Goal: Task Accomplishment & Management: Manage account settings

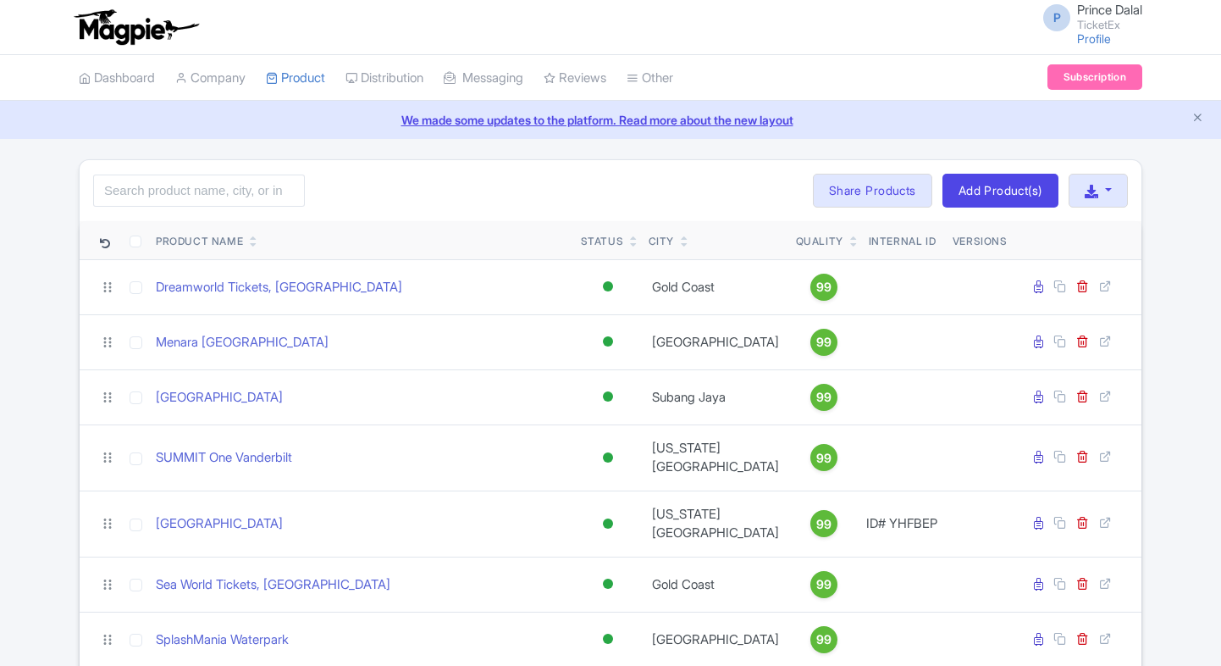
scroll to position [840, 0]
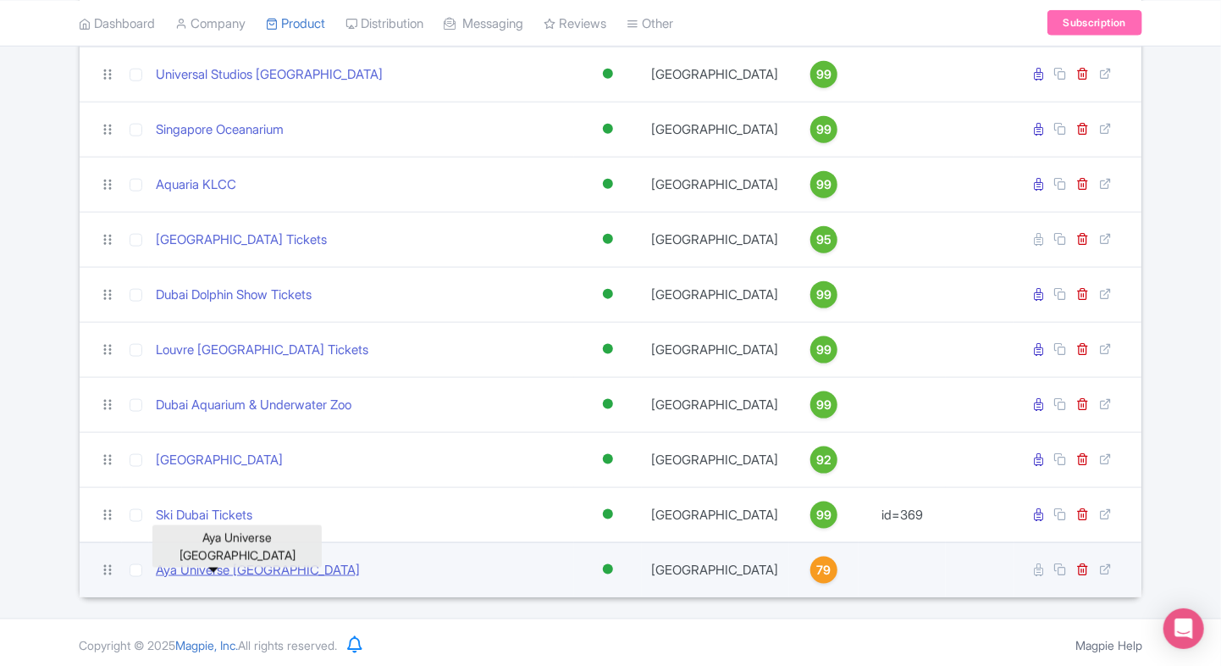
click at [202, 561] on link "Aya Universe [GEOGRAPHIC_DATA]" at bounding box center [258, 570] width 204 height 19
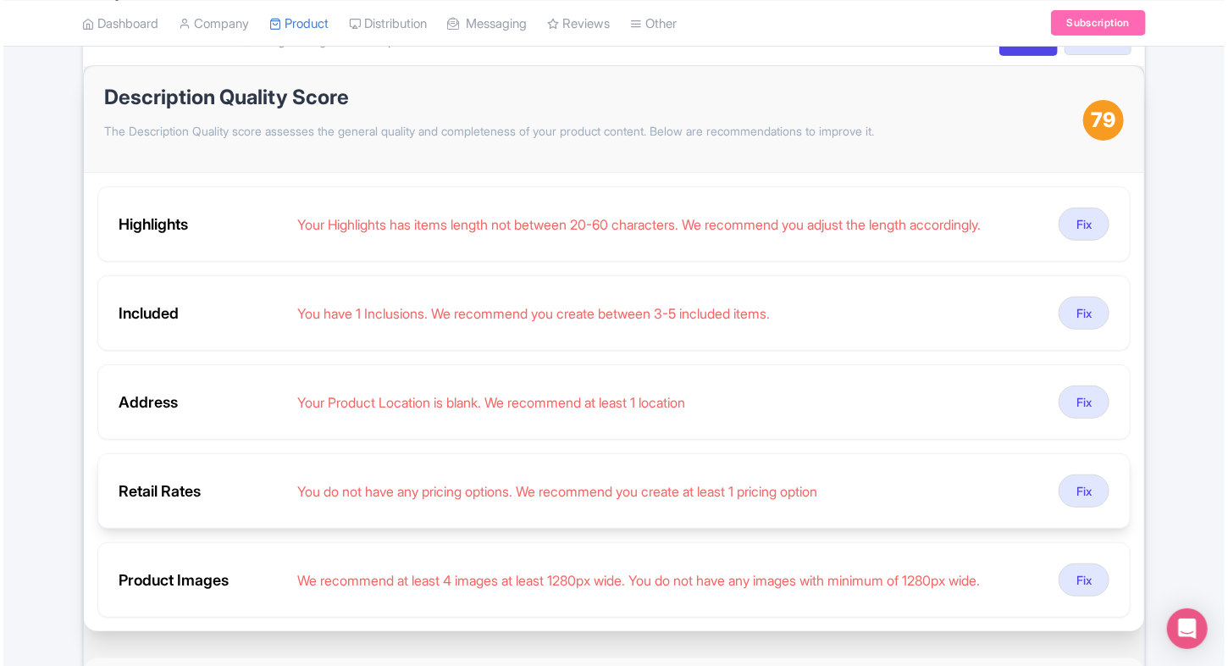
scroll to position [220, 0]
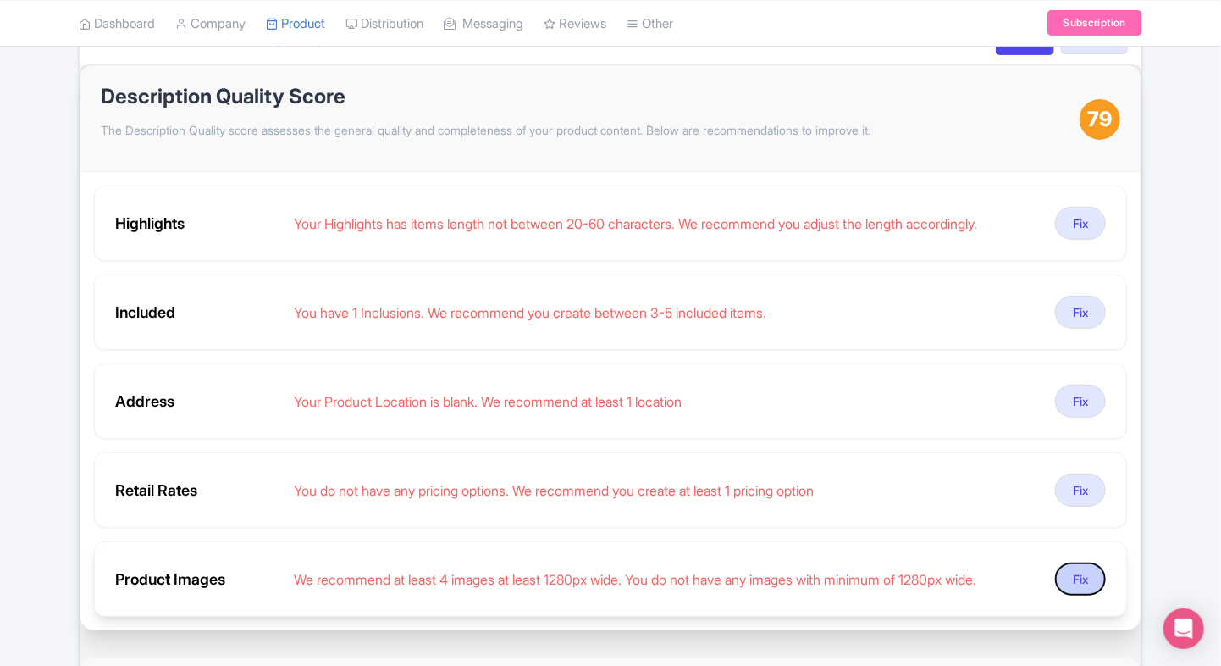
click at [1064, 564] on button "Fix" at bounding box center [1080, 578] width 51 height 33
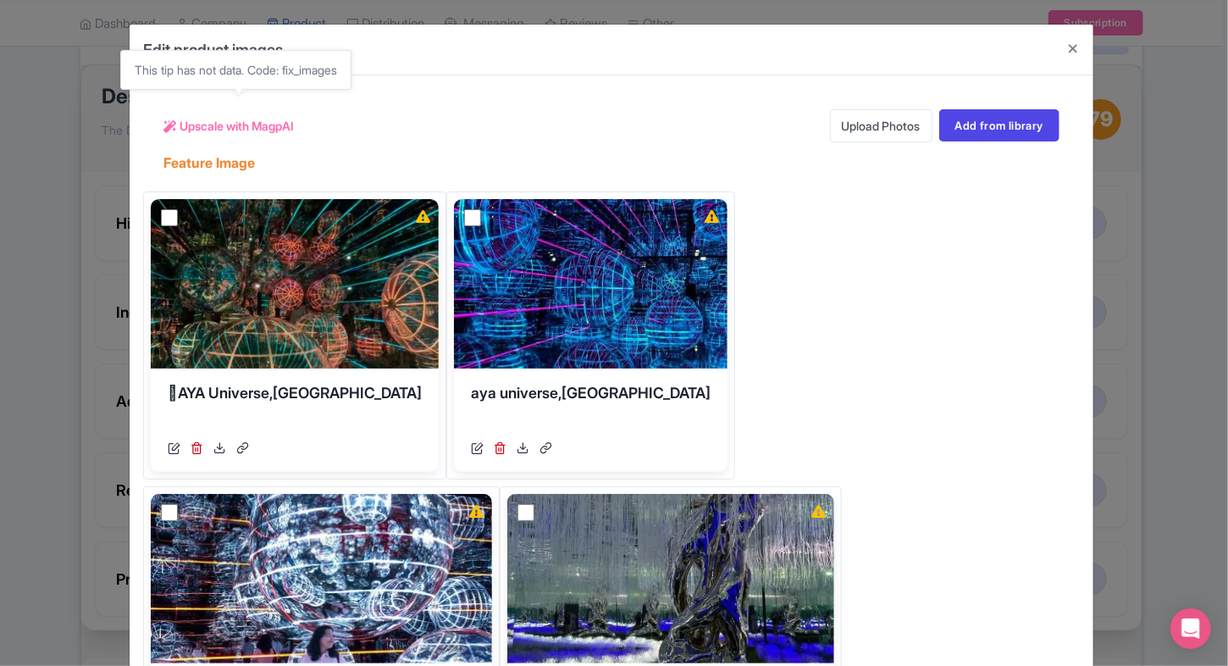
click at [190, 126] on span "Upscale with MagpAI" at bounding box center [237, 126] width 114 height 18
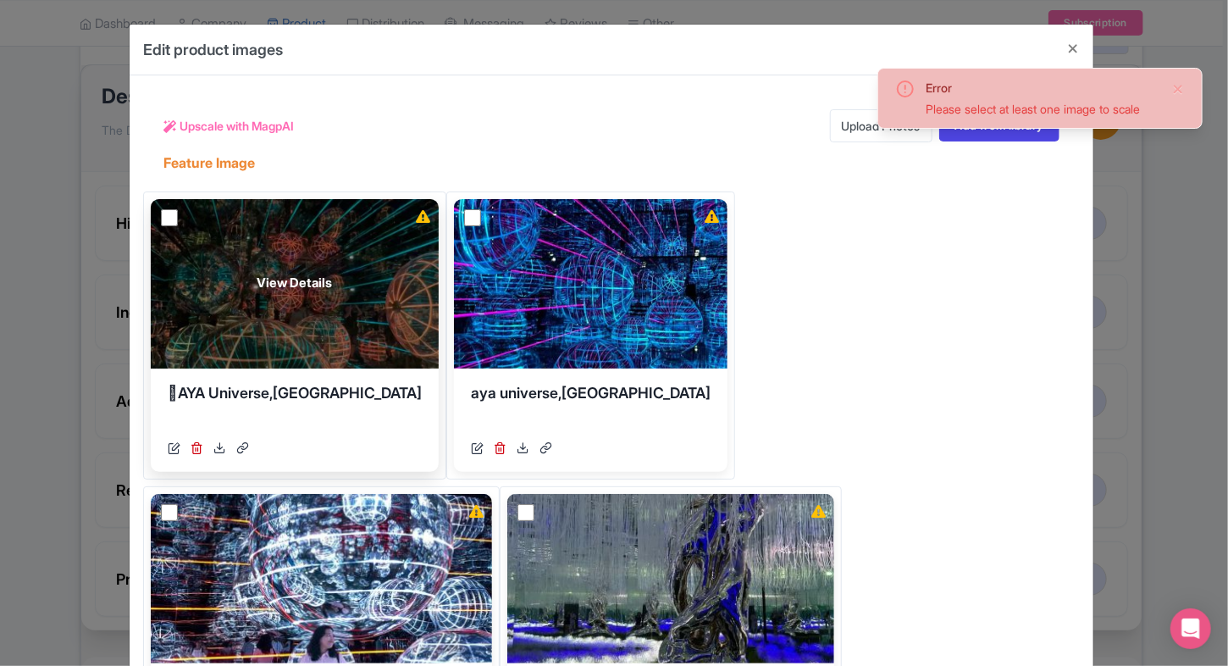
click at [161, 221] on input "checkbox" at bounding box center [169, 217] width 17 height 17
checkbox input "true"
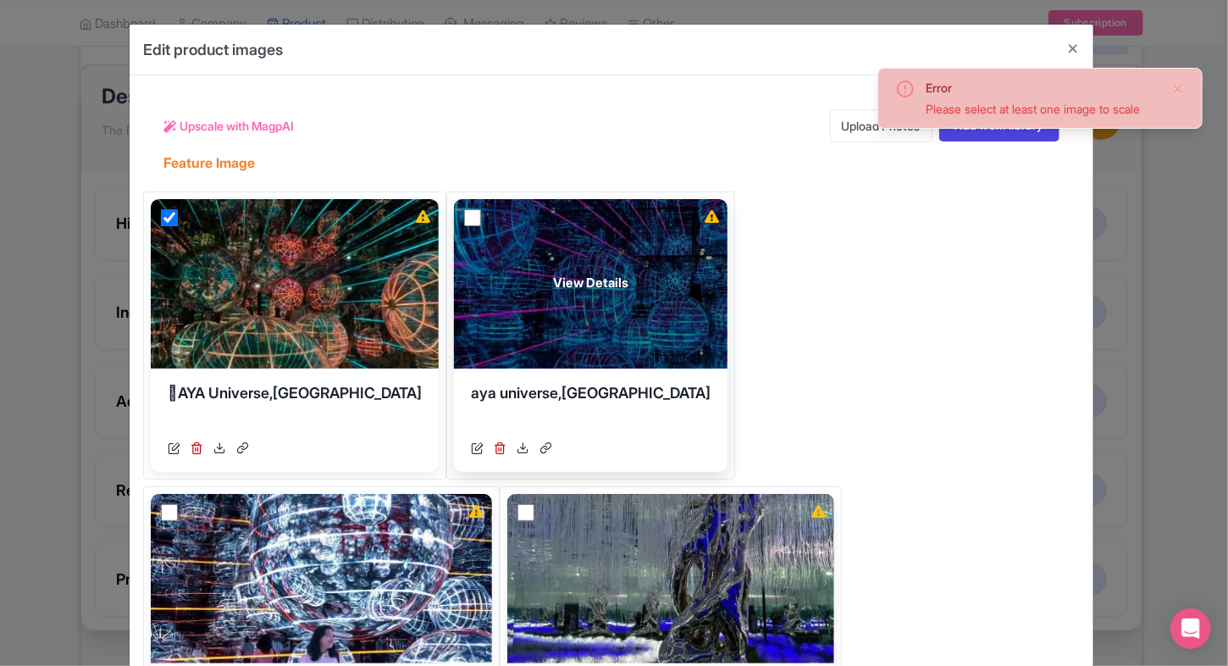
click at [464, 218] on input "checkbox" at bounding box center [472, 217] width 17 height 17
checkbox input "true"
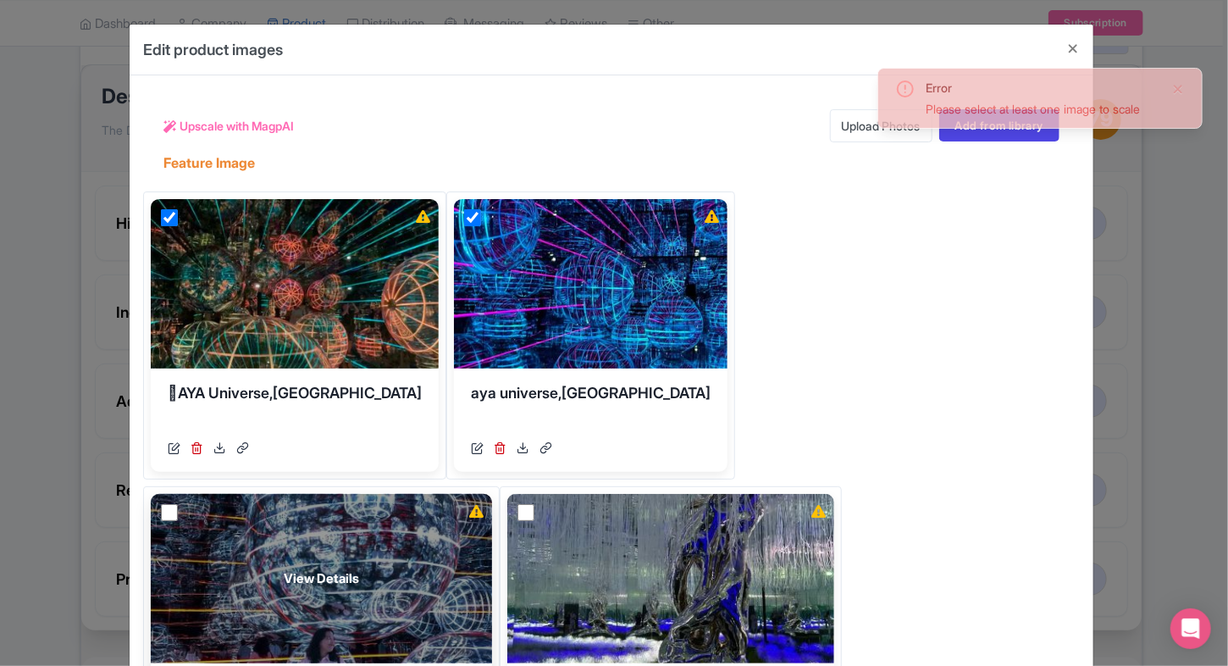
click at [178, 504] on input "checkbox" at bounding box center [169, 512] width 17 height 17
checkbox input "true"
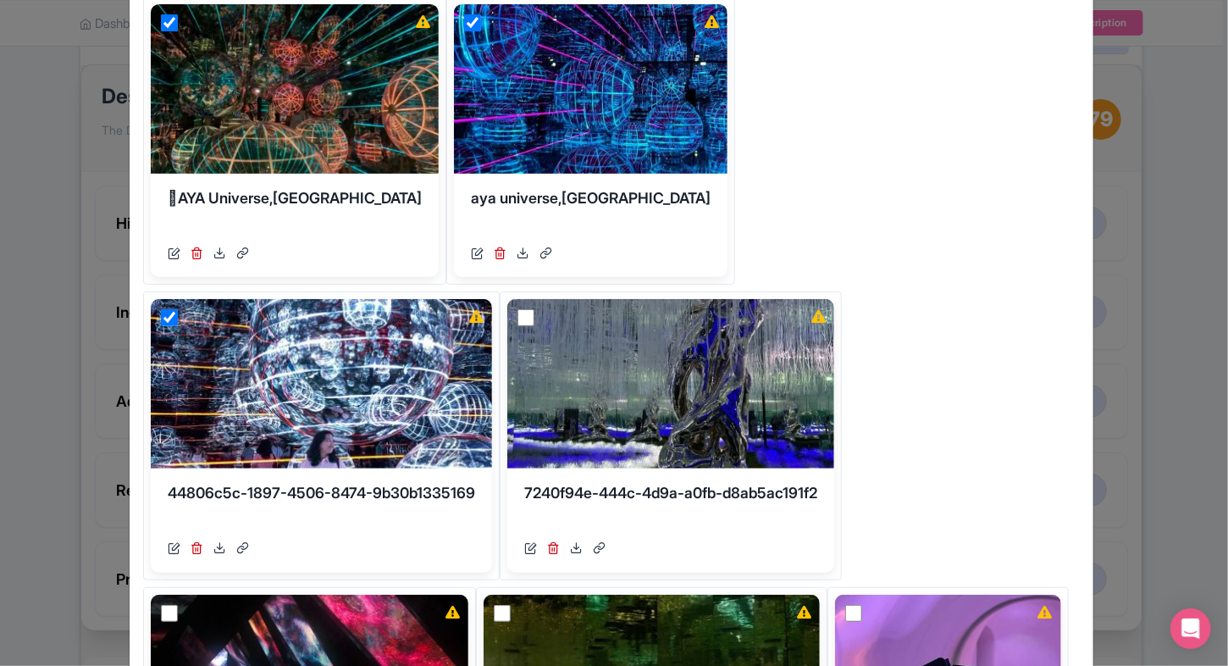
scroll to position [196, 0]
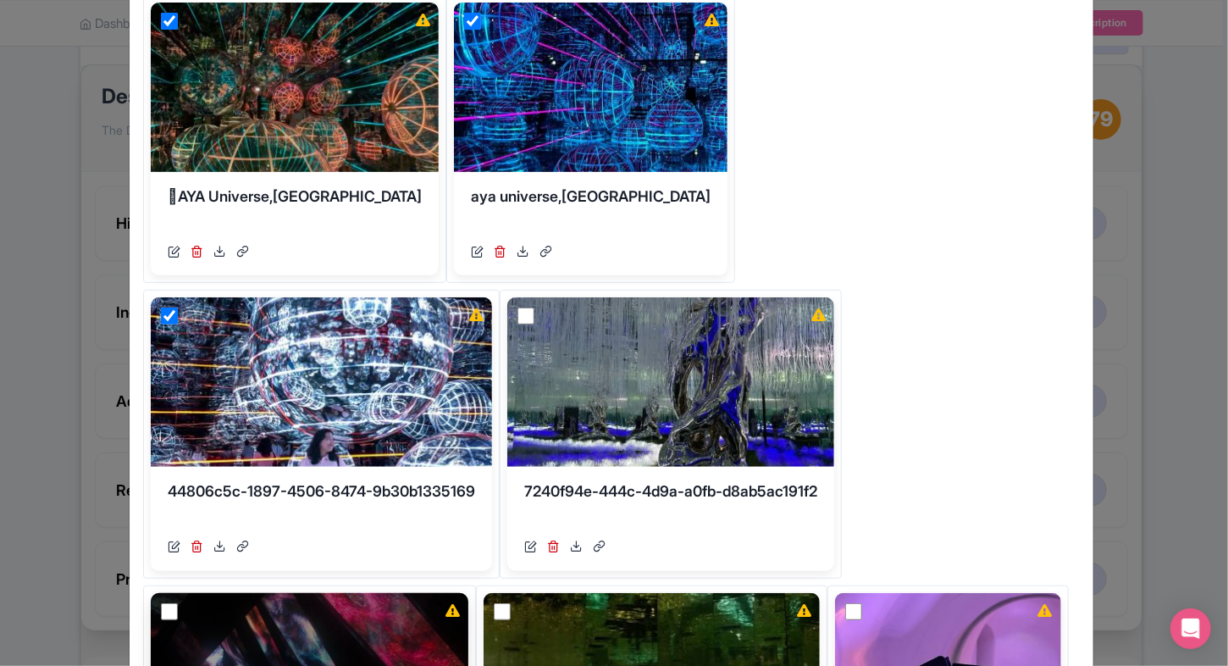
click at [178, 603] on input "checkbox" at bounding box center [169, 611] width 17 height 17
checkbox input "true"
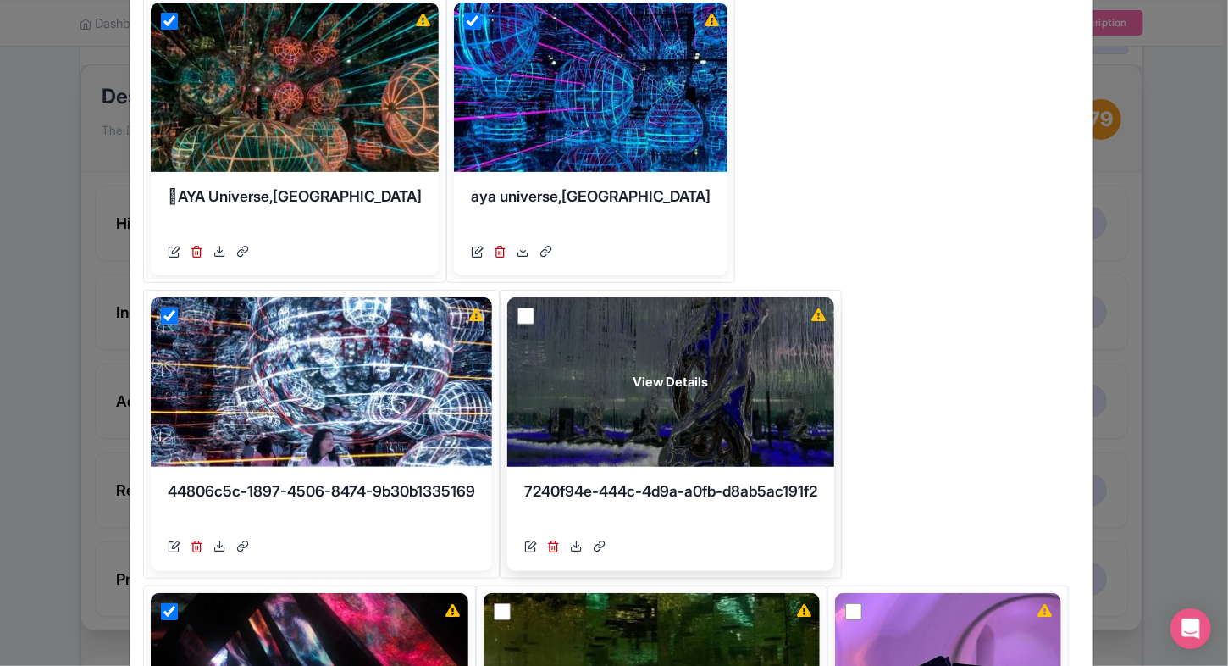
click at [517, 309] on input "checkbox" at bounding box center [525, 315] width 17 height 17
checkbox input "true"
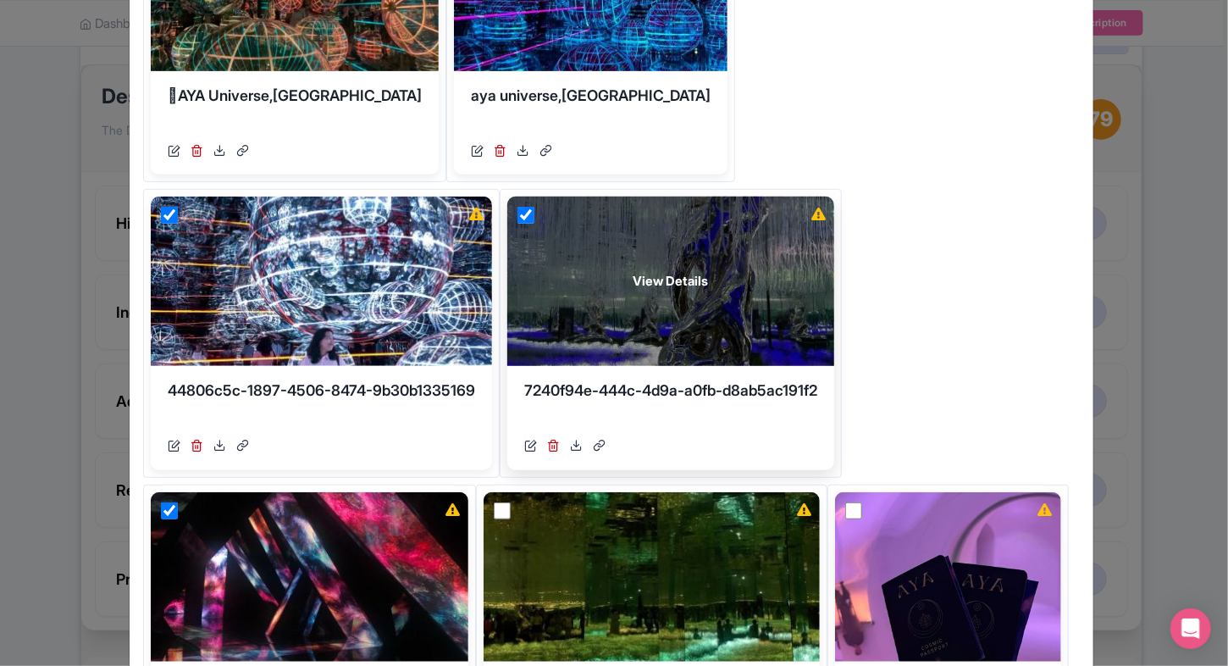
scroll to position [315, 0]
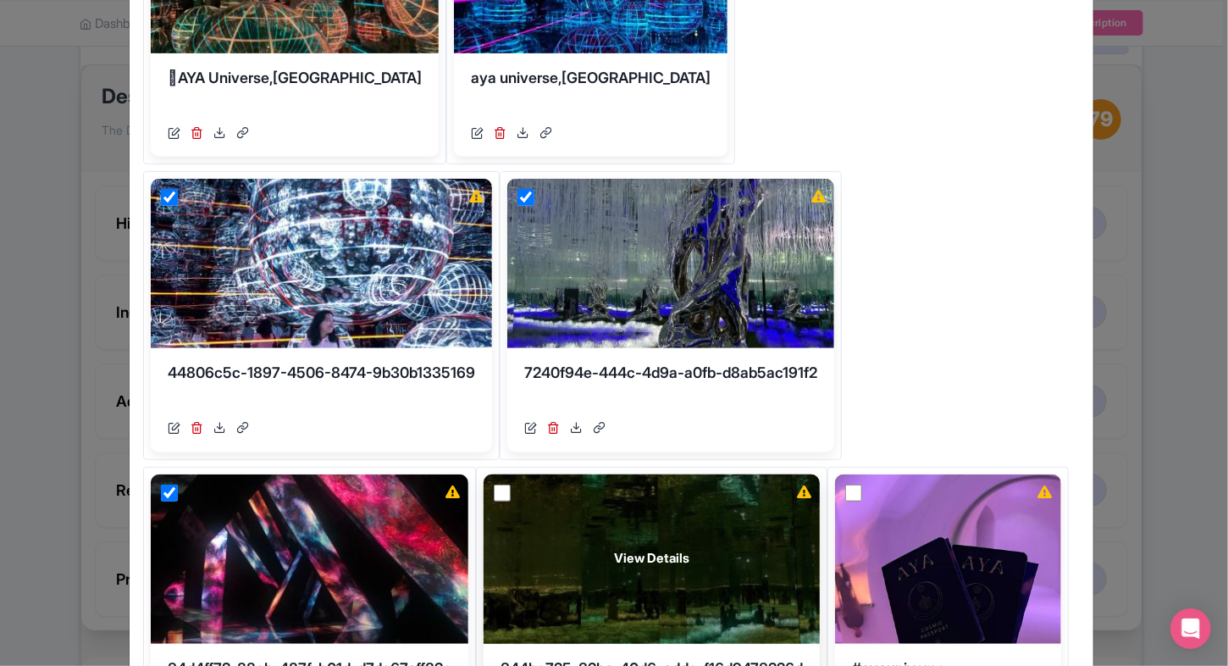
click at [494, 487] on input "checkbox" at bounding box center [502, 492] width 17 height 17
checkbox input "true"
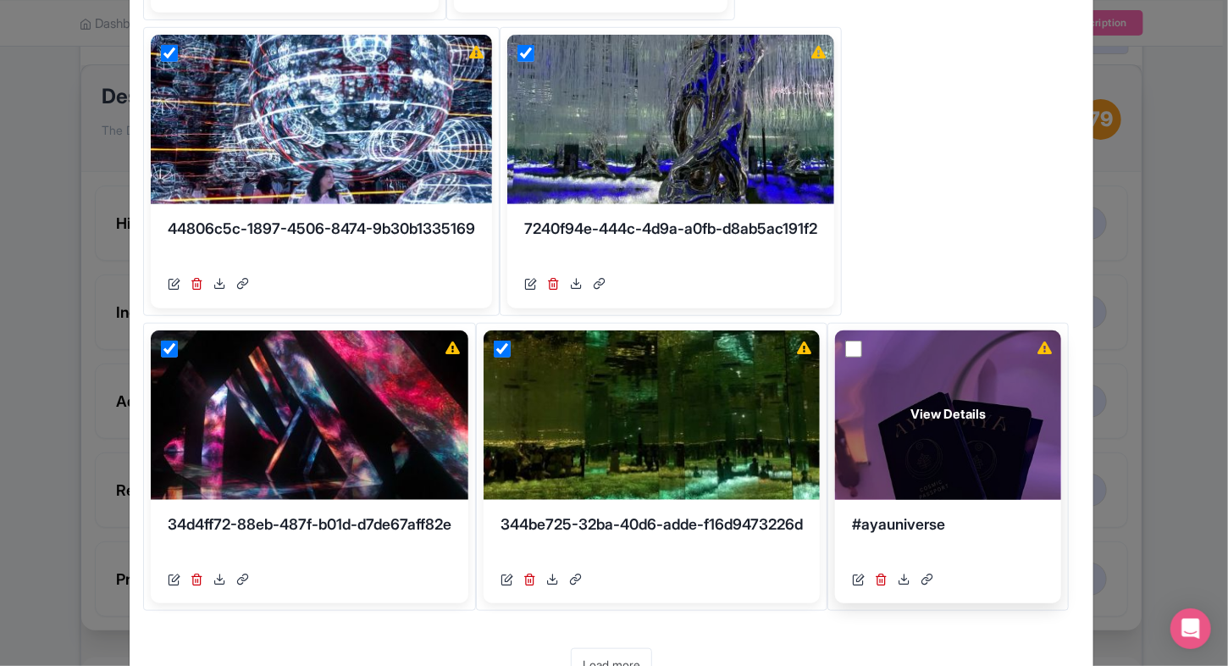
scroll to position [468, 0]
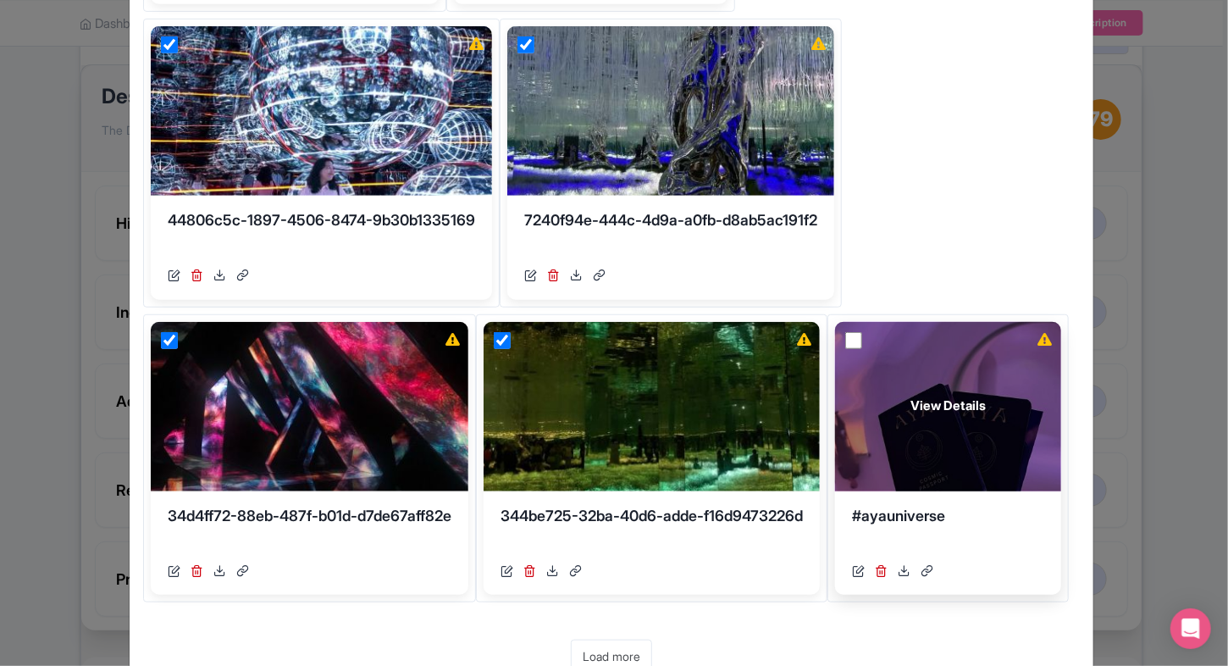
click at [845, 336] on input "checkbox" at bounding box center [853, 340] width 17 height 17
checkbox input "true"
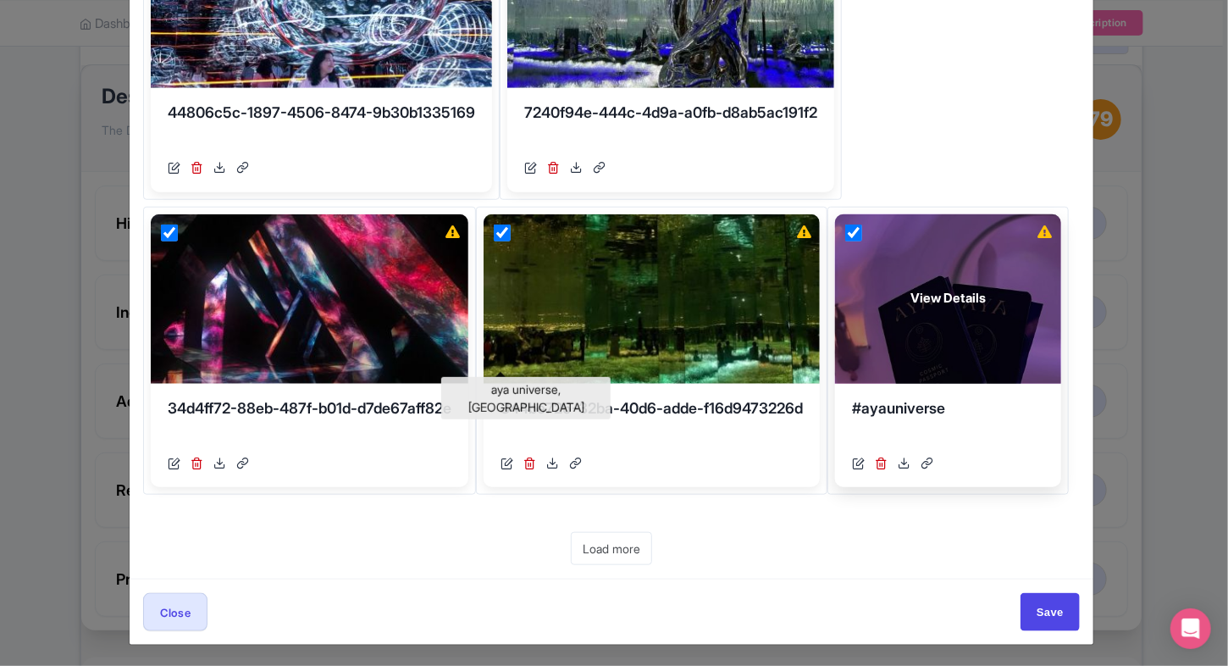
scroll to position [0, 0]
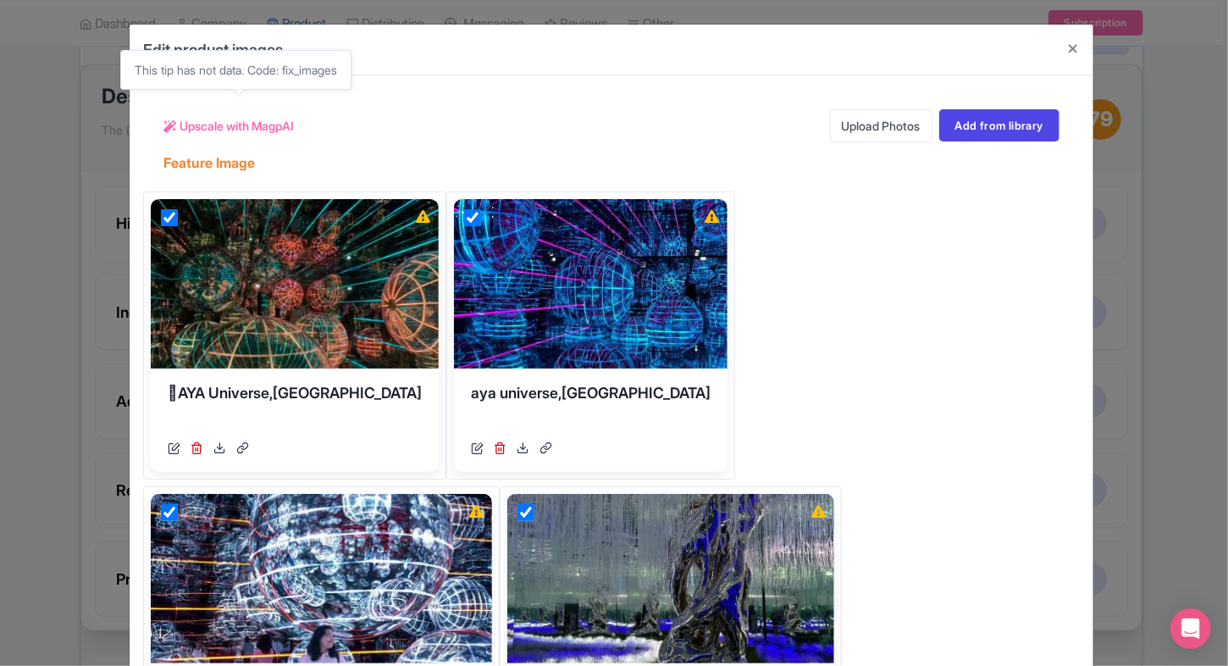
click at [247, 128] on span "Upscale with MagpAI" at bounding box center [237, 126] width 114 height 18
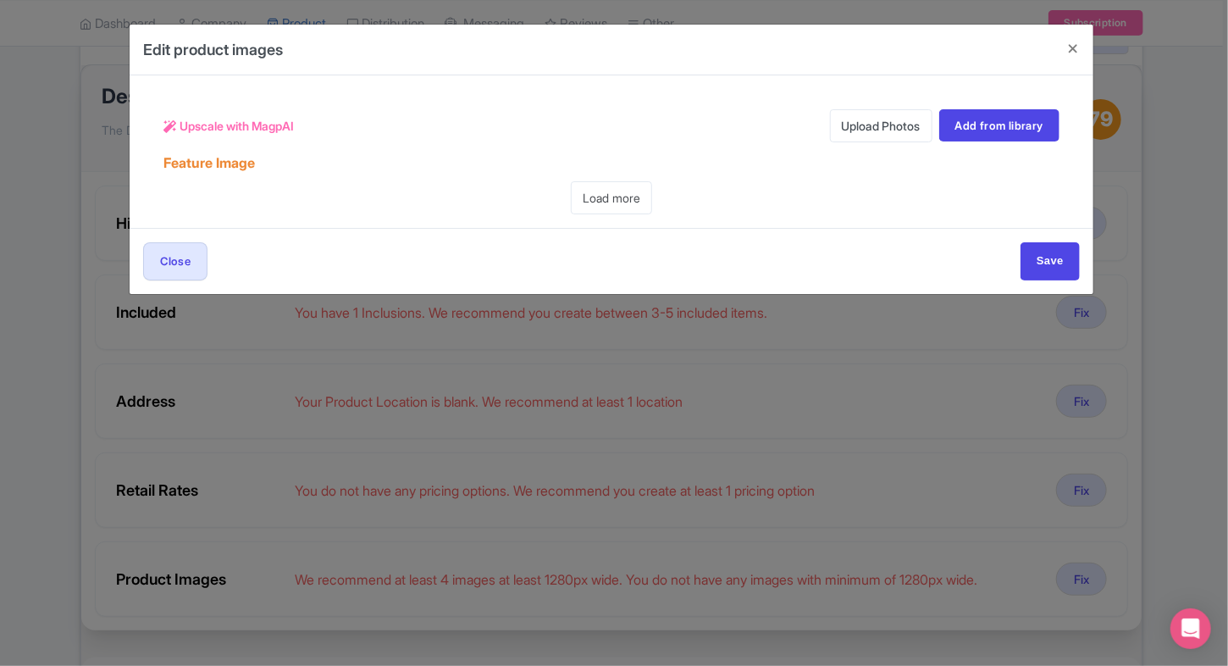
click at [885, 130] on link "Upload Photos" at bounding box center [881, 125] width 102 height 33
click at [863, 131] on link "Upload Photos" at bounding box center [881, 125] width 102 height 33
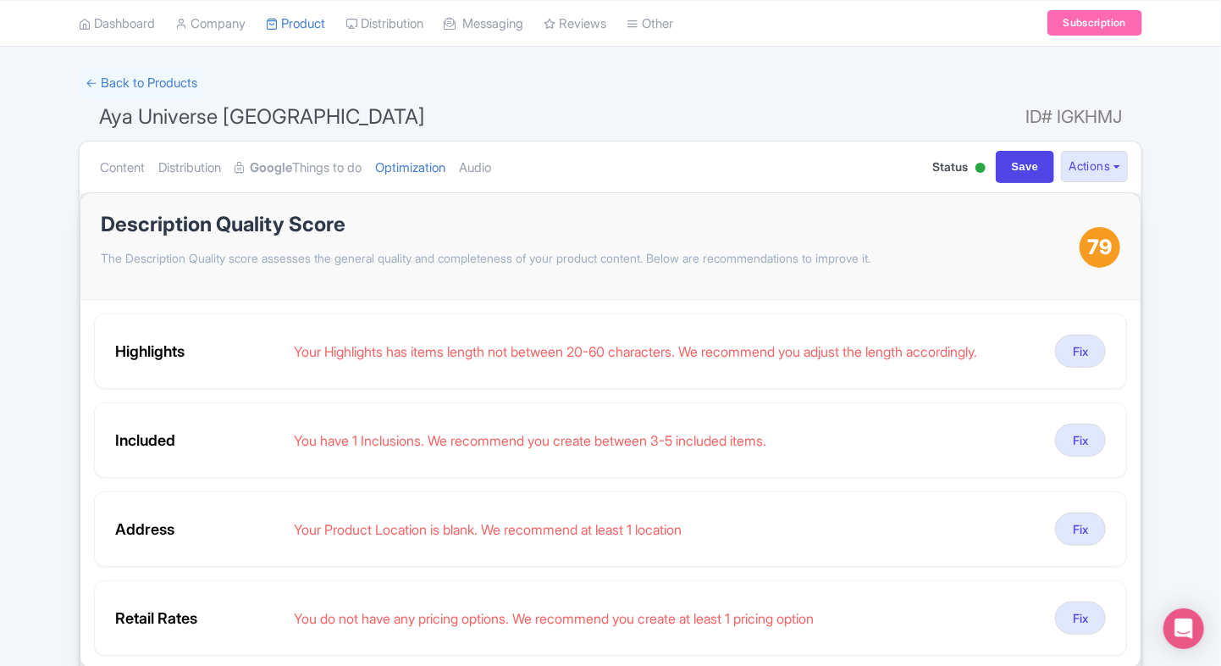
scroll to position [91, 0]
click at [491, 165] on link "Audio" at bounding box center [475, 169] width 32 height 53
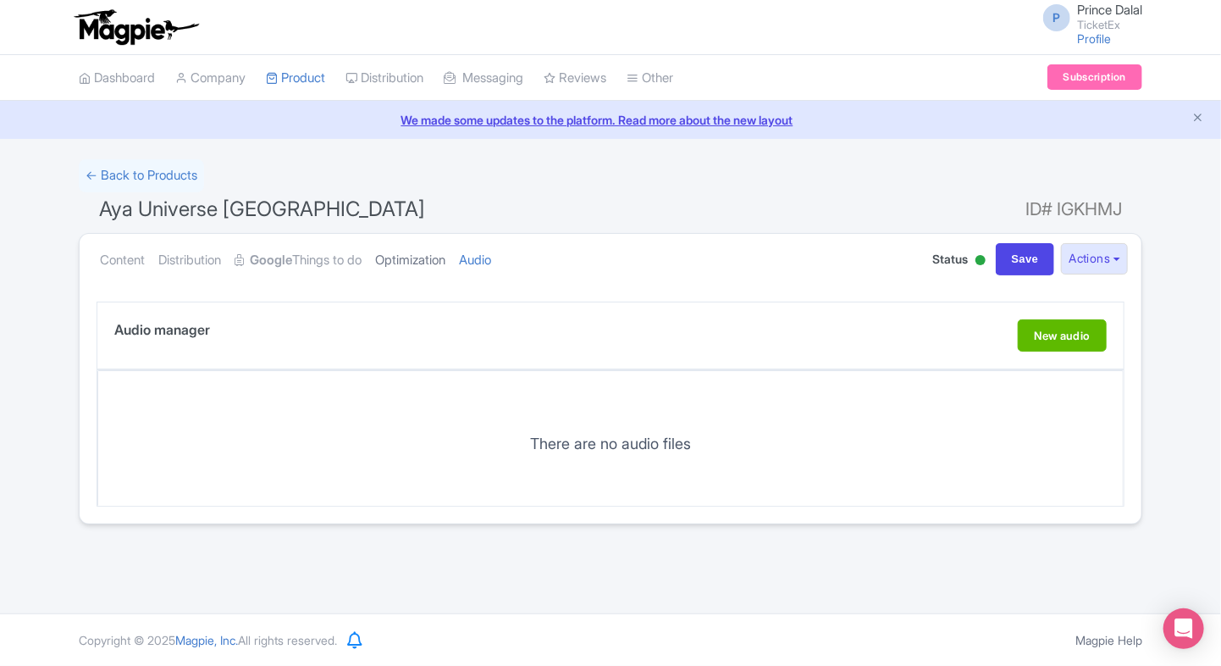
click at [410, 253] on link "Optimization" at bounding box center [410, 260] width 70 height 53
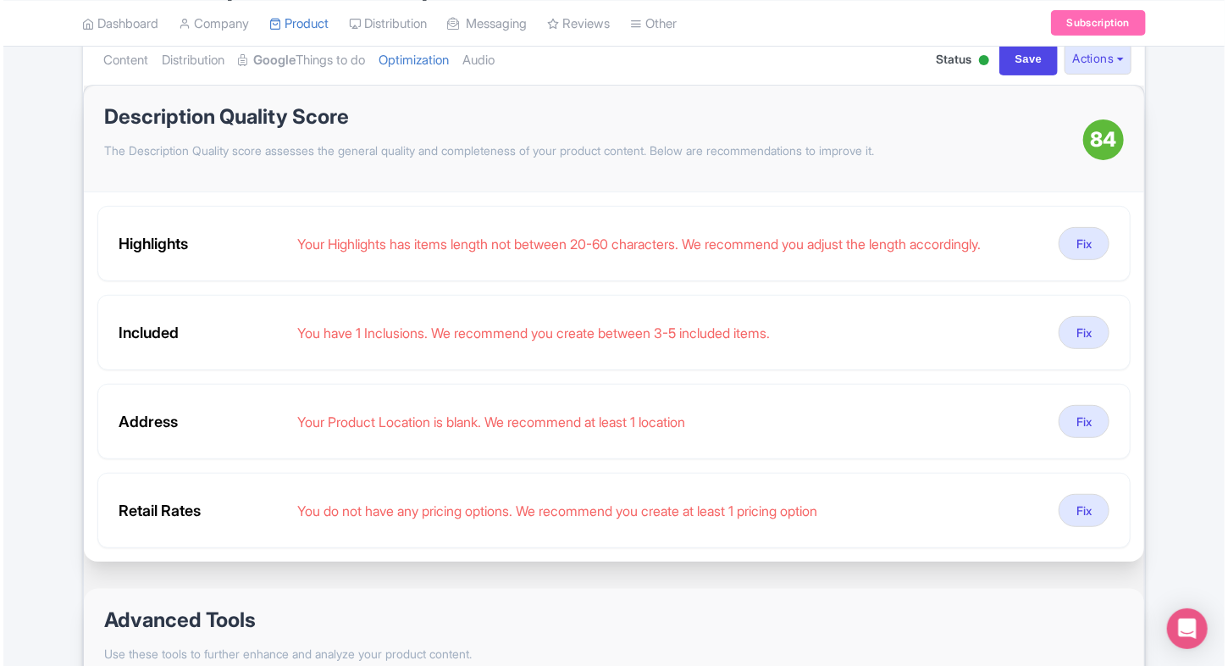
scroll to position [203, 0]
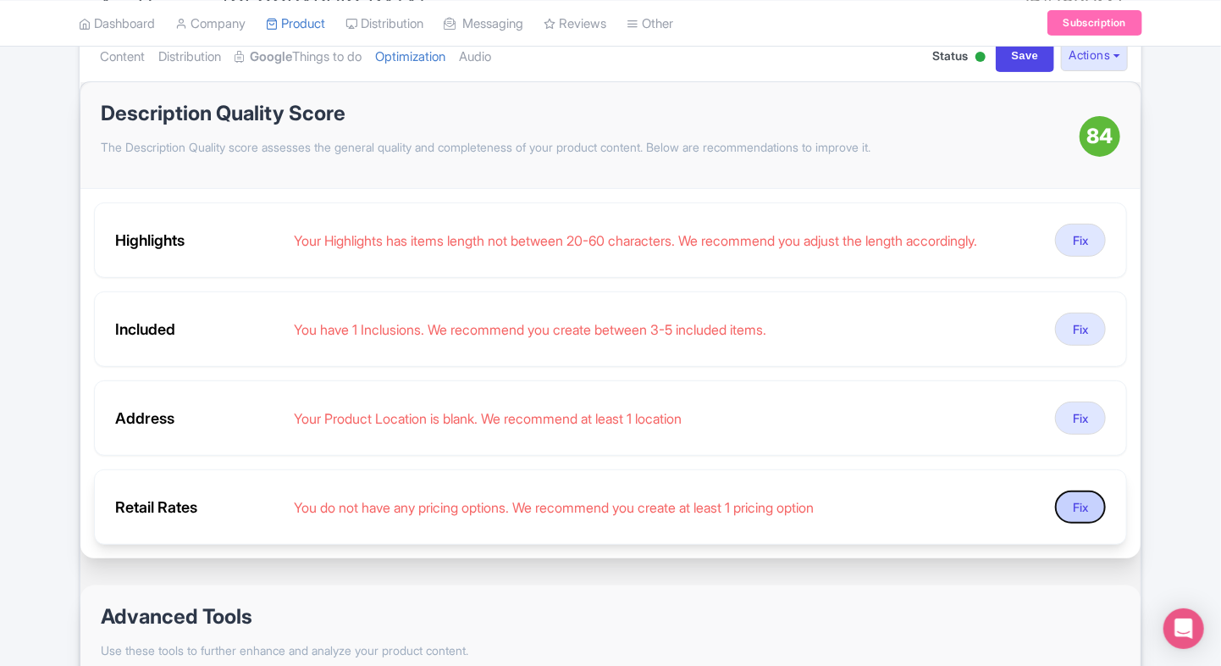
click at [1064, 510] on button "Fix" at bounding box center [1080, 506] width 51 height 33
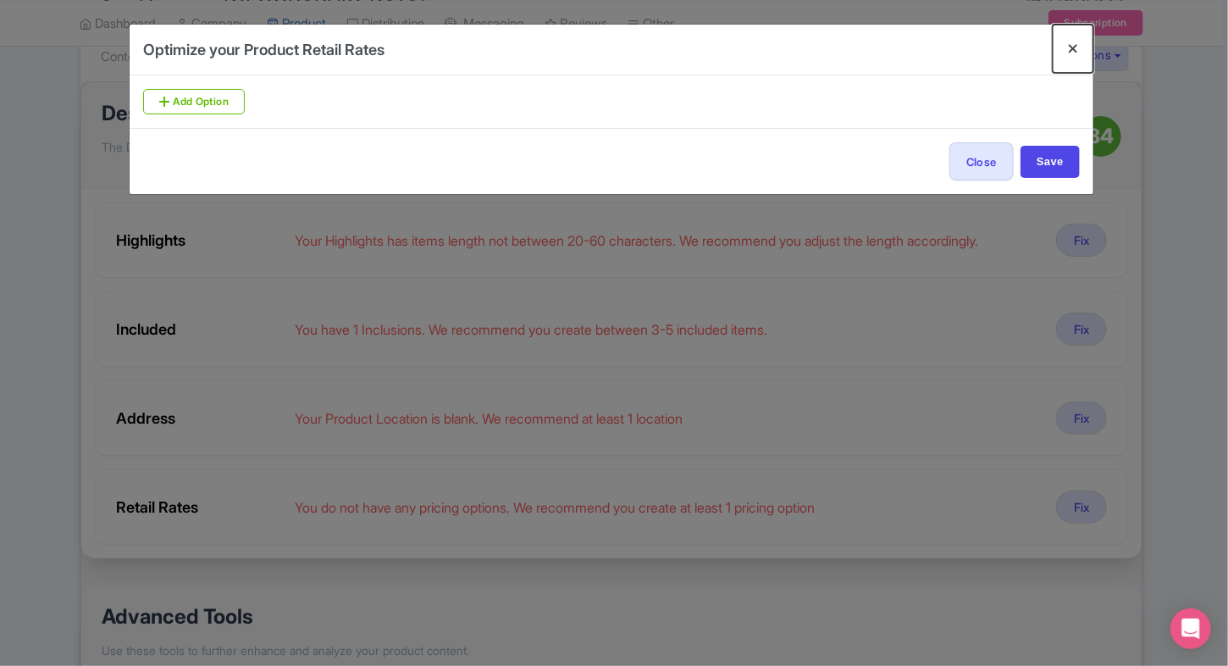
click at [1069, 53] on button "Close" at bounding box center [1073, 49] width 41 height 48
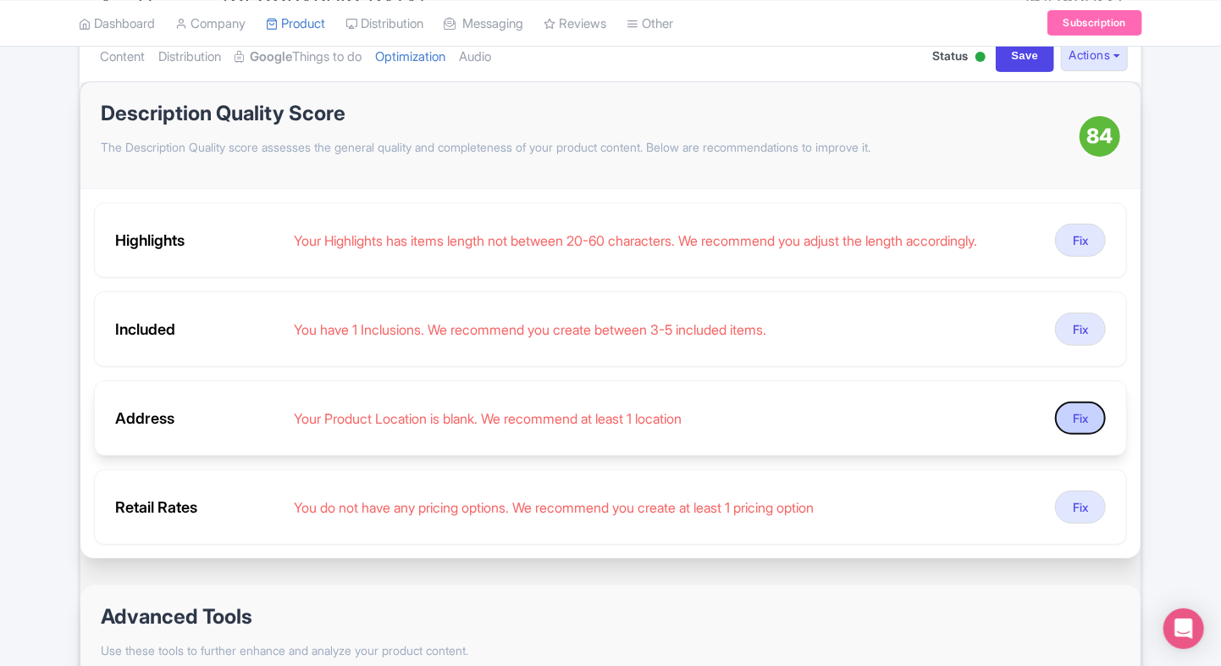
click at [1087, 412] on button "Fix" at bounding box center [1080, 417] width 51 height 33
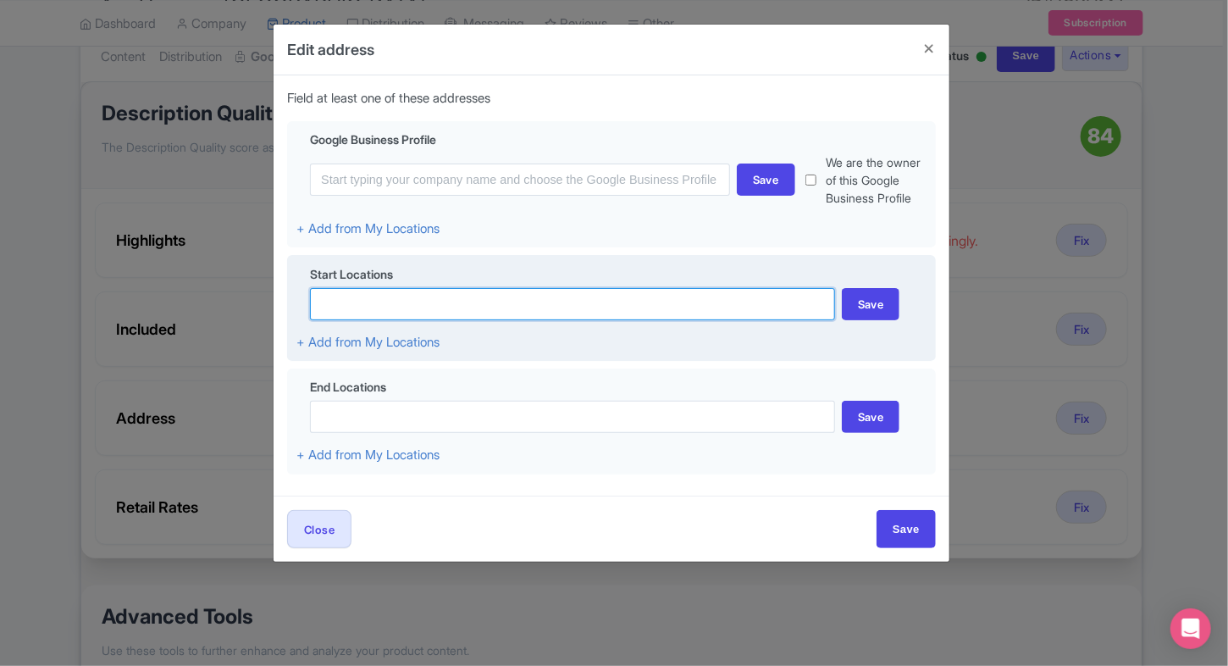
click at [382, 302] on input at bounding box center [572, 304] width 525 height 32
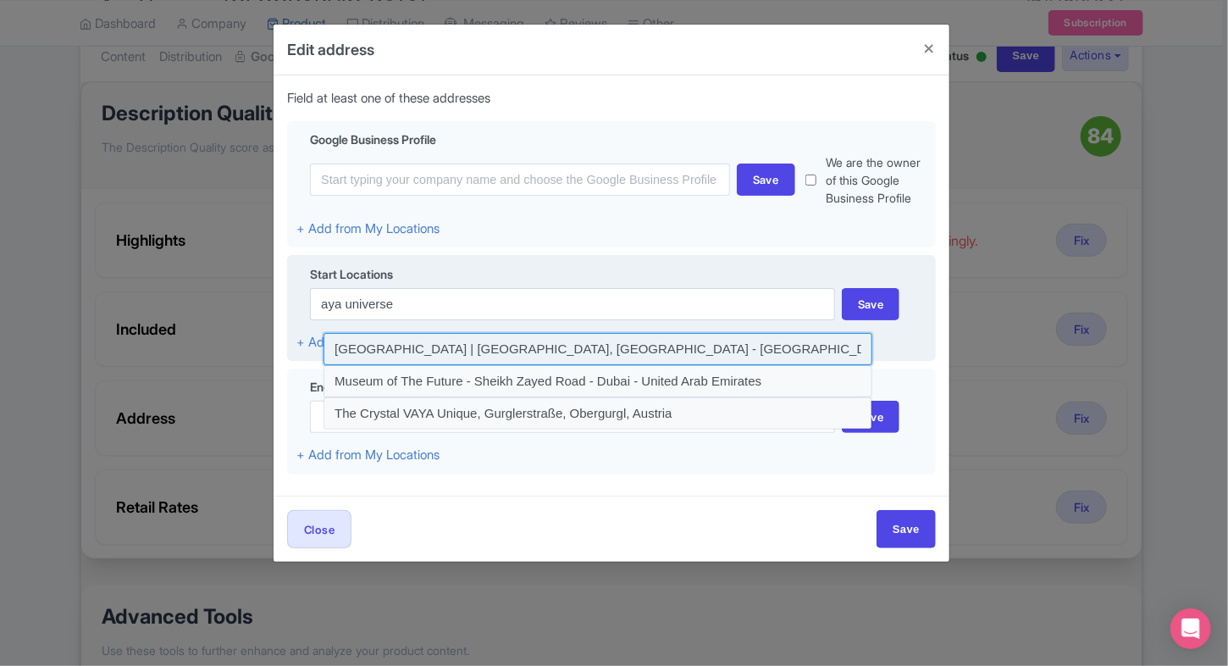
click at [587, 339] on input at bounding box center [598, 349] width 549 height 32
type input "AYA | Dubai, Wafi City - Dubai - United Arab Emirates"
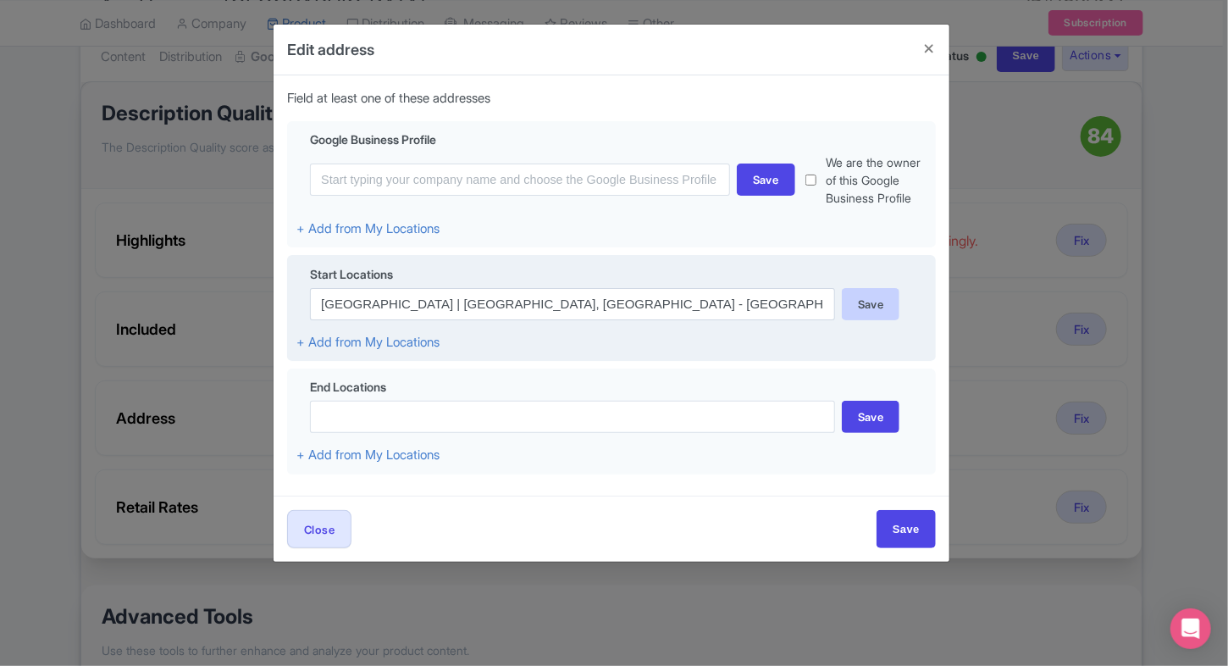
click at [858, 313] on div "Save" at bounding box center [871, 304] width 58 height 32
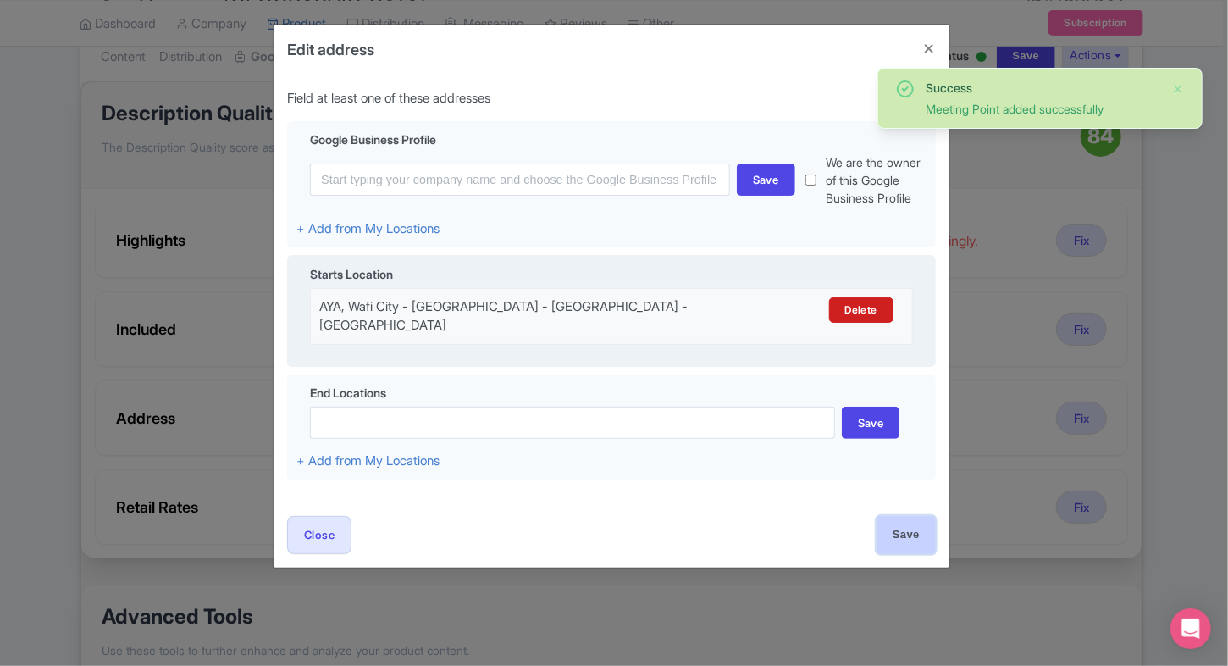
click at [910, 534] on input "Save" at bounding box center [906, 535] width 59 height 38
type input "Save"
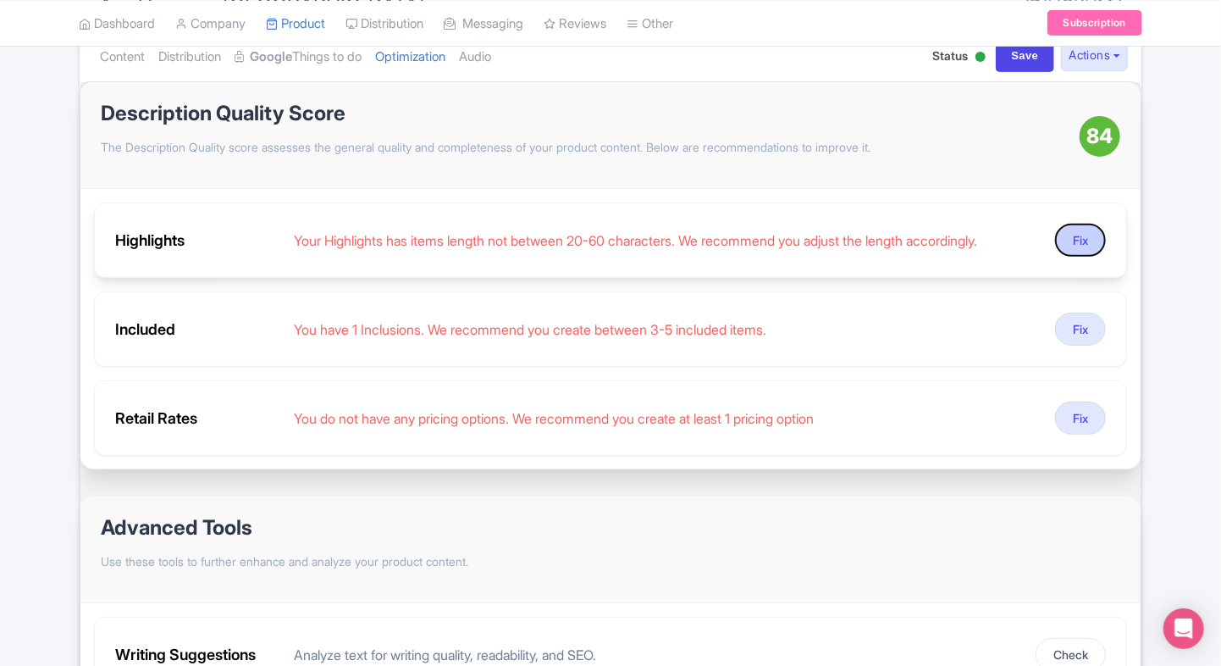
click at [1070, 233] on button "Fix" at bounding box center [1080, 240] width 51 height 33
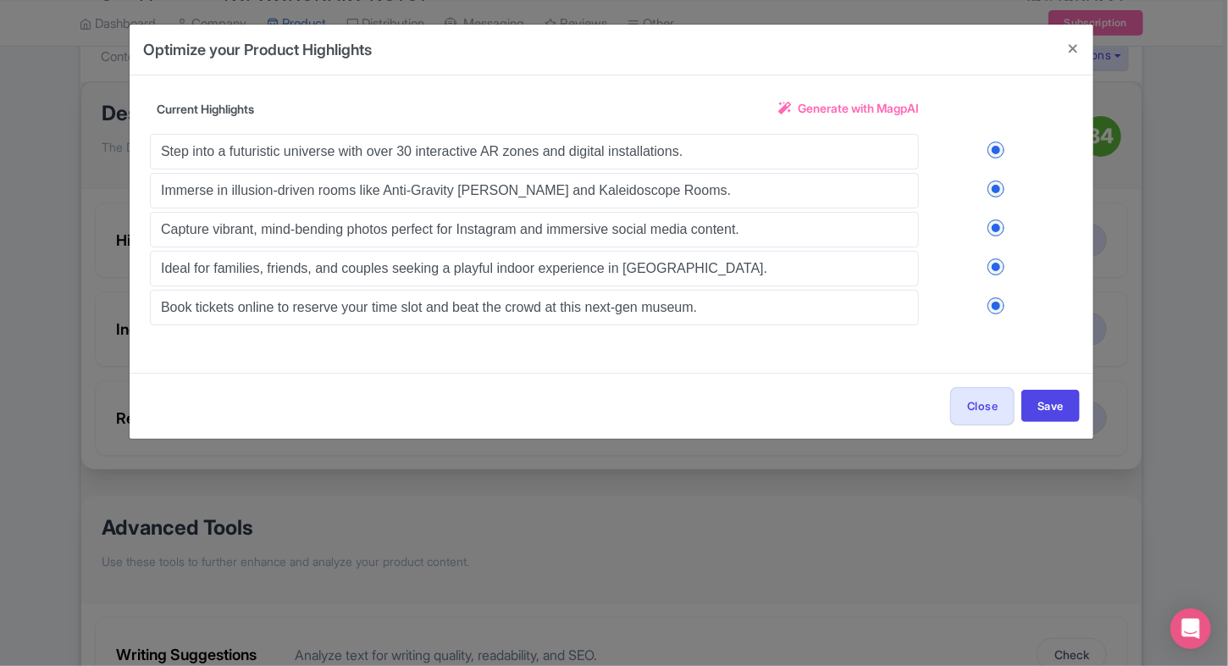
click at [854, 116] on span "Generate with MagpAI" at bounding box center [858, 108] width 121 height 18
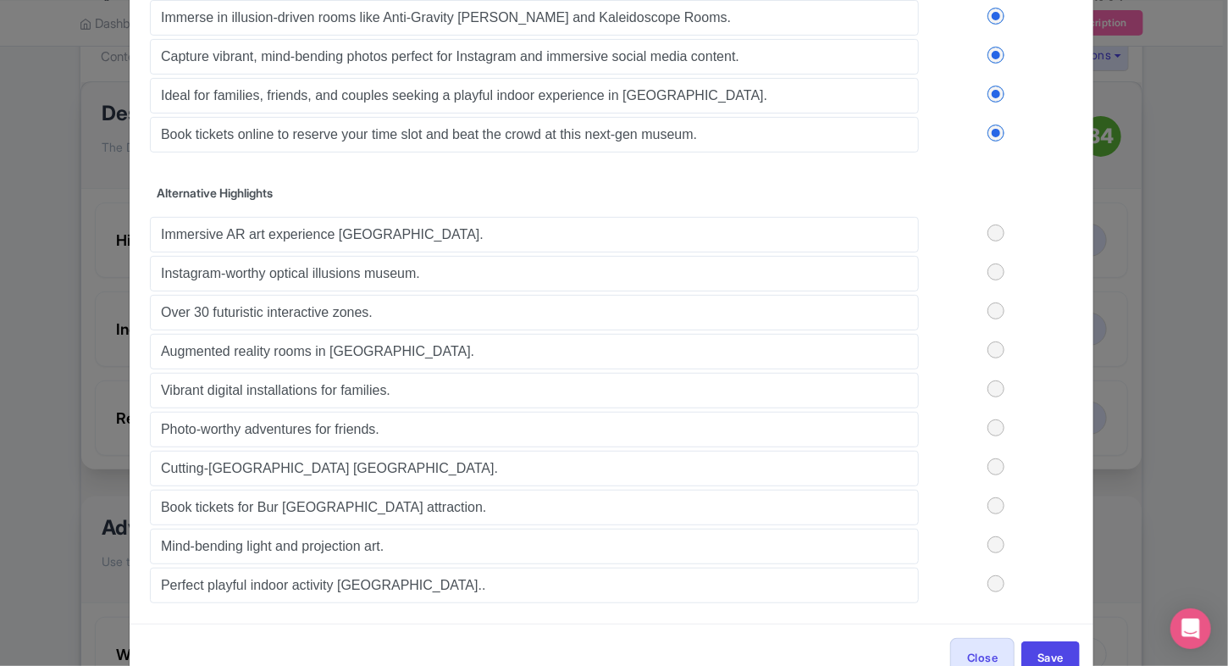
scroll to position [176, 0]
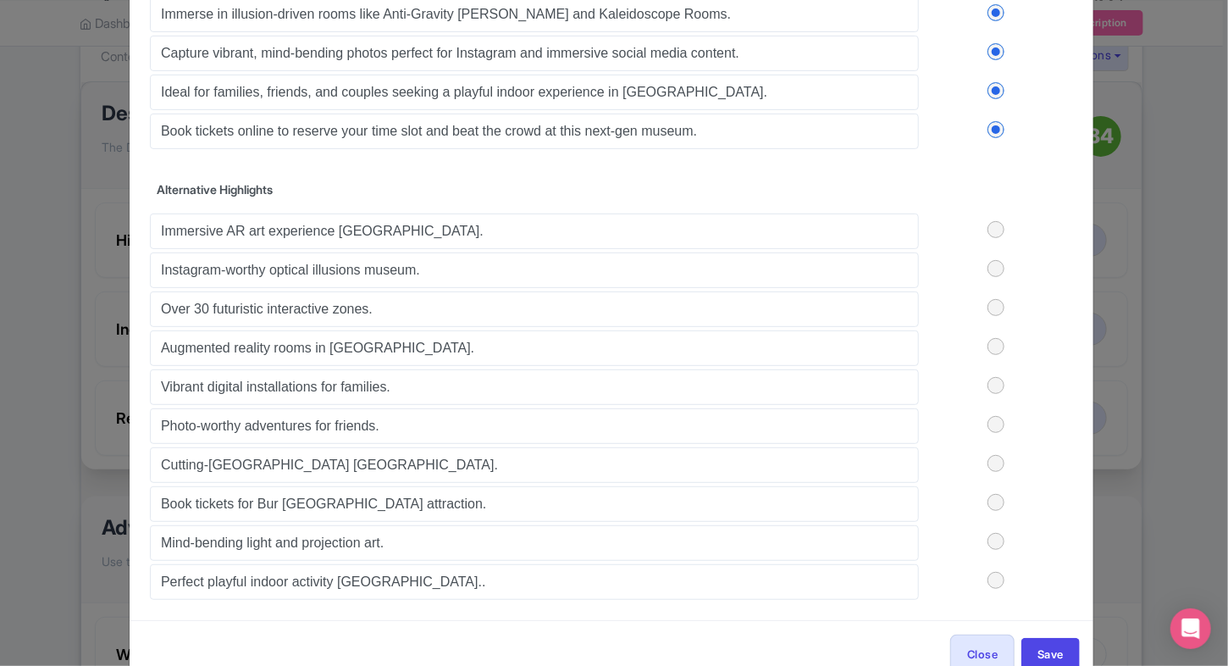
click at [998, 419] on label at bounding box center [996, 424] width 154 height 17
click at [0, 0] on input "checkbox" at bounding box center [0, 0] width 0 height 0
click at [996, 462] on label at bounding box center [996, 463] width 154 height 17
click at [0, 0] on input "checkbox" at bounding box center [0, 0] width 0 height 0
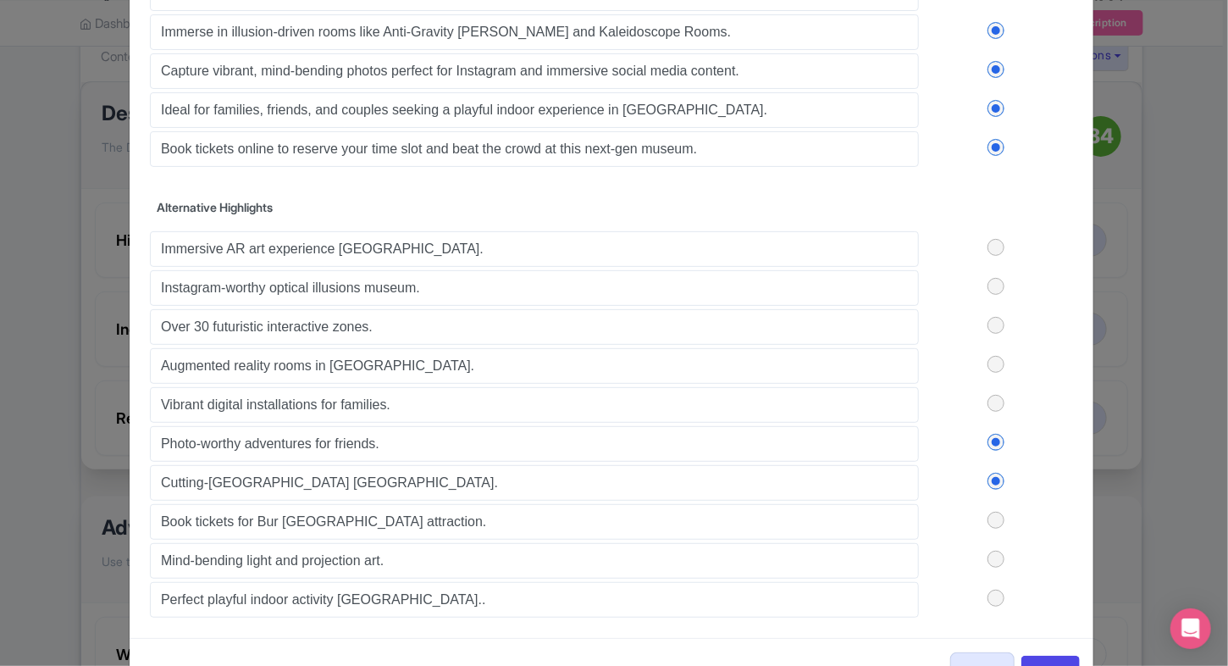
scroll to position [158, 0]
click at [993, 252] on label at bounding box center [996, 248] width 154 height 17
click at [0, 0] on input "checkbox" at bounding box center [0, 0] width 0 height 0
click at [993, 279] on label at bounding box center [996, 287] width 154 height 17
click at [0, 0] on input "checkbox" at bounding box center [0, 0] width 0 height 0
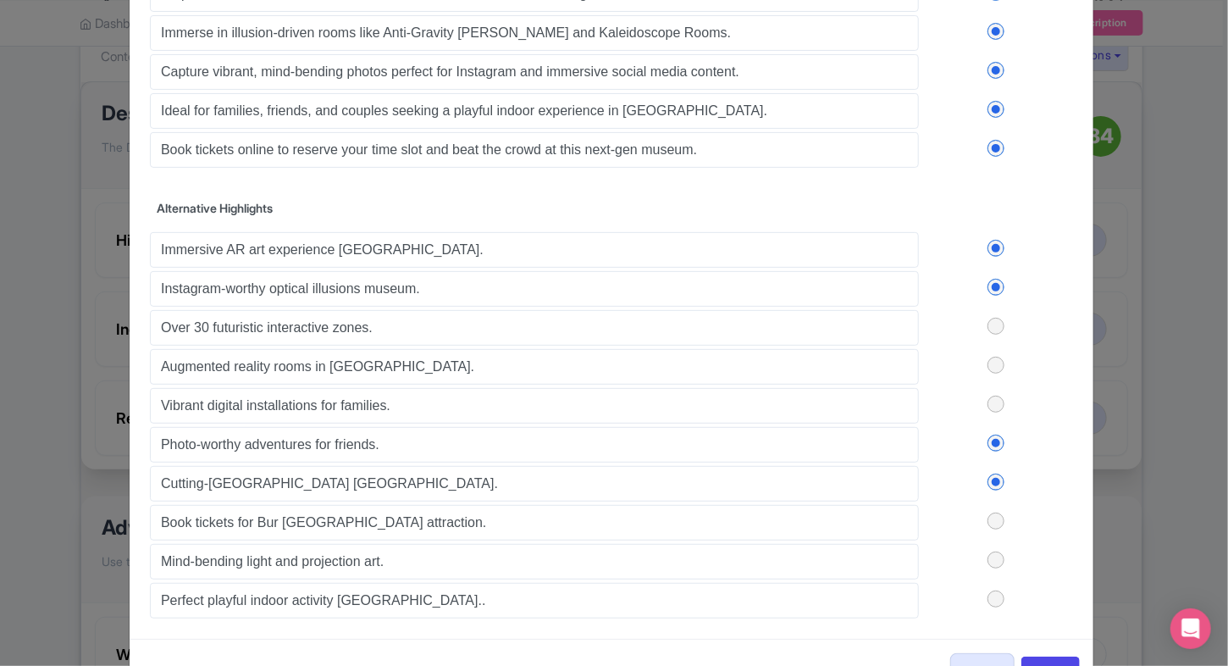
click at [993, 325] on label at bounding box center [996, 326] width 154 height 17
click at [0, 0] on input "checkbox" at bounding box center [0, 0] width 0 height 0
click at [997, 368] on label at bounding box center [996, 365] width 154 height 17
click at [0, 0] on input "checkbox" at bounding box center [0, 0] width 0 height 0
click at [997, 368] on label at bounding box center [996, 365] width 154 height 17
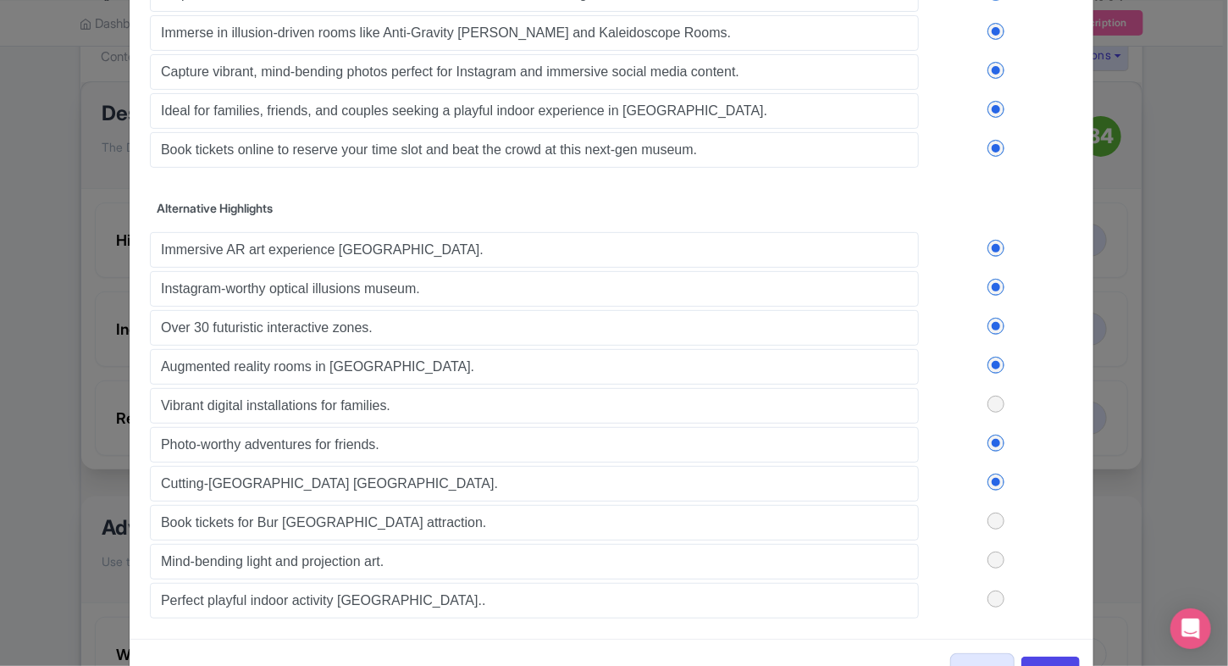
click at [0, 0] on input "checkbox" at bounding box center [0, 0] width 0 height 0
click at [994, 402] on label at bounding box center [996, 404] width 154 height 17
click at [0, 0] on input "checkbox" at bounding box center [0, 0] width 0 height 0
click at [1001, 452] on div "Immersive AR art experience Dubai. Instagram-worthy optical illusions museum. O…" at bounding box center [611, 424] width 923 height 390
click at [998, 447] on div "Immersive AR art experience Dubai. Instagram-worthy optical illusions museum. O…" at bounding box center [611, 424] width 923 height 390
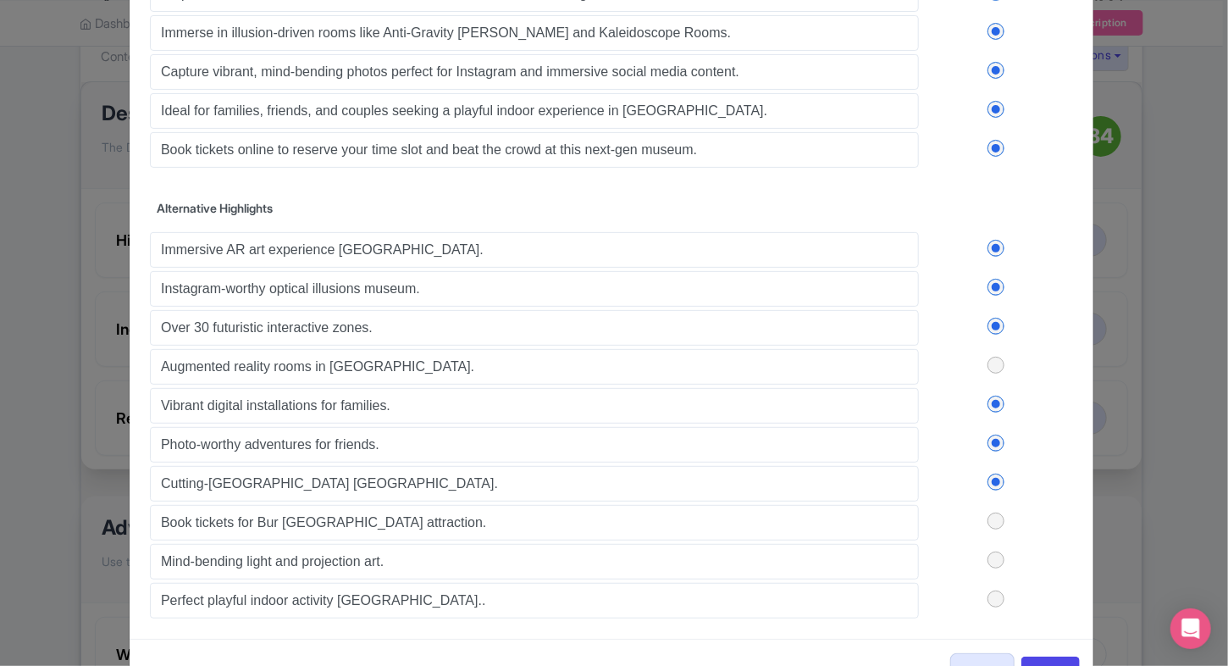
click at [993, 439] on label at bounding box center [996, 442] width 154 height 17
click at [0, 0] on input "checkbox" at bounding box center [0, 0] width 0 height 0
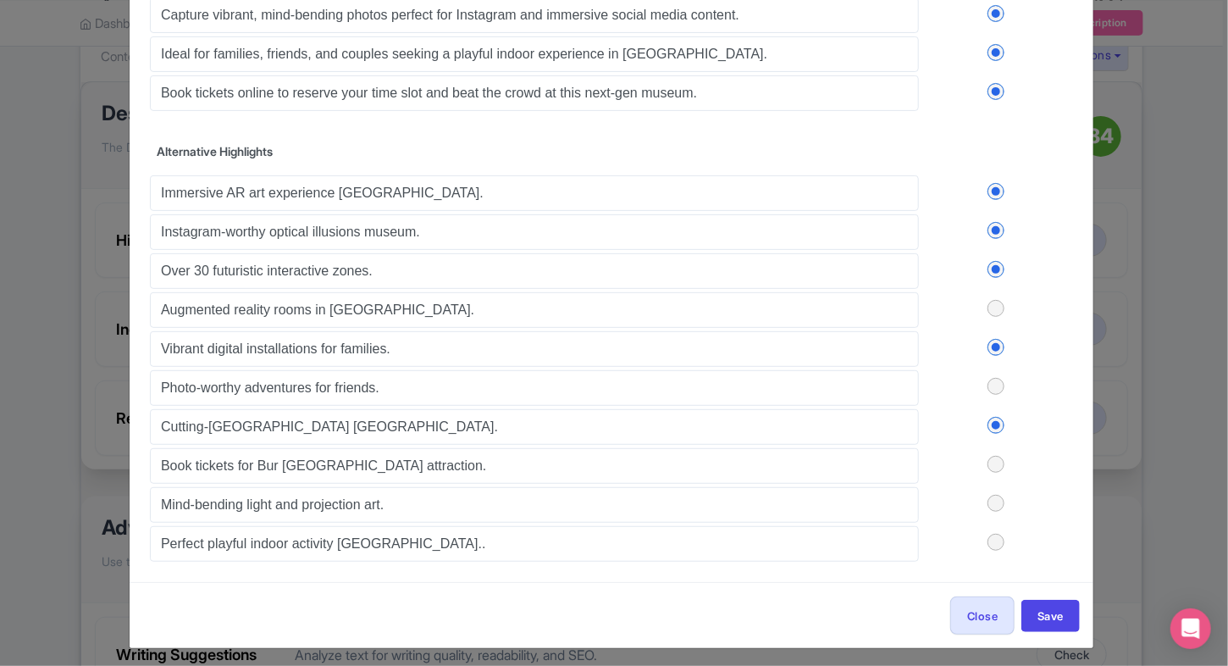
click at [993, 422] on label at bounding box center [996, 425] width 154 height 17
click at [0, 0] on input "checkbox" at bounding box center [0, 0] width 0 height 0
click at [993, 495] on label at bounding box center [996, 503] width 154 height 17
click at [0, 0] on input "checkbox" at bounding box center [0, 0] width 0 height 0
click at [993, 495] on label at bounding box center [996, 503] width 154 height 17
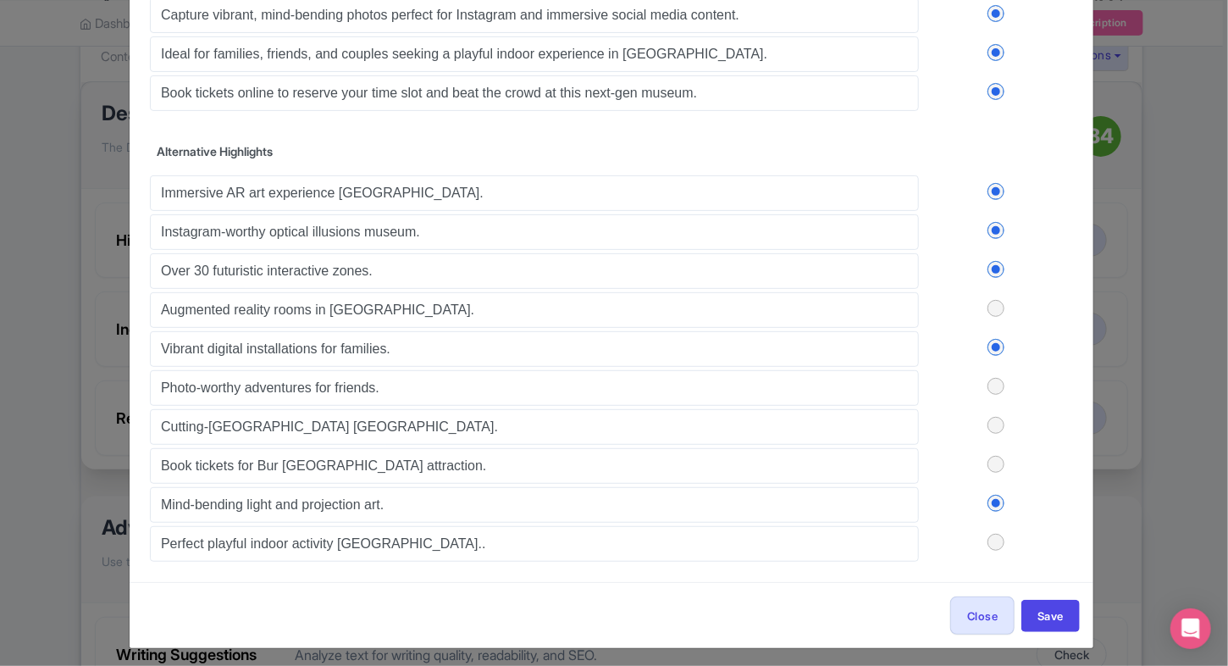
click at [0, 0] on input "checkbox" at bounding box center [0, 0] width 0 height 0
click at [984, 540] on label at bounding box center [996, 542] width 154 height 17
click at [0, 0] on input "checkbox" at bounding box center [0, 0] width 0 height 0
click at [991, 539] on label at bounding box center [996, 542] width 154 height 17
click at [0, 0] on input "checkbox" at bounding box center [0, 0] width 0 height 0
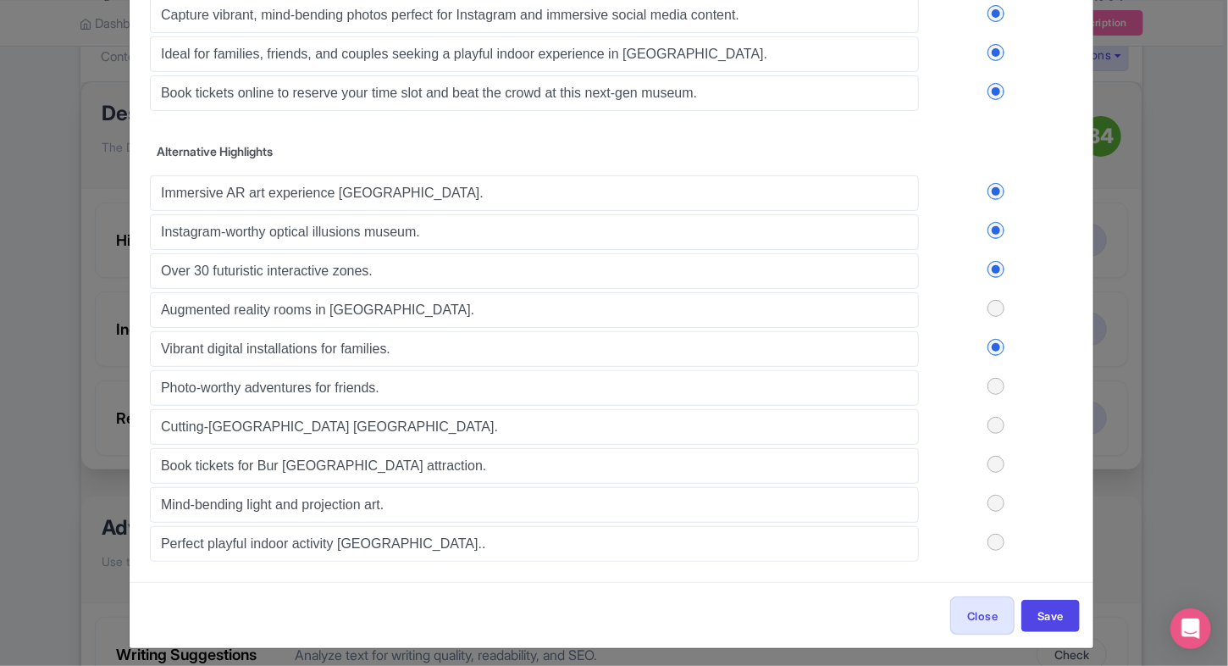
click at [995, 540] on label at bounding box center [996, 542] width 154 height 17
click at [0, 0] on input "checkbox" at bounding box center [0, 0] width 0 height 0
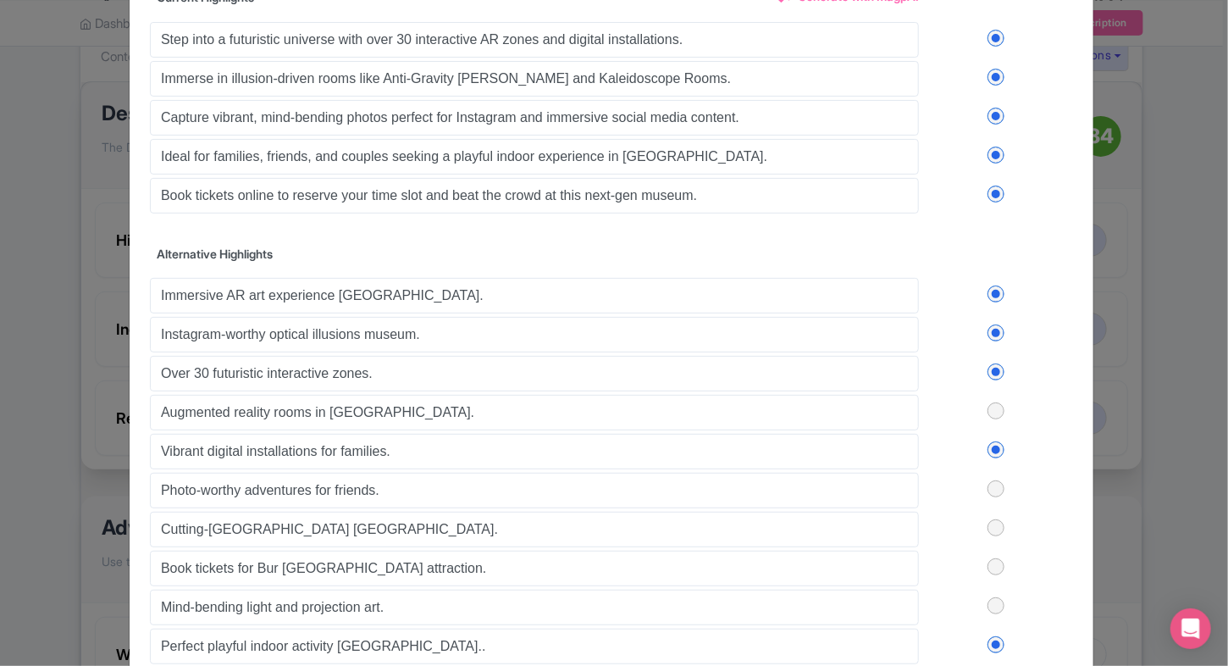
scroll to position [106, 0]
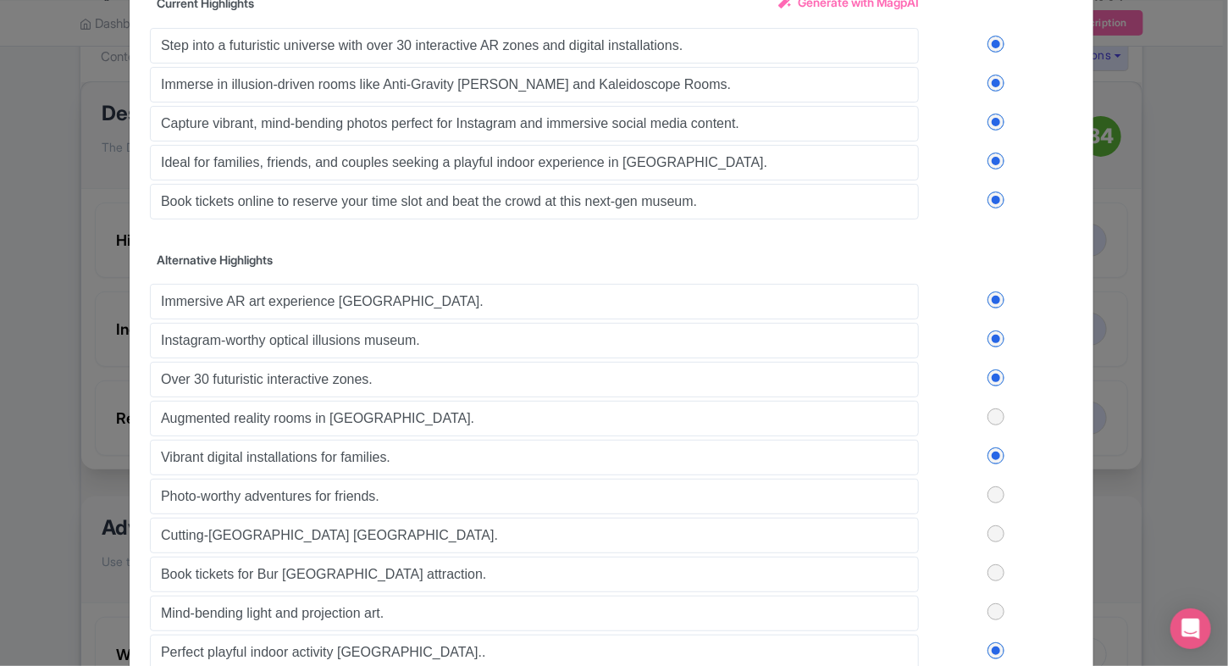
click at [993, 37] on label at bounding box center [996, 44] width 154 height 17
click at [0, 0] on input "checkbox" at bounding box center [0, 0] width 0 height 0
click at [993, 79] on div "Step into a futuristic universe with over 30 interactive AR zones and digital i…" at bounding box center [611, 122] width 923 height 195
drag, startPoint x: 993, startPoint y: 79, endPoint x: 993, endPoint y: 121, distance: 42.4
click at [993, 121] on div "Step into a futuristic universe with over 30 interactive AR zones and digital i…" at bounding box center [611, 122] width 923 height 195
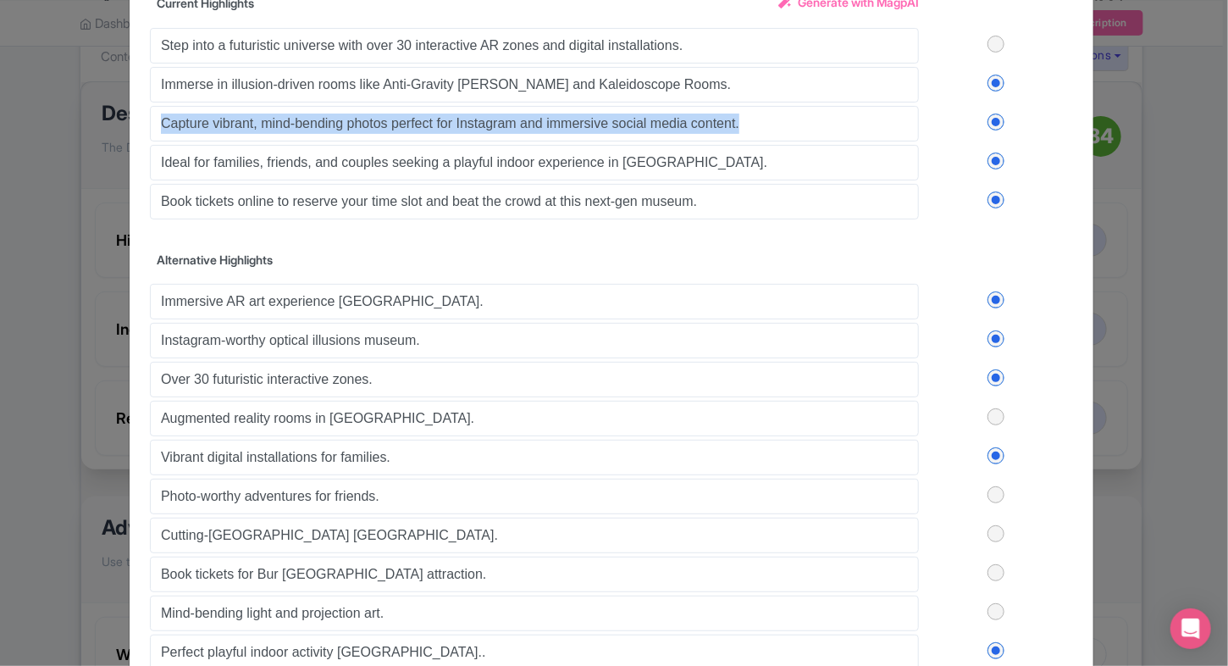
click at [993, 121] on label at bounding box center [996, 121] width 154 height 17
click at [0, 0] on input "checkbox" at bounding box center [0, 0] width 0 height 0
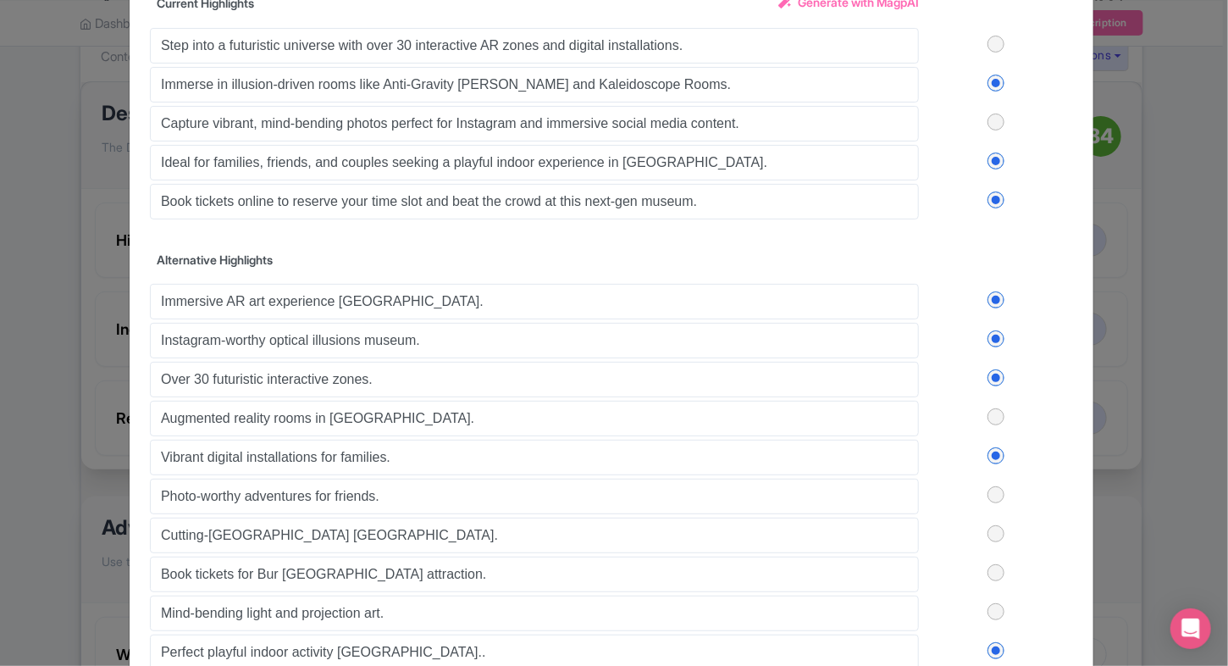
click at [989, 163] on label at bounding box center [996, 160] width 154 height 17
click at [0, 0] on input "checkbox" at bounding box center [0, 0] width 0 height 0
click at [989, 191] on label at bounding box center [996, 199] width 154 height 17
click at [0, 0] on input "checkbox" at bounding box center [0, 0] width 0 height 0
click at [994, 97] on div "Step into a futuristic universe with over 30 interactive AR zones and digital i…" at bounding box center [611, 122] width 923 height 195
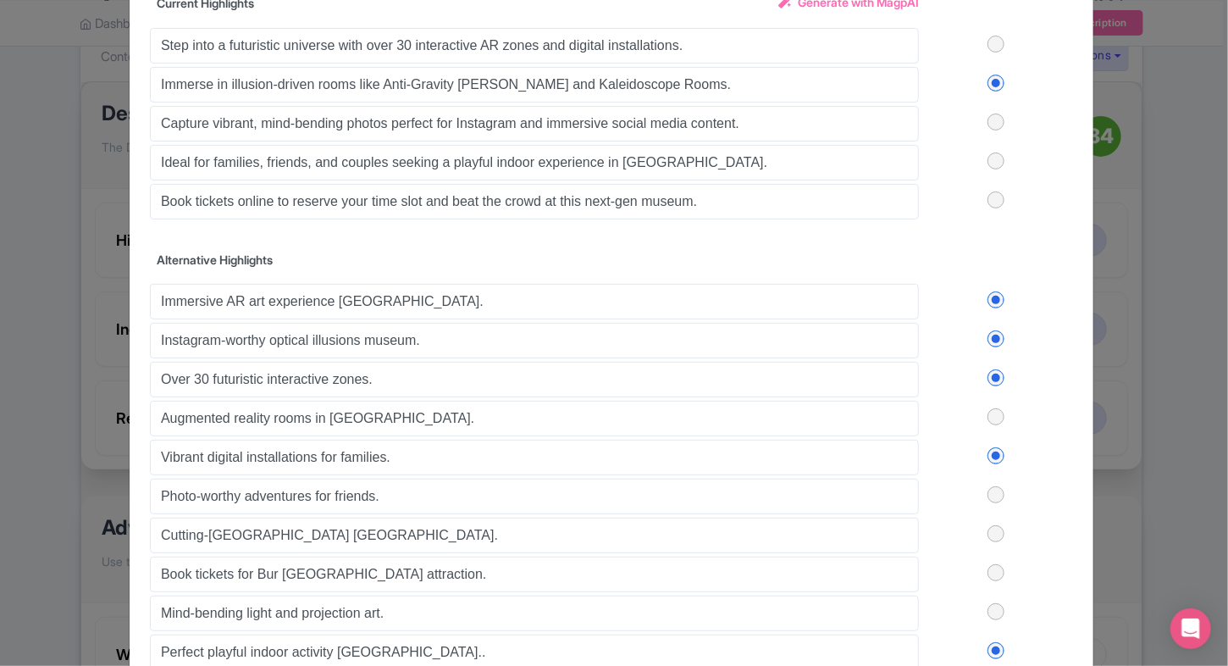
click at [993, 84] on label at bounding box center [996, 83] width 154 height 17
click at [0, 0] on input "checkbox" at bounding box center [0, 0] width 0 height 0
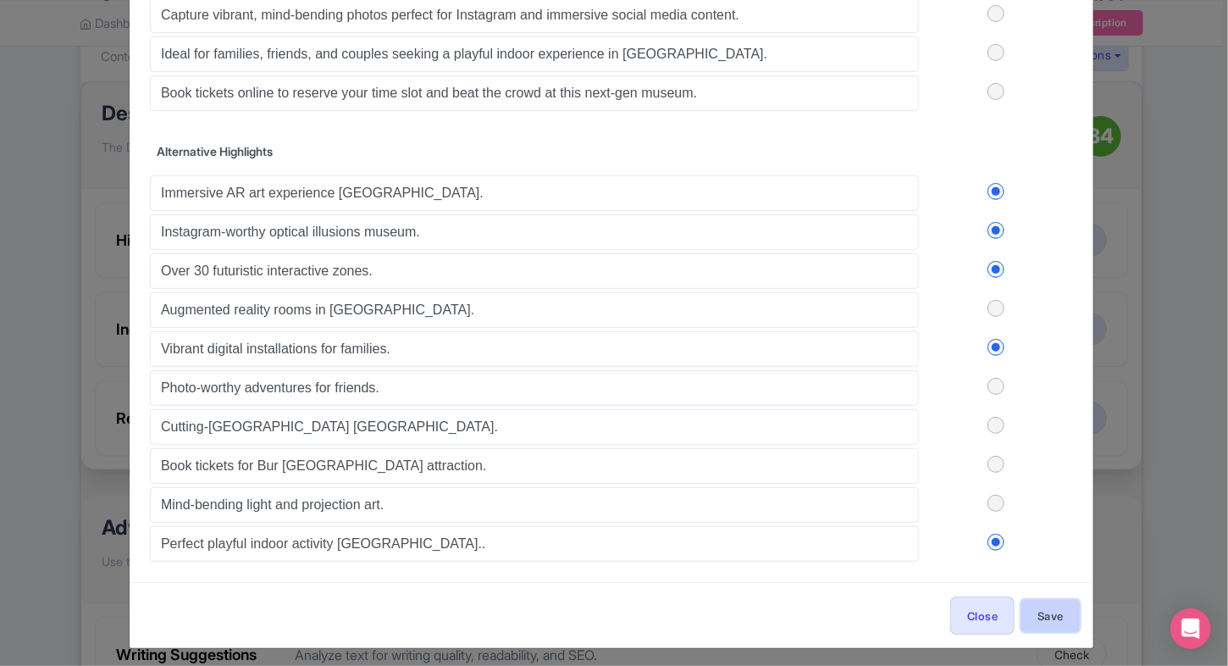
click at [1053, 600] on button "Save" at bounding box center [1050, 616] width 58 height 32
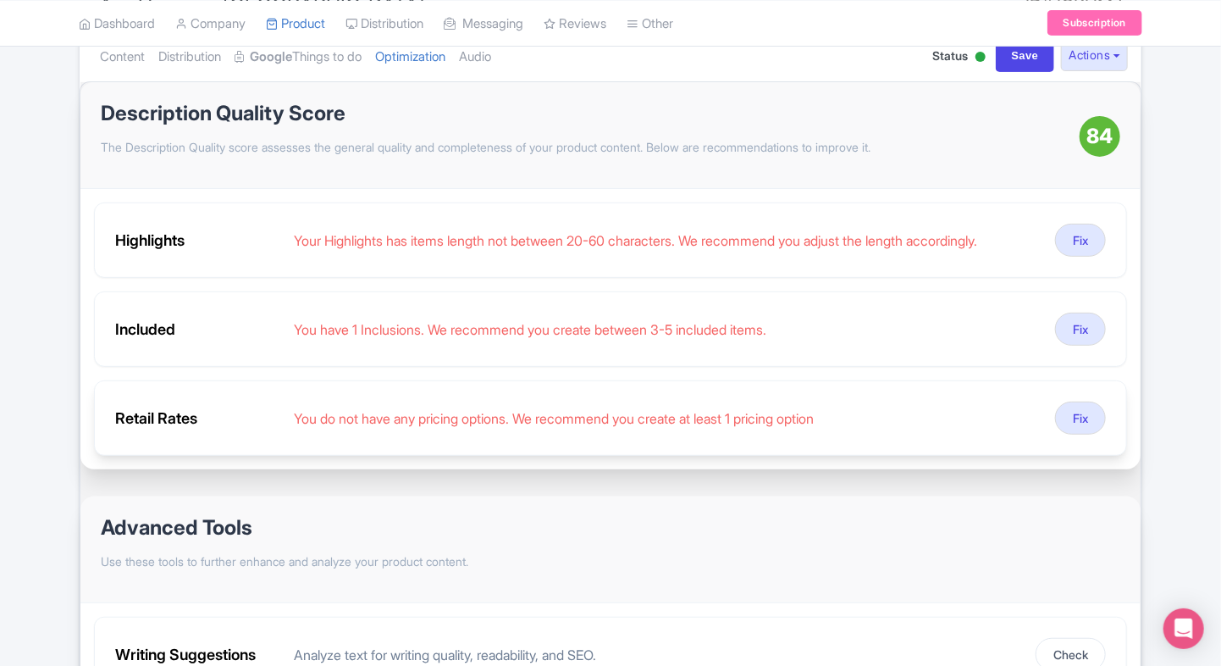
scroll to position [150, 0]
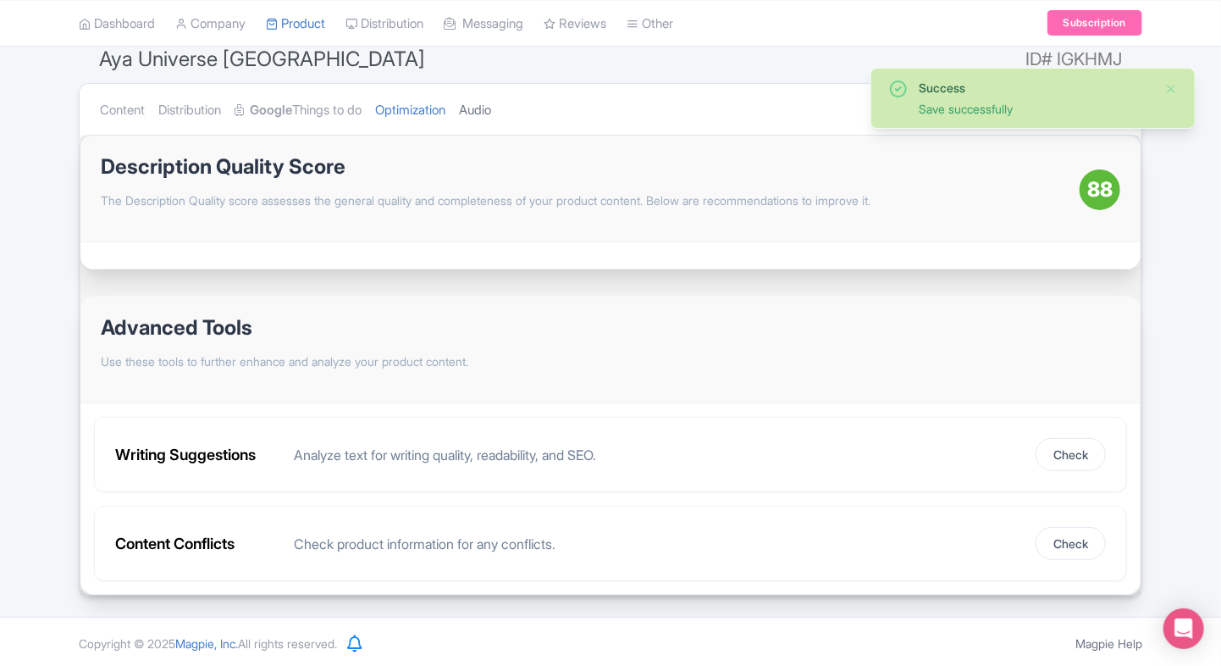
click at [491, 113] on link "Audio" at bounding box center [475, 110] width 32 height 53
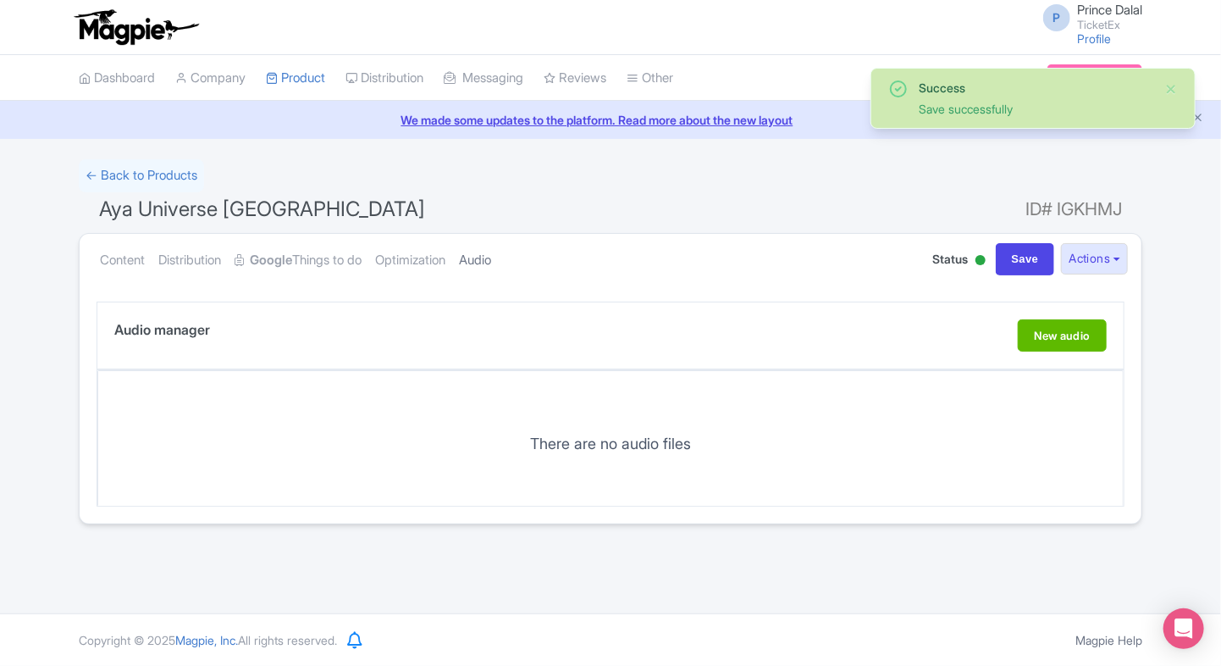
scroll to position [0, 0]
click at [434, 235] on link "Optimization" at bounding box center [410, 260] width 70 height 53
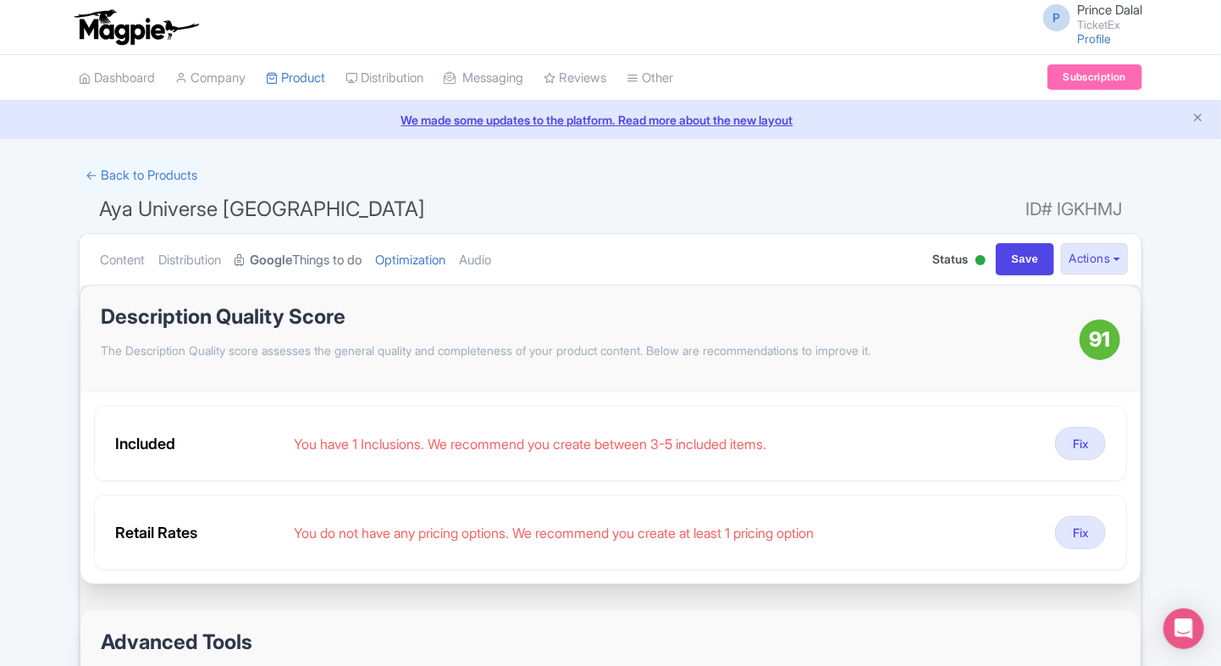
click at [313, 258] on link "Google Things to do" at bounding box center [298, 260] width 127 height 53
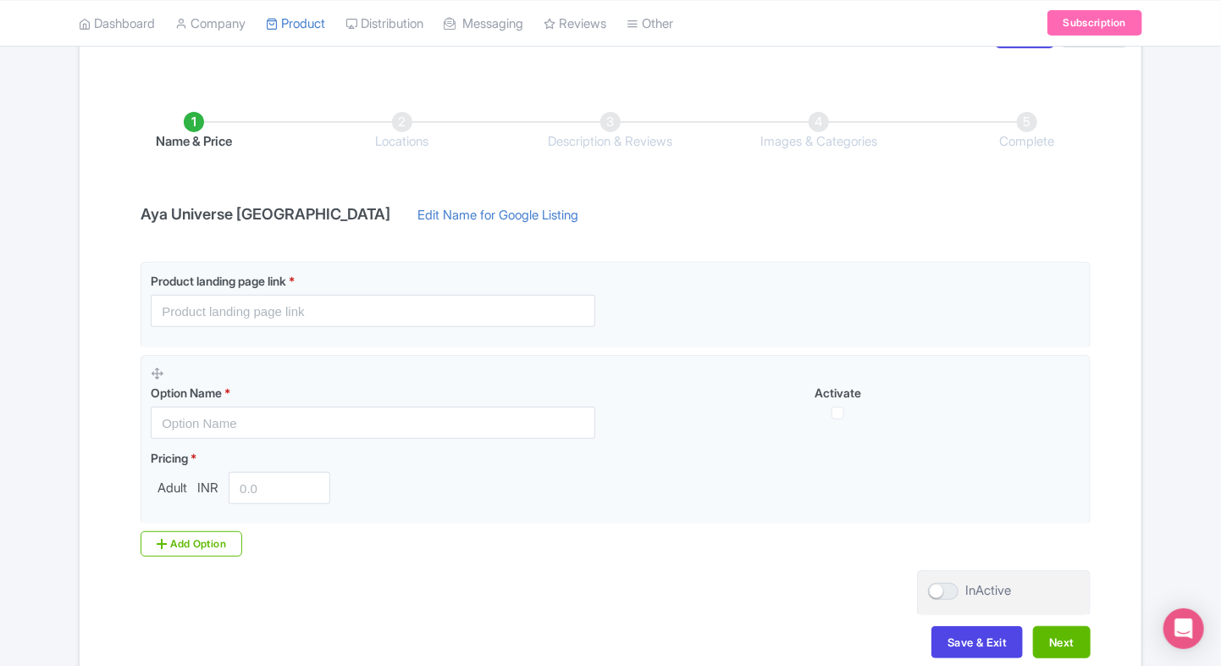
scroll to position [230, 0]
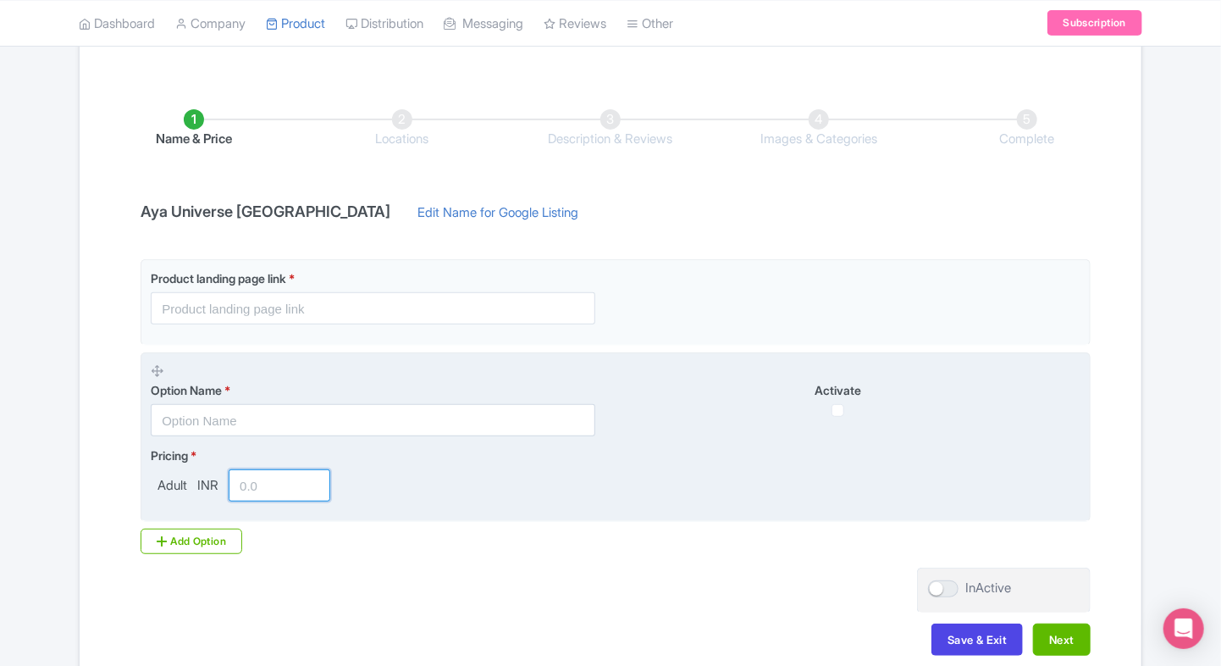
click at [268, 488] on input "number" at bounding box center [280, 485] width 102 height 32
type input "3300"
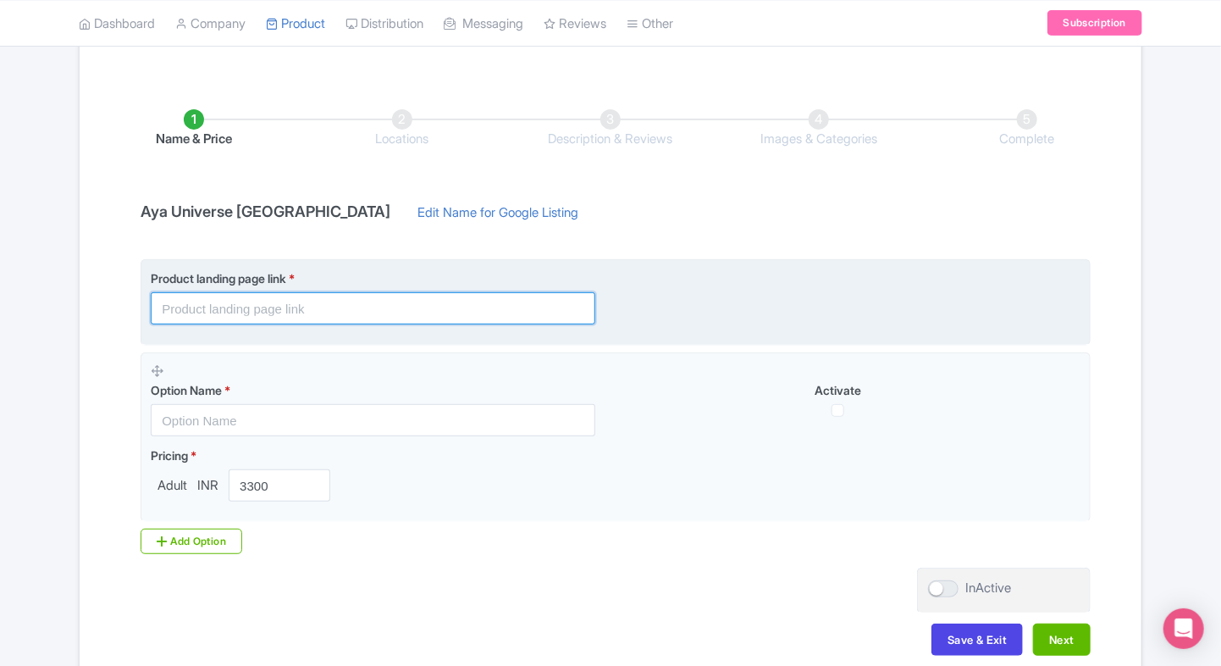
click at [271, 300] on input "text" at bounding box center [373, 308] width 445 height 32
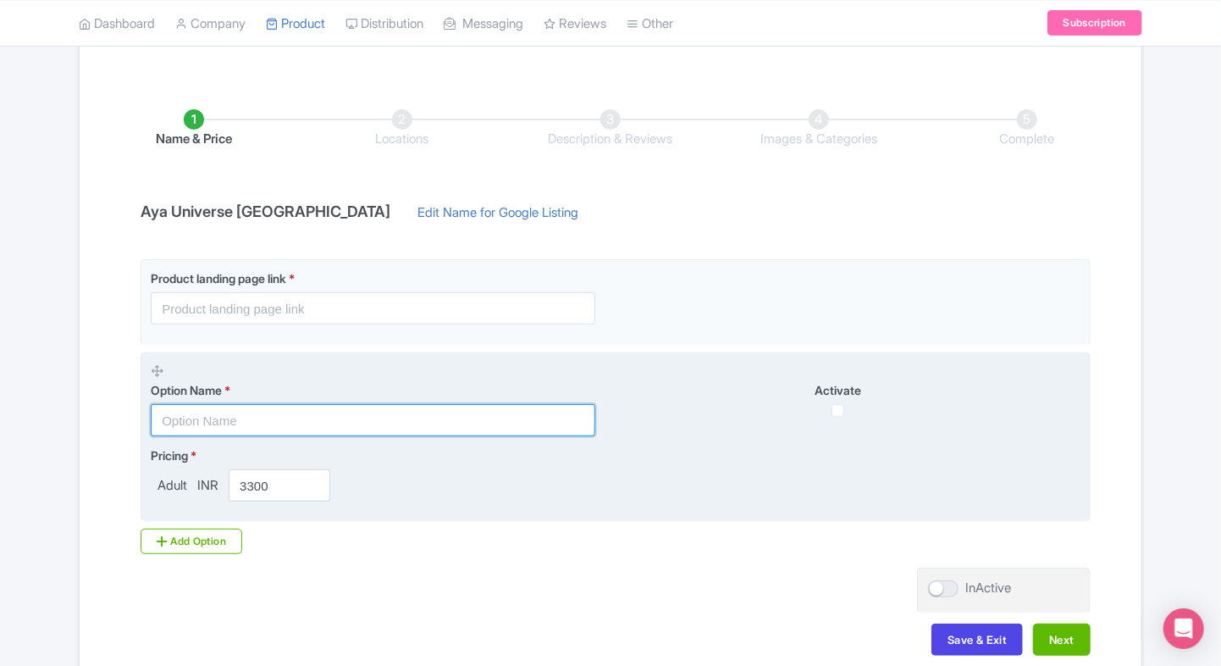
click at [195, 421] on input "text" at bounding box center [373, 420] width 445 height 32
paste input "Aya Universe Dubai tickets"
click at [276, 418] on input "Aya Universe Dubai tickets" at bounding box center [373, 420] width 445 height 32
type input "Aya Universe Dubai General Admission tickets"
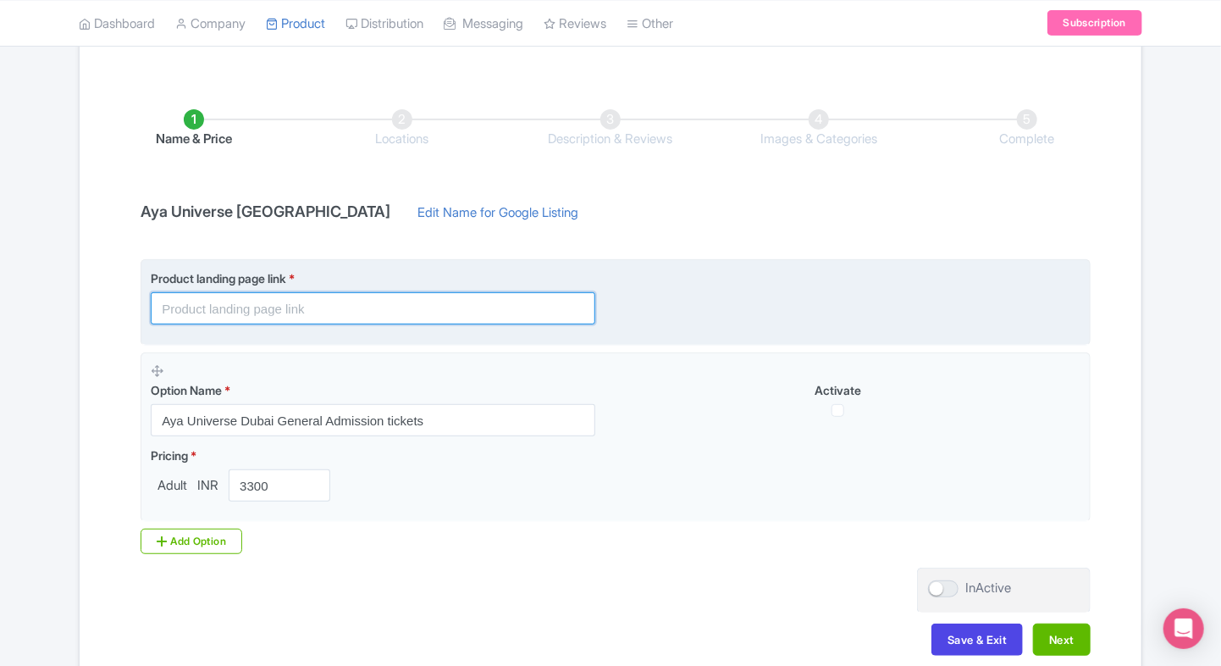
click at [230, 296] on input "text" at bounding box center [373, 308] width 445 height 32
paste input "https://www.ticketex.co/activity/430/aya-universe-dubai-interactive-museum-of-i…"
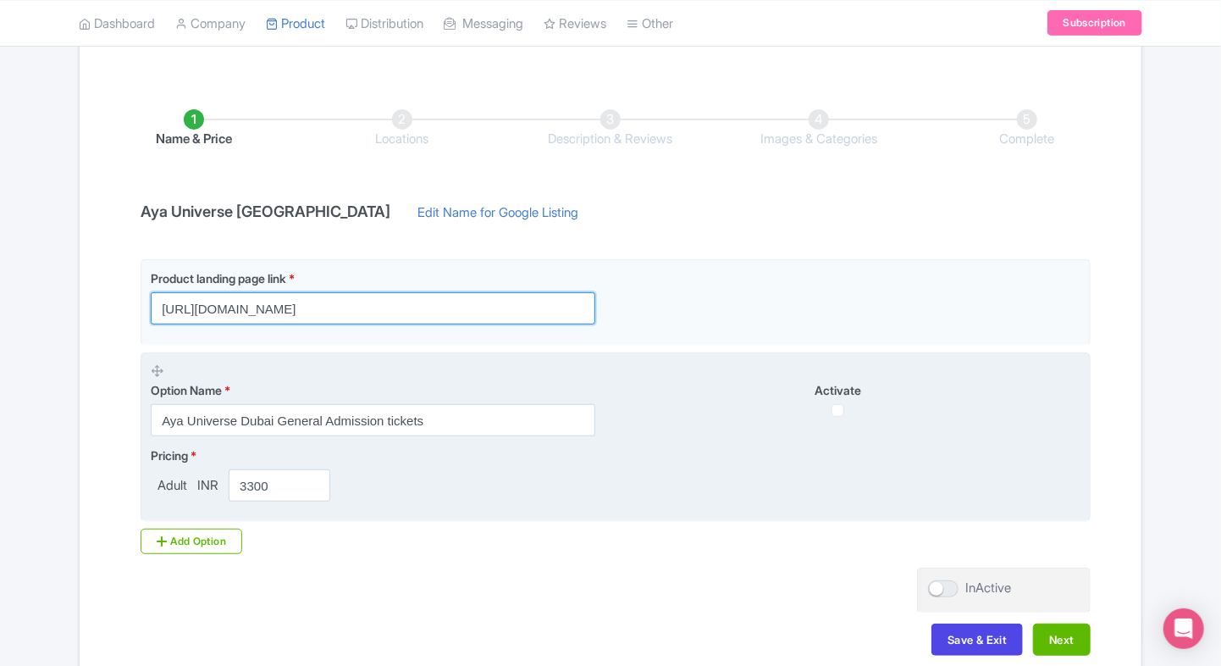
type input "https://www.ticketex.co/activity/430/aya-universe-dubai-interactive-museum-of-i…"
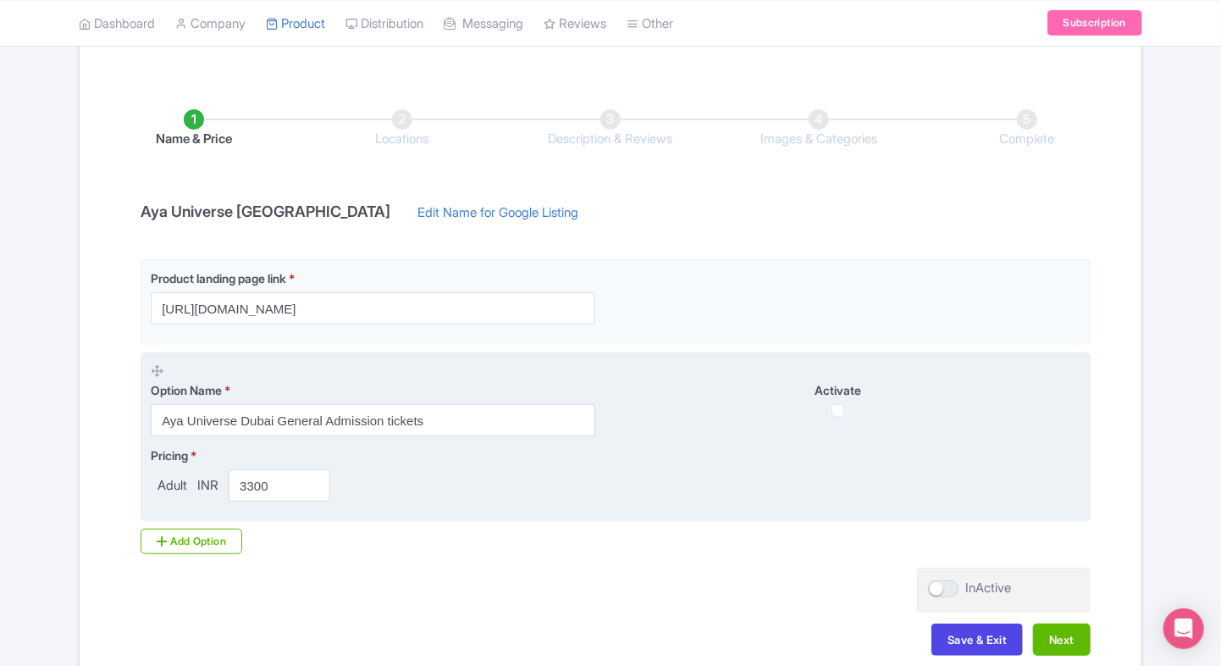
scroll to position [0, 0]
click at [478, 359] on fieldset "Option Name * Aya Universe Dubai General Admission tickets Activate Pricing * A…" at bounding box center [616, 437] width 950 height 170
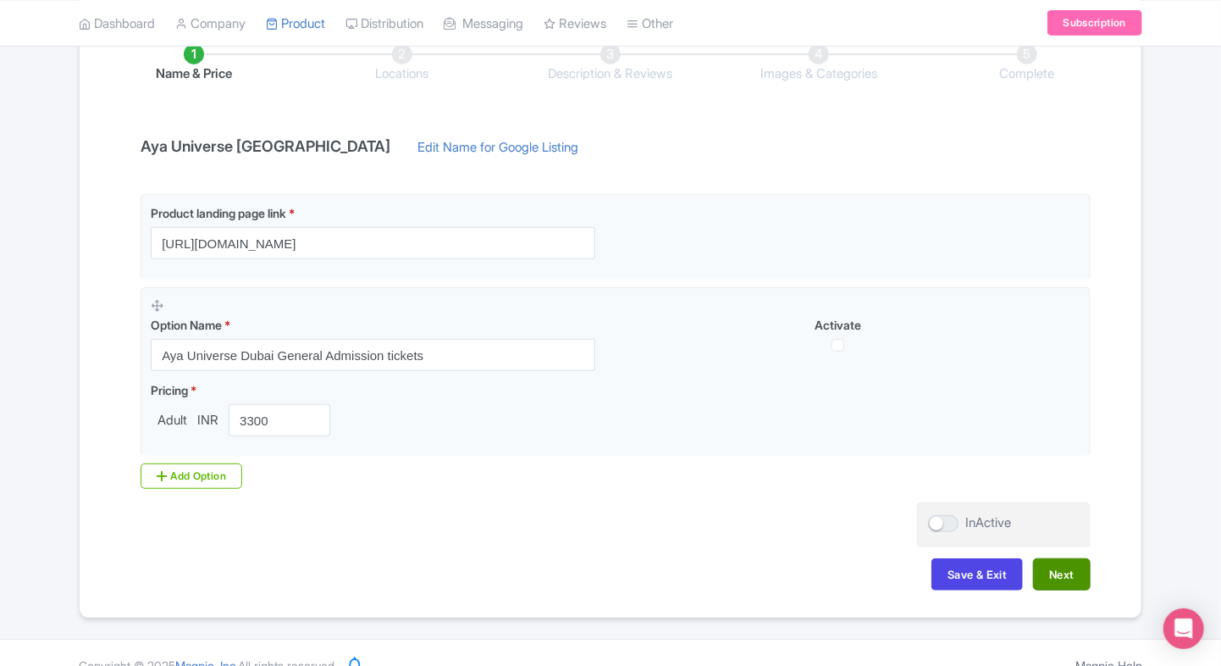
scroll to position [305, 0]
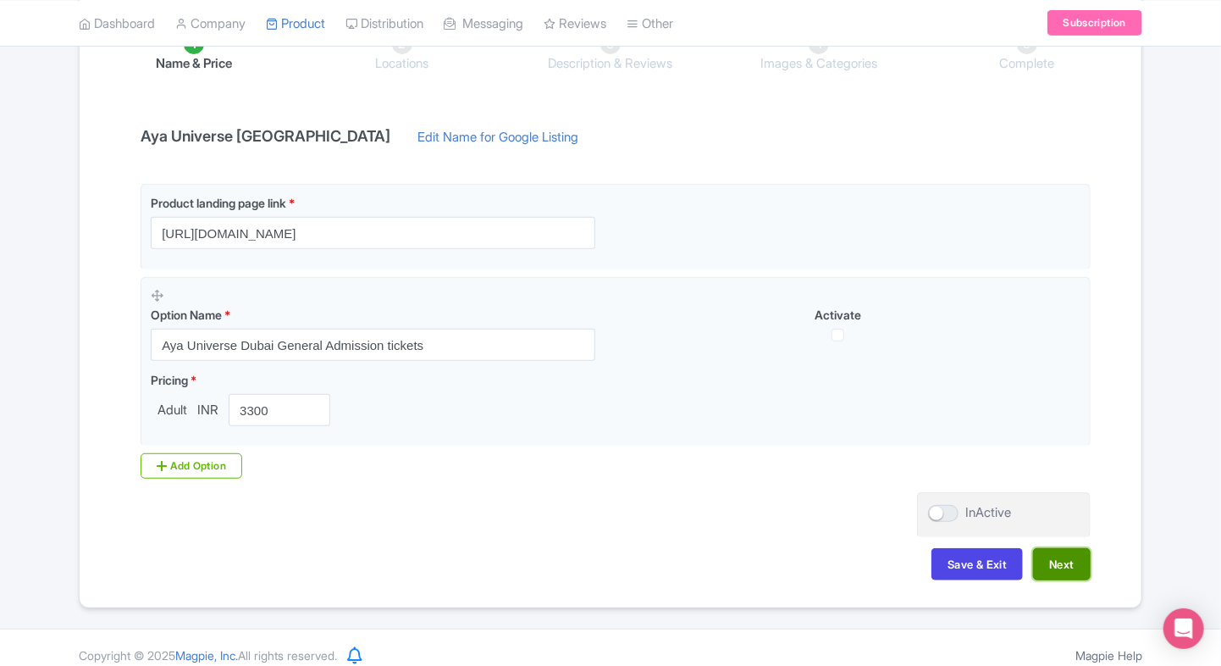
click at [1075, 562] on button "Next" at bounding box center [1062, 564] width 58 height 32
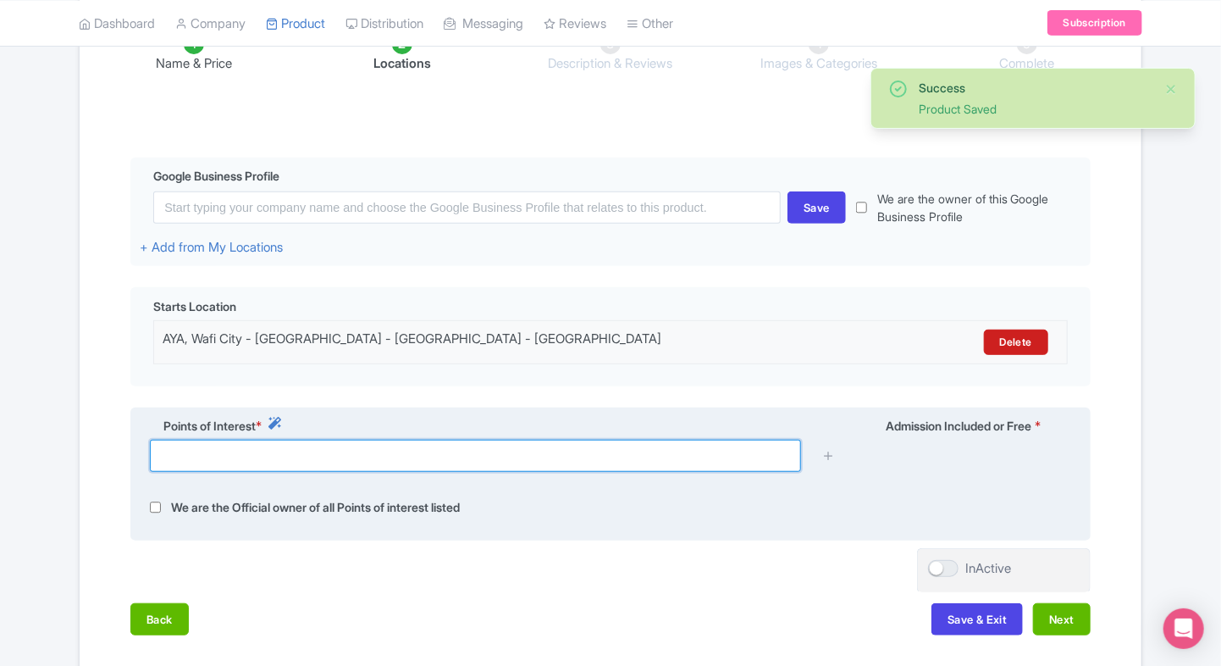
click at [220, 448] on input "text" at bounding box center [475, 456] width 651 height 32
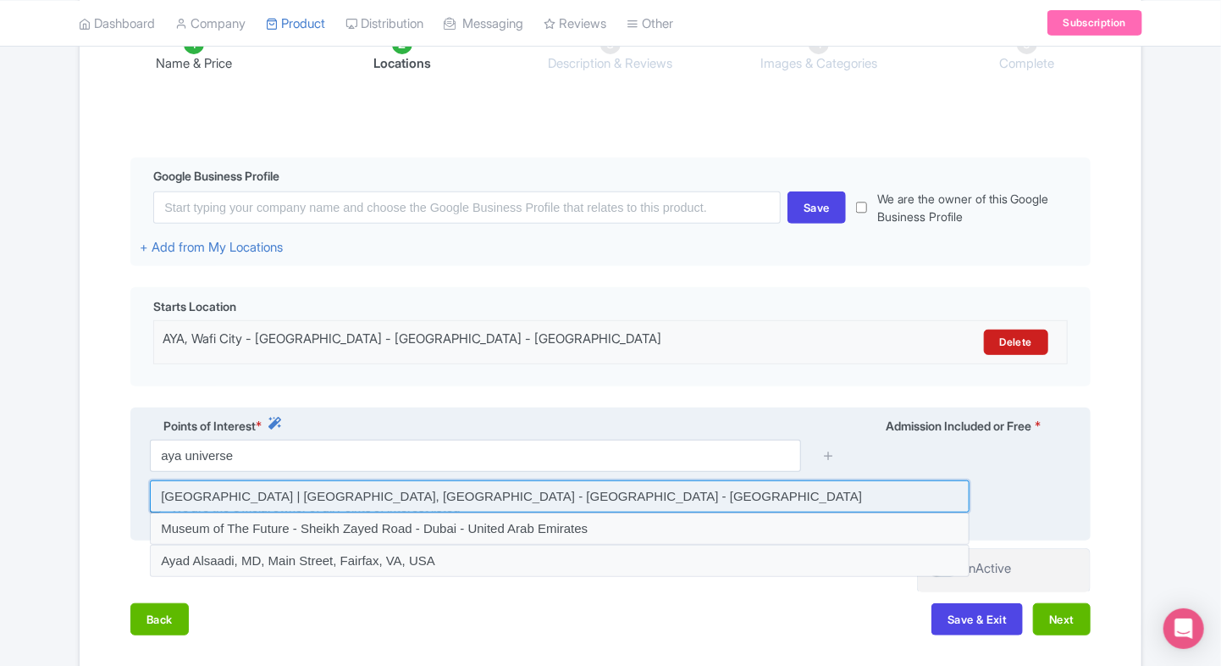
click at [332, 487] on input at bounding box center [560, 496] width 820 height 32
type input "AYA | Dubai, Wafi City - Dubai - United Arab Emirates"
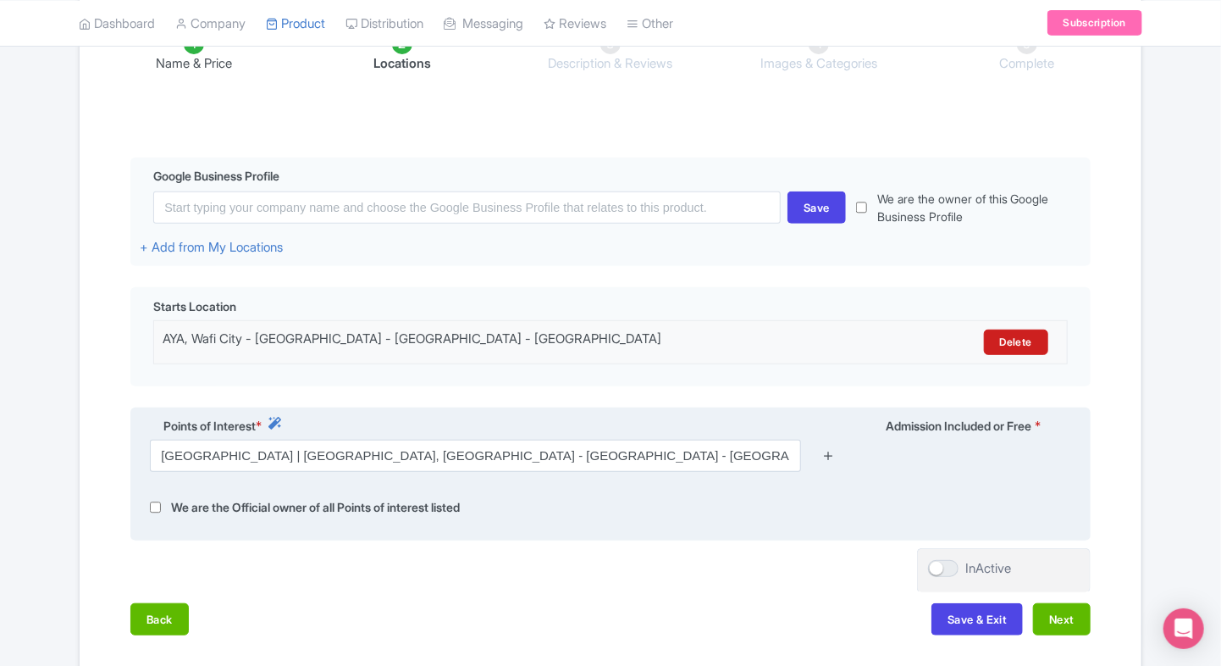
click at [833, 461] on icon at bounding box center [828, 455] width 13 height 13
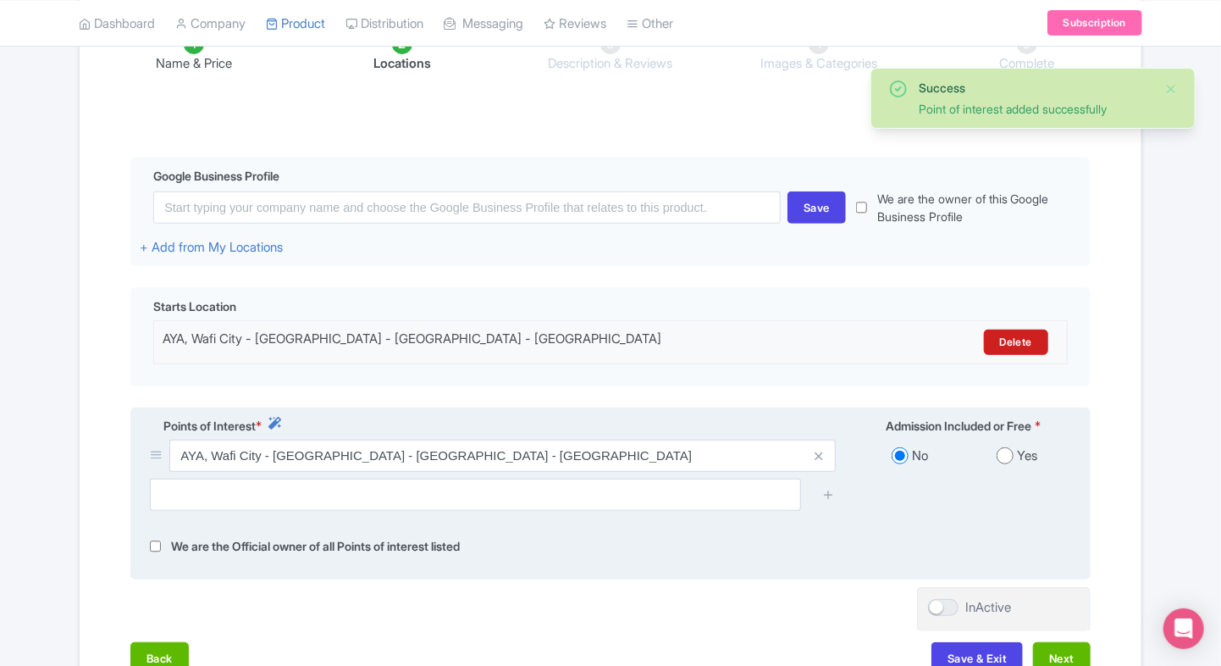
click at [1004, 462] on input "radio" at bounding box center [1005, 455] width 17 height 17
radio input "true"
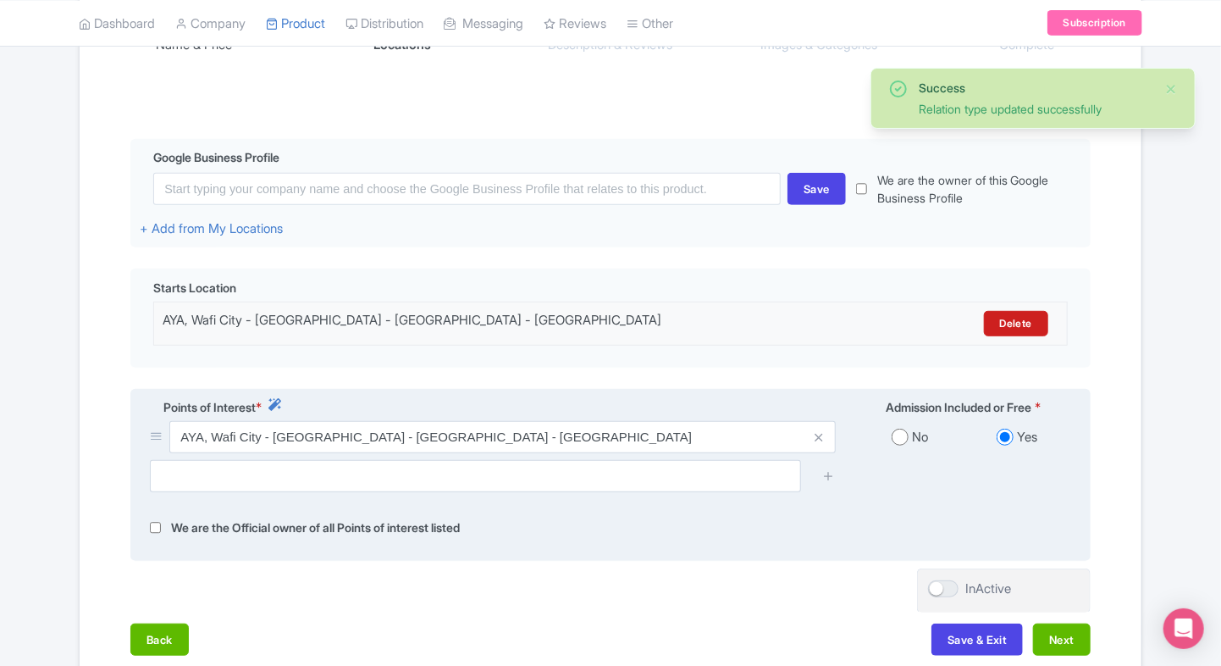
scroll to position [325, 0]
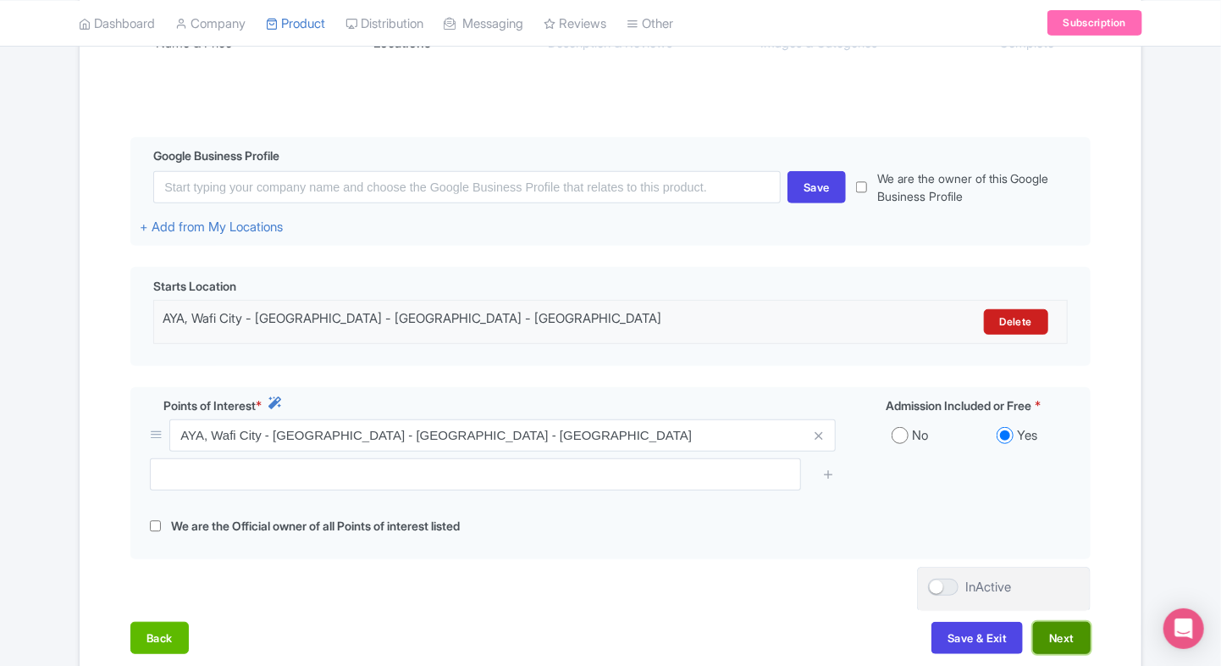
click at [1054, 640] on button "Next" at bounding box center [1062, 638] width 58 height 32
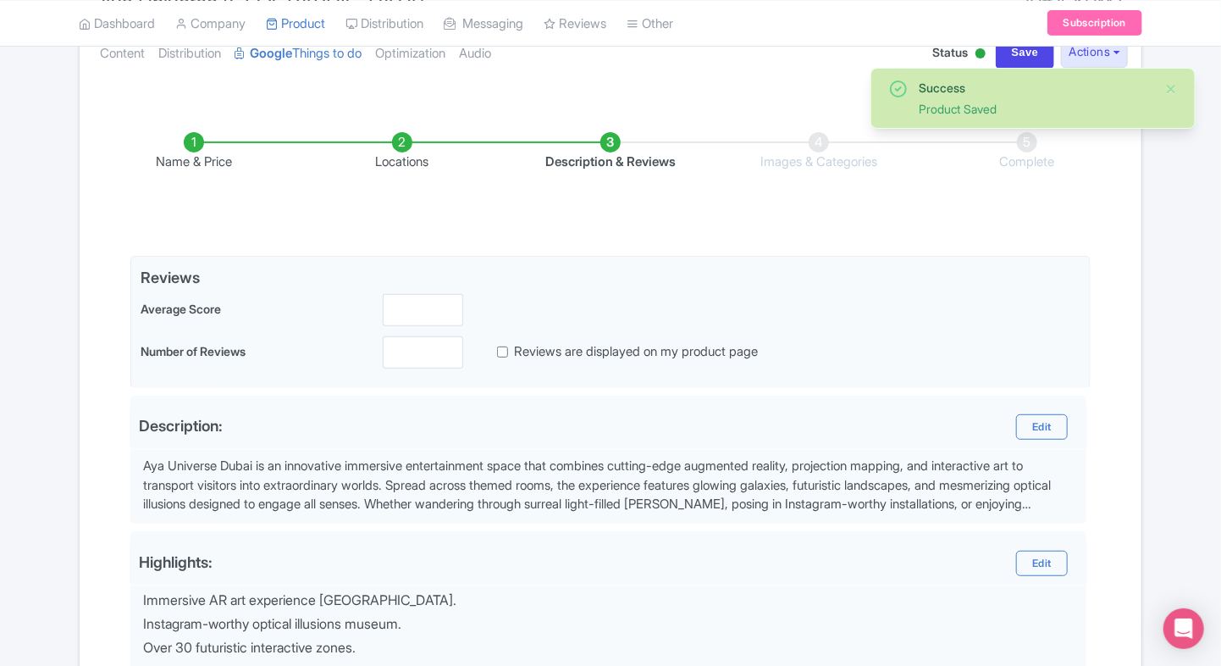
scroll to position [193, 0]
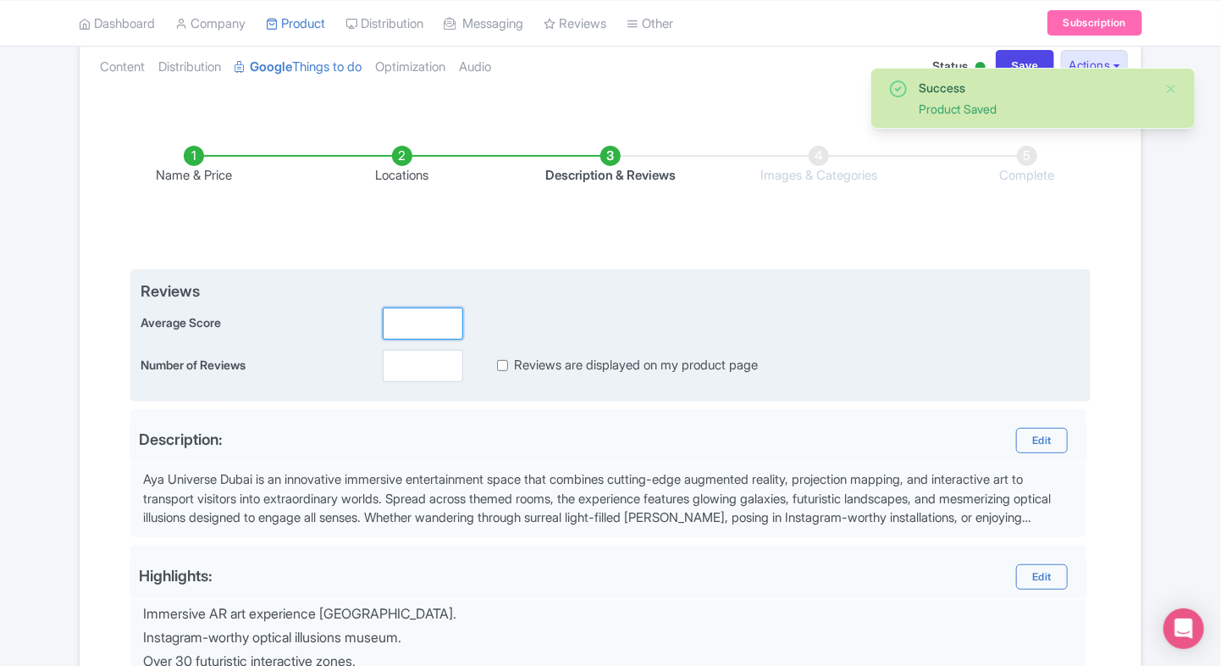
click at [427, 309] on input "number" at bounding box center [423, 323] width 80 height 32
type input "2"
click at [411, 368] on input "number" at bounding box center [423, 366] width 80 height 32
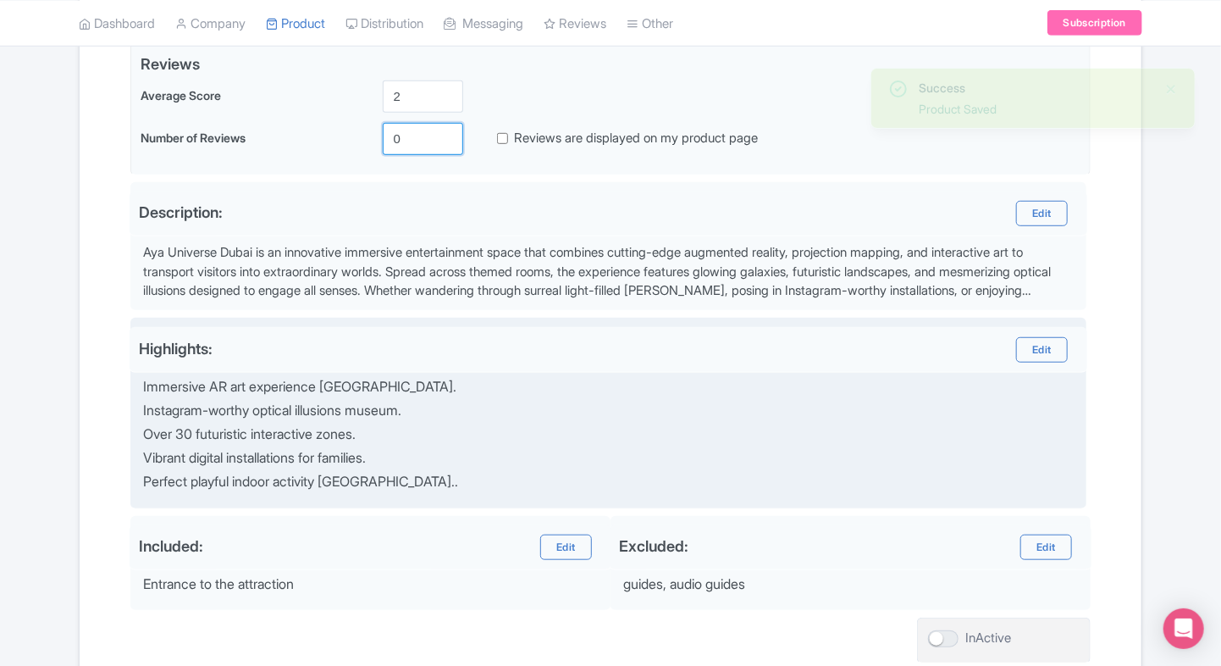
scroll to position [556, 0]
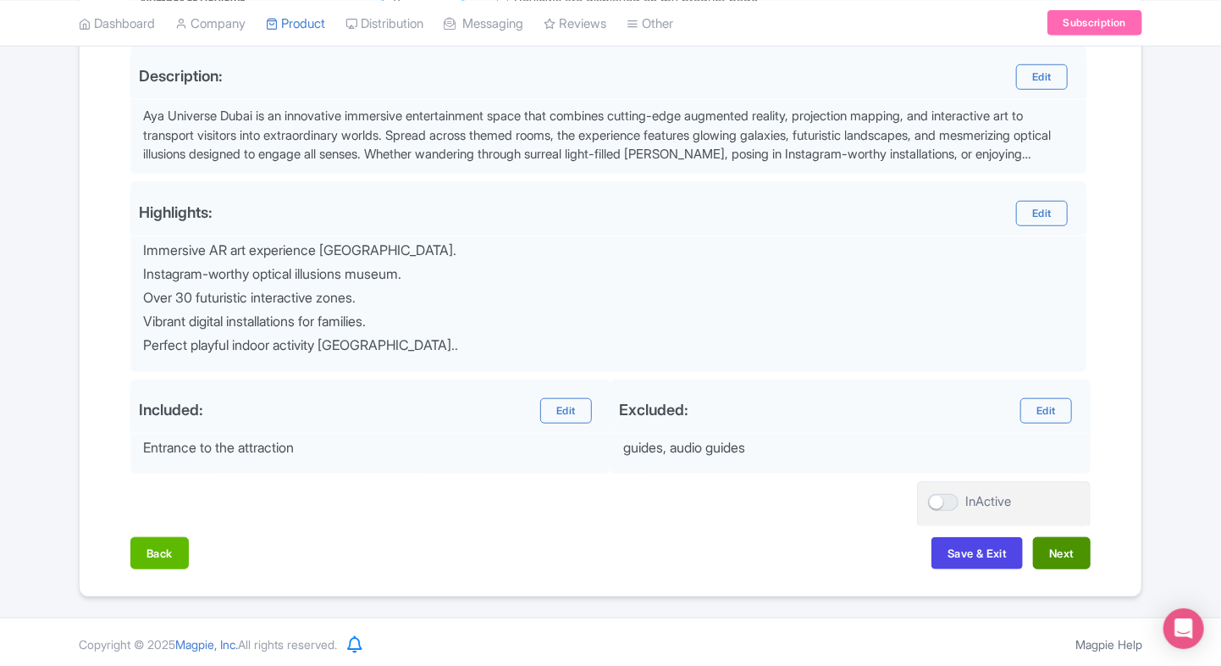
type input "0"
click at [1074, 551] on button "Next" at bounding box center [1062, 553] width 58 height 32
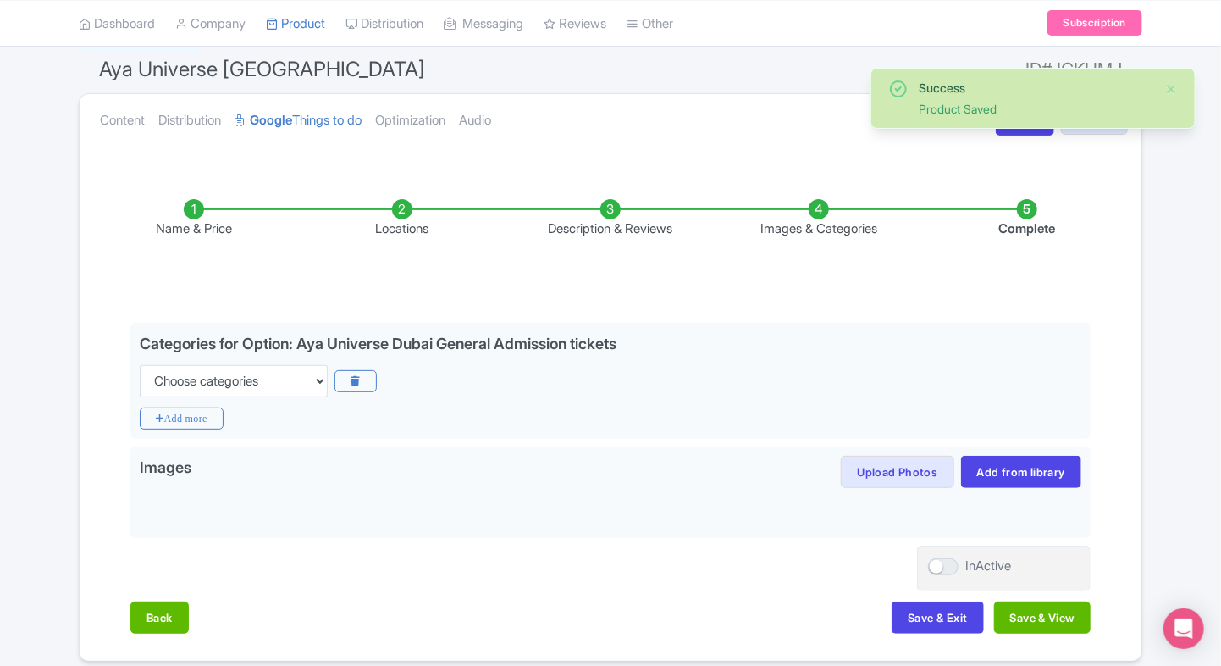
scroll to position [139, 0]
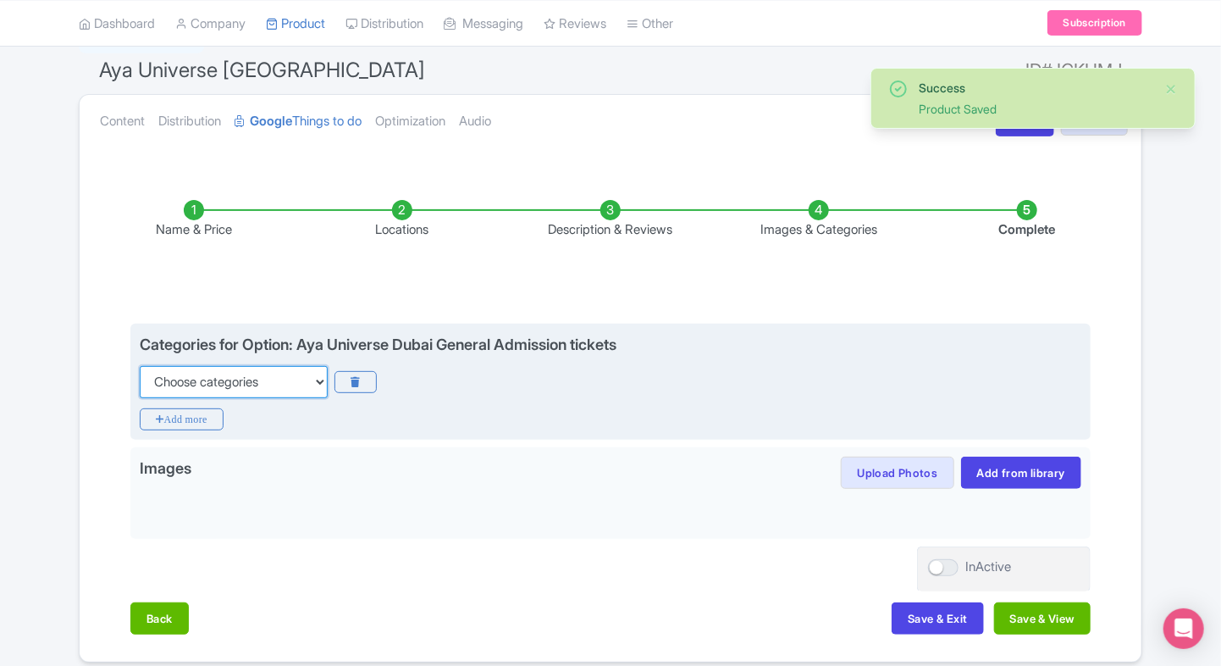
click at [299, 378] on select "Choose categories Adults Only Animals Audio Guide Beaches Bike Tours Boat Tours…" at bounding box center [234, 382] width 188 height 32
select select "family-friendly"
click at [140, 366] on select "Choose categories Adults Only Animals Audio Guide Beaches Bike Tours Boat Tours…" at bounding box center [234, 382] width 188 height 32
click at [209, 413] on icon "Add more" at bounding box center [182, 419] width 84 height 22
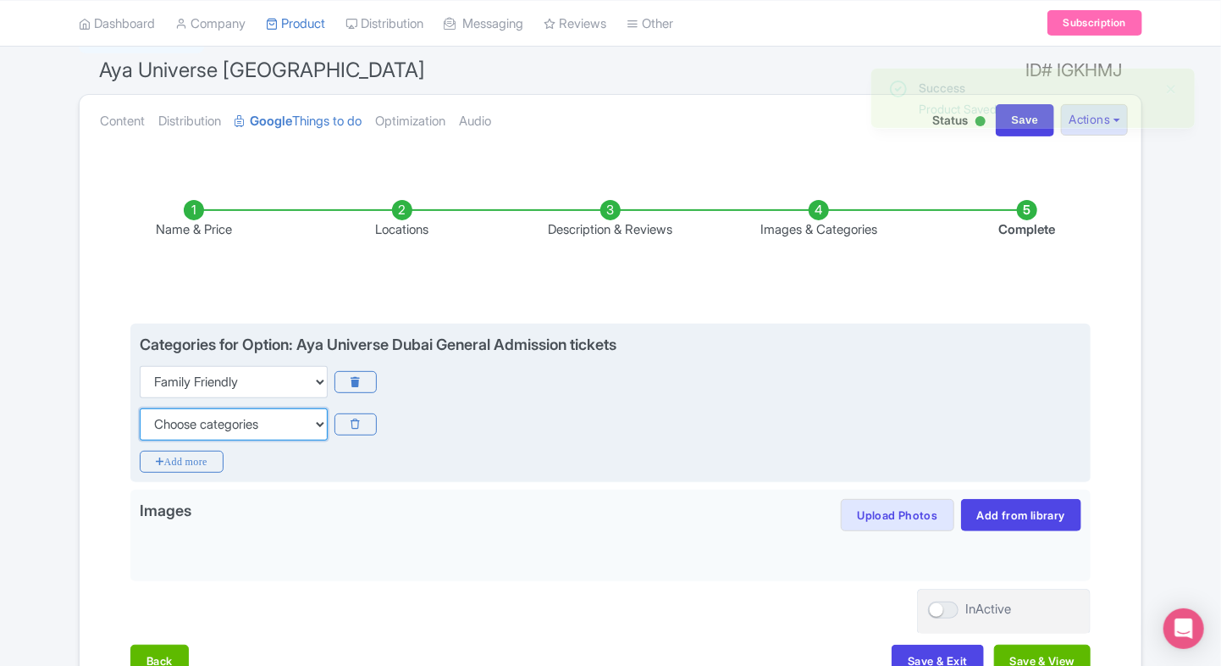
click at [209, 413] on select "Choose categories Adults Only Animals Audio Guide Beaches Bike Tours Boat Tours…" at bounding box center [234, 424] width 188 height 32
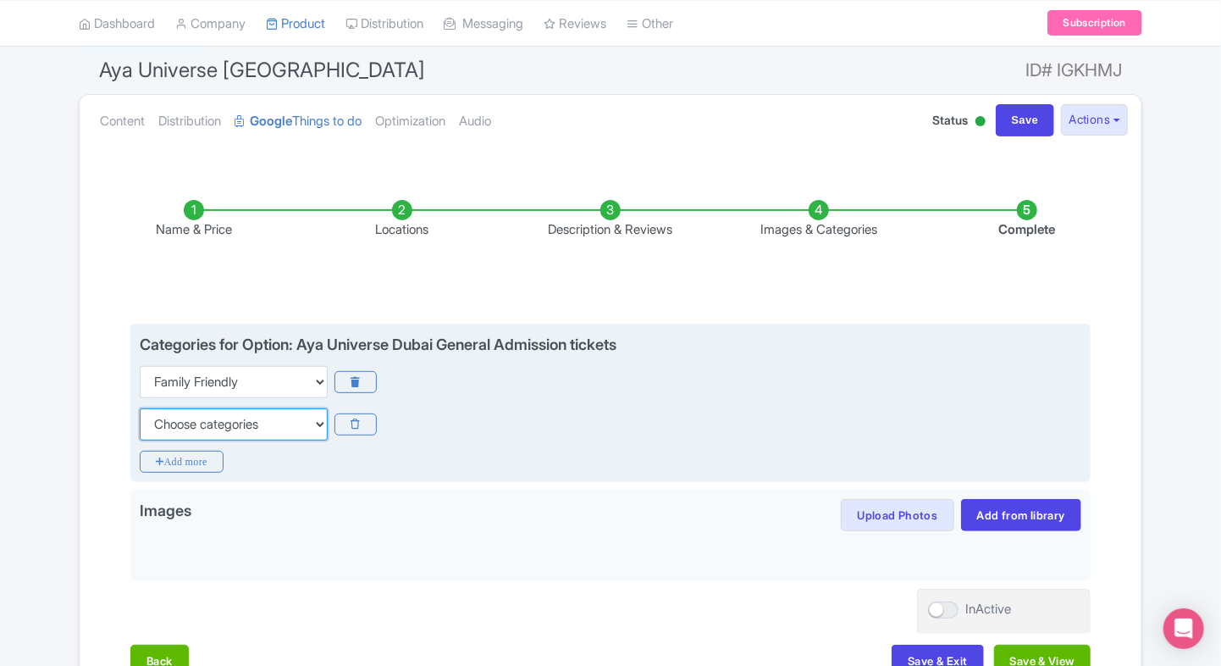
select select "self-guided"
click at [140, 408] on select "Choose categories Adults Only Animals Audio Guide Beaches Bike Tours Boat Tours…" at bounding box center [234, 424] width 188 height 32
click at [182, 456] on icon "Add more" at bounding box center [182, 462] width 84 height 22
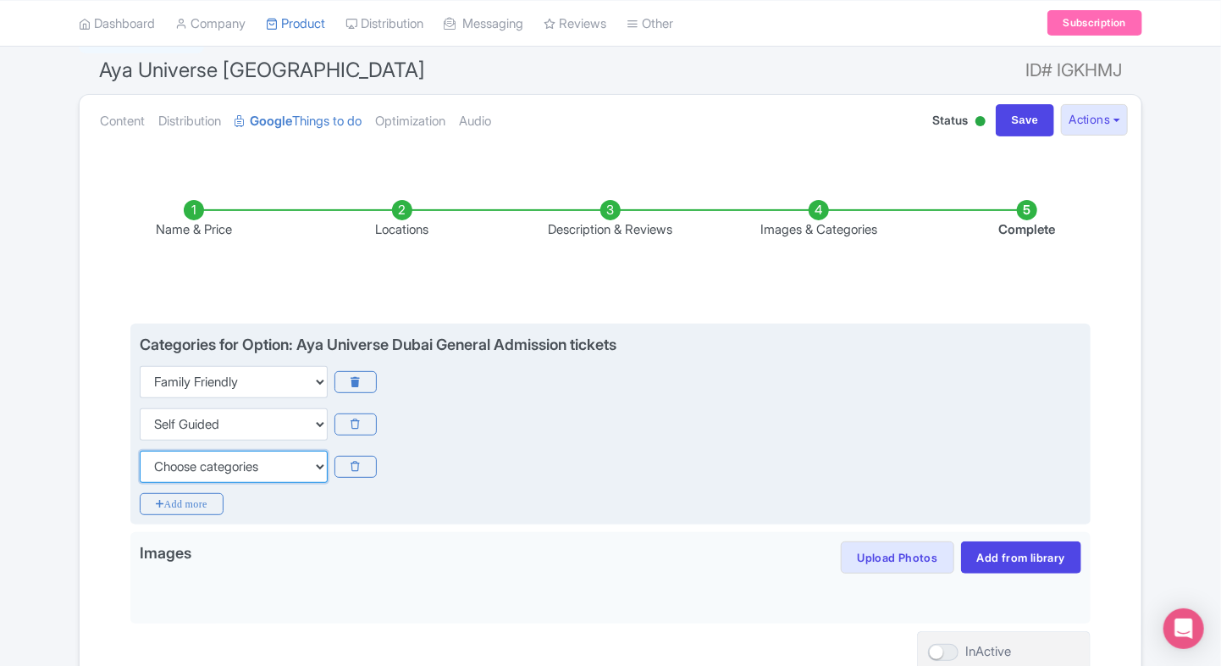
click at [171, 467] on select "Choose categories Adults Only Animals Audio Guide Beaches Bike Tours Boat Tours…" at bounding box center [234, 467] width 188 height 32
click at [140, 451] on select "Choose categories Adults Only Animals Audio Guide Beaches Bike Tours Boat Tours…" at bounding box center [234, 467] width 188 height 32
click at [171, 467] on select "Choose categories Adults Only Animals Audio Guide Beaches Bike Tours Boat Tours…" at bounding box center [234, 467] width 188 height 32
select select "wheelchair-accessible"
click at [140, 451] on select "Choose categories Adults Only Animals Audio Guide Beaches Bike Tours Boat Tours…" at bounding box center [234, 467] width 188 height 32
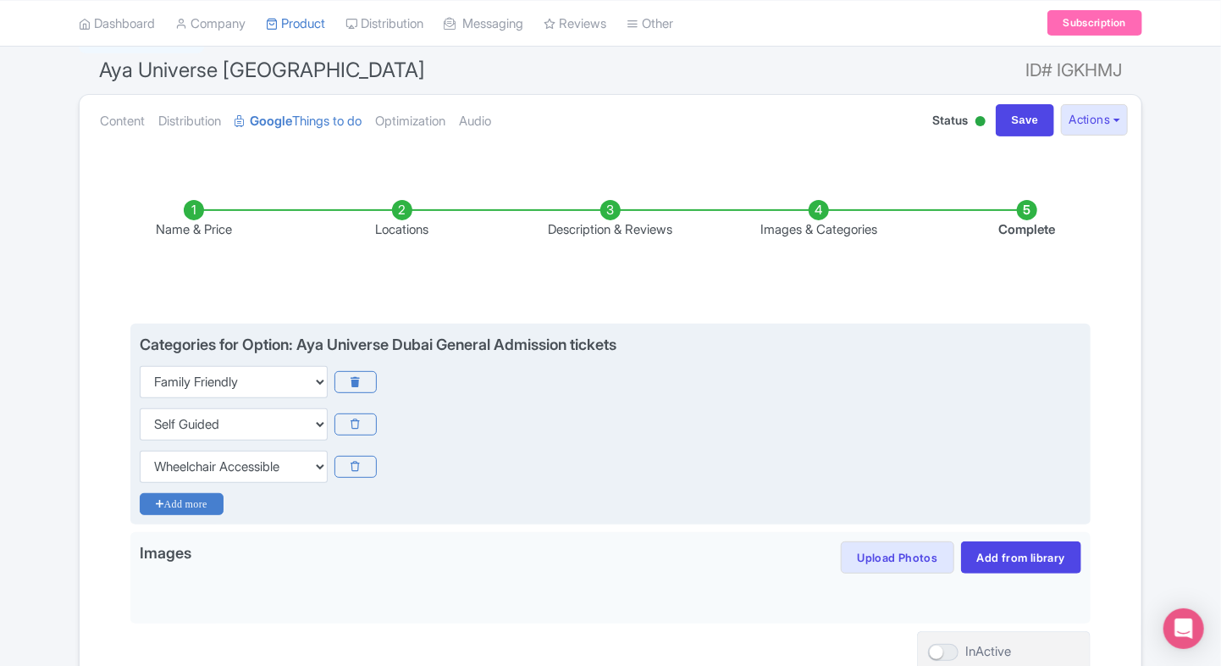
click at [149, 509] on icon "Add more" at bounding box center [182, 504] width 84 height 22
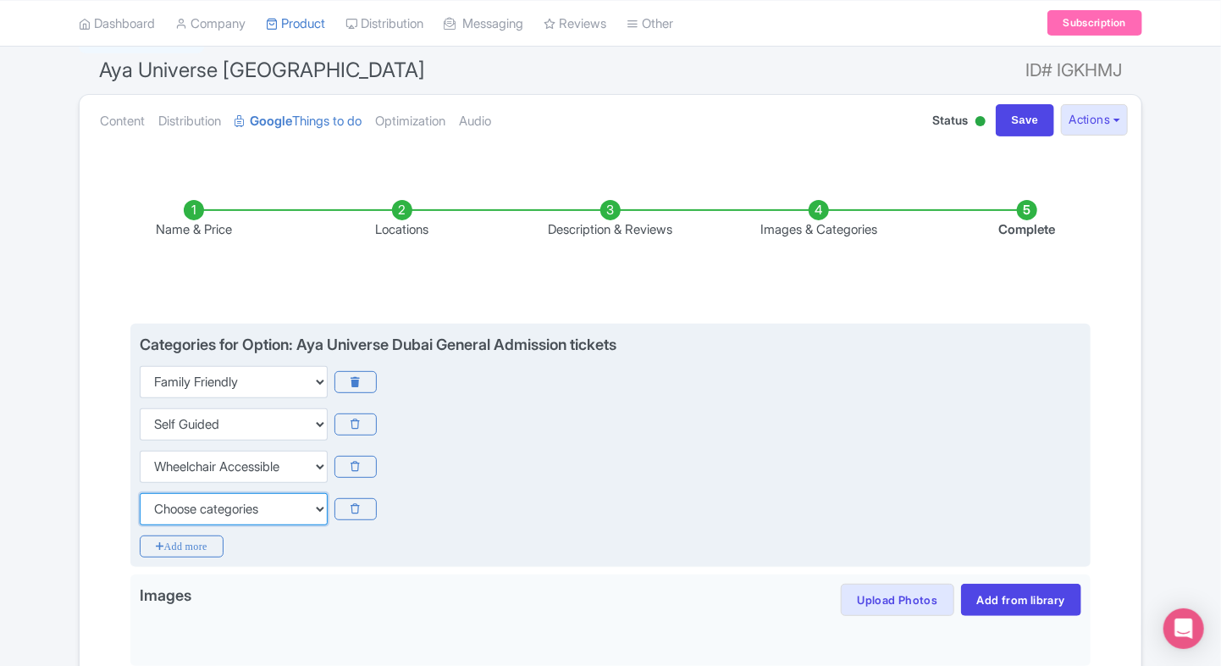
click at [196, 507] on select "Choose categories Adults Only Animals Audio Guide Beaches Bike Tours Boat Tours…" at bounding box center [234, 509] width 188 height 32
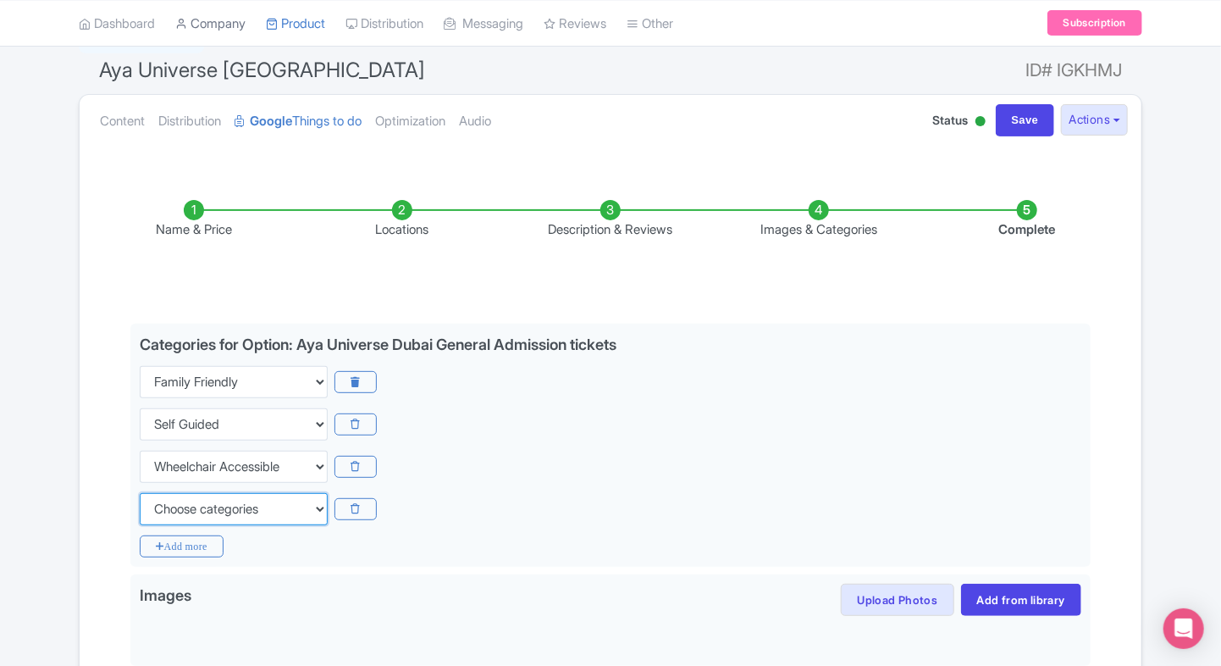
select select "walking-tours"
click at [140, 493] on select "Choose categories Adults Only Animals Audio Guide Beaches Bike Tours Boat Tours…" at bounding box center [234, 509] width 188 height 32
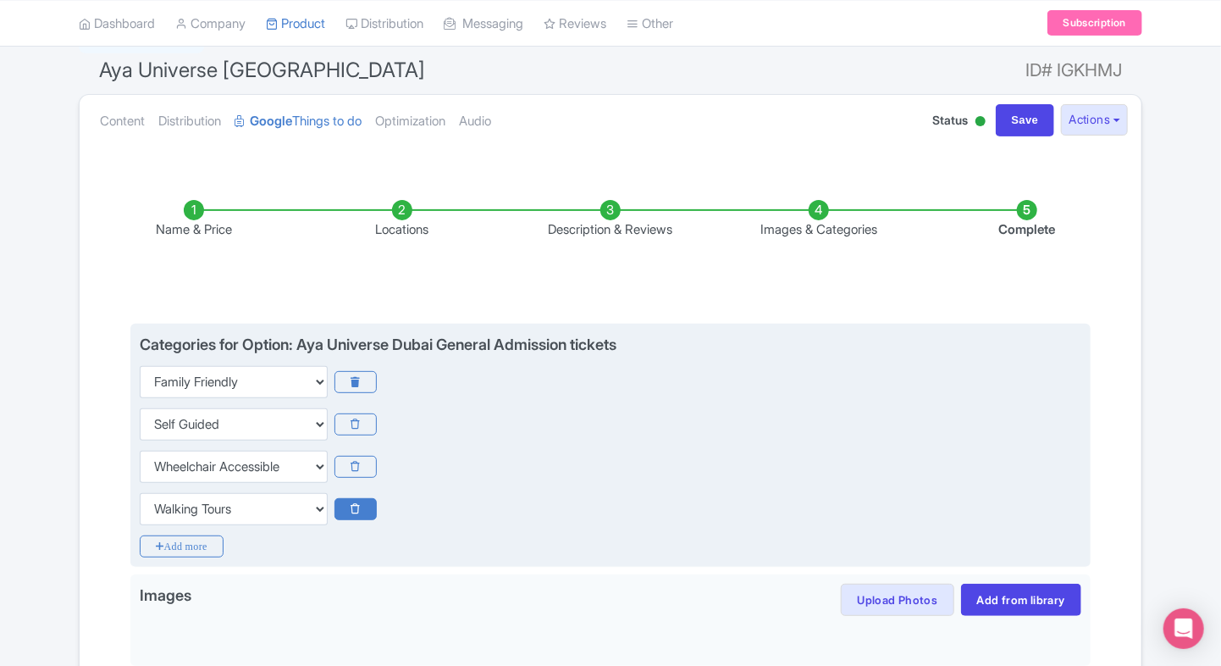
click at [366, 512] on icon at bounding box center [355, 509] width 41 height 22
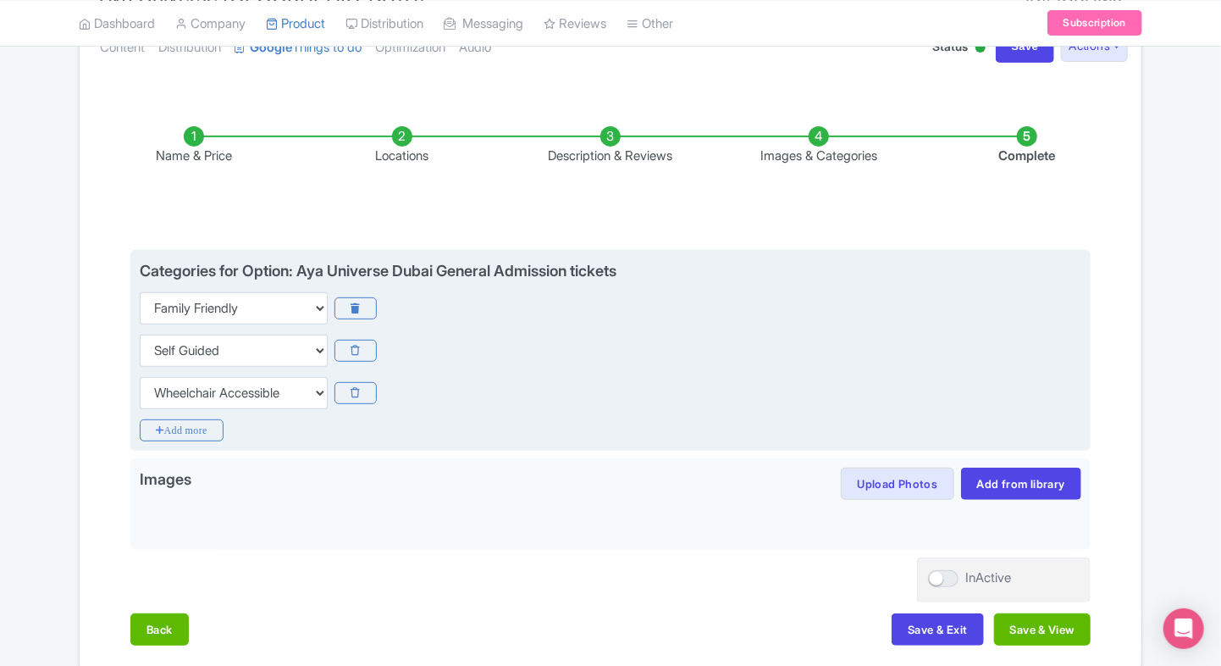
scroll to position [220, 0]
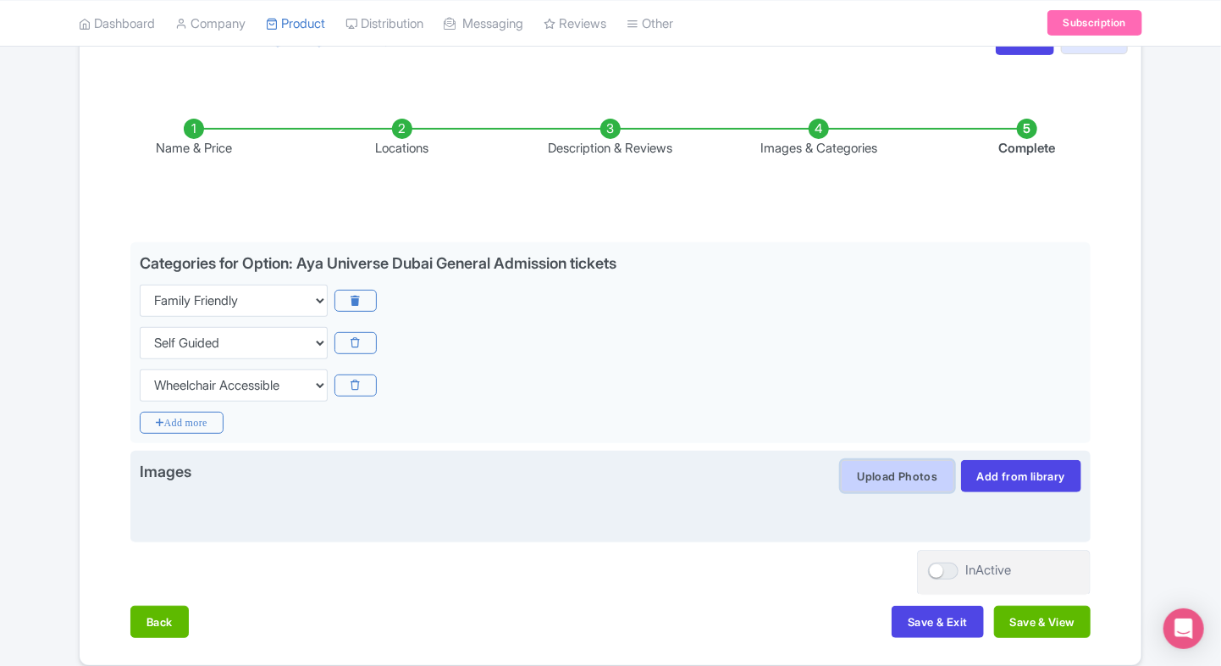
click at [863, 468] on button "Upload Photos" at bounding box center [897, 476] width 113 height 32
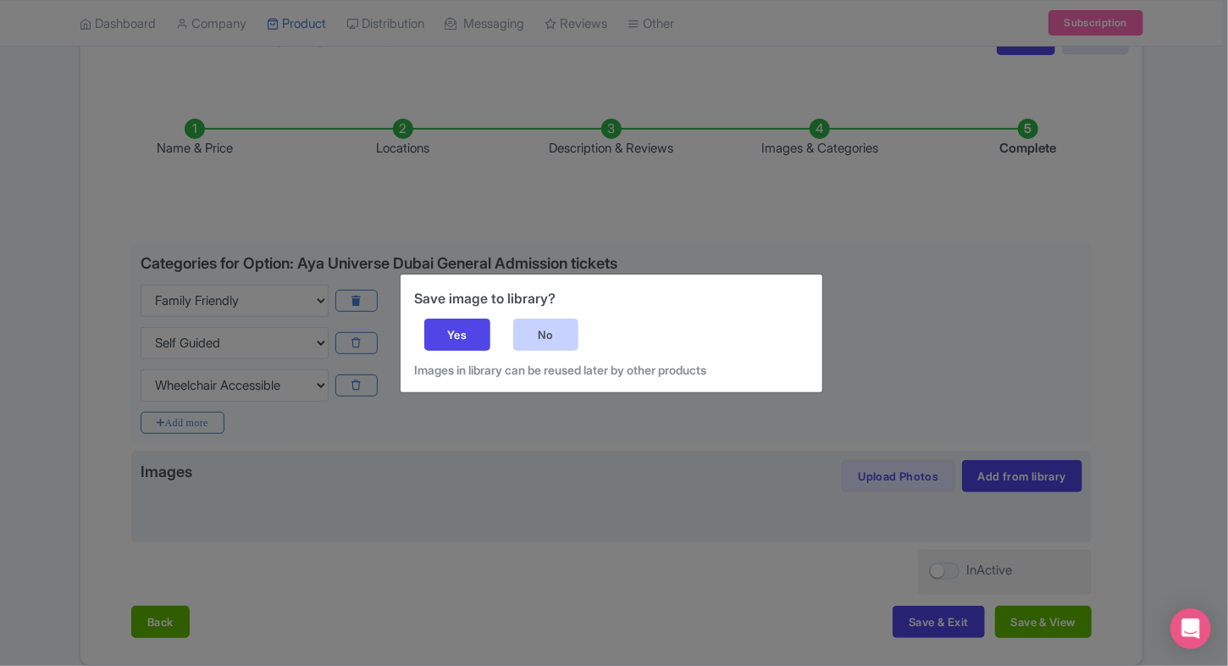
click at [549, 340] on div "No" at bounding box center [546, 334] width 66 height 32
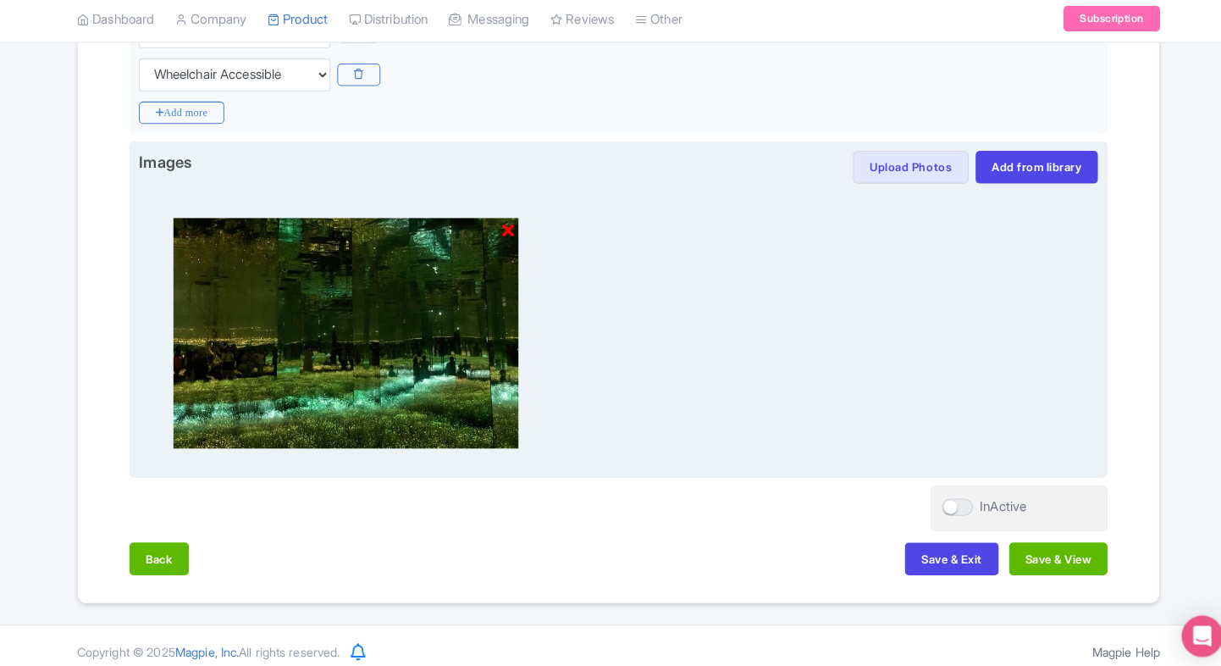
scroll to position [527, 0]
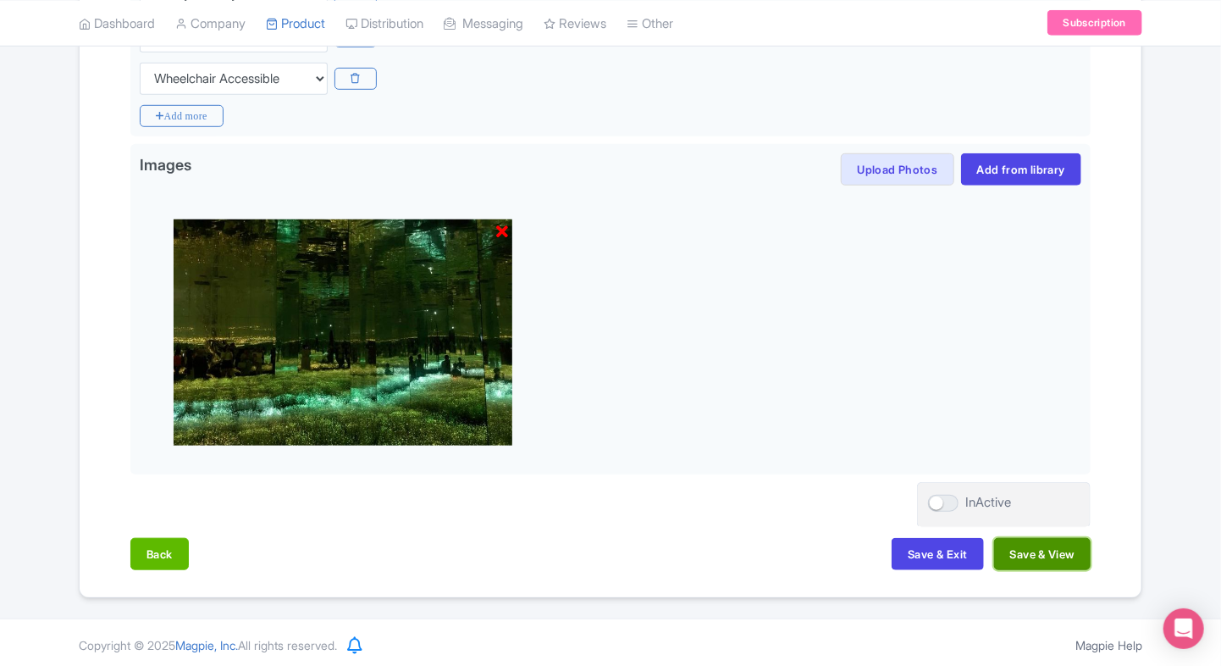
click at [1043, 556] on button "Save & View" at bounding box center [1042, 554] width 97 height 32
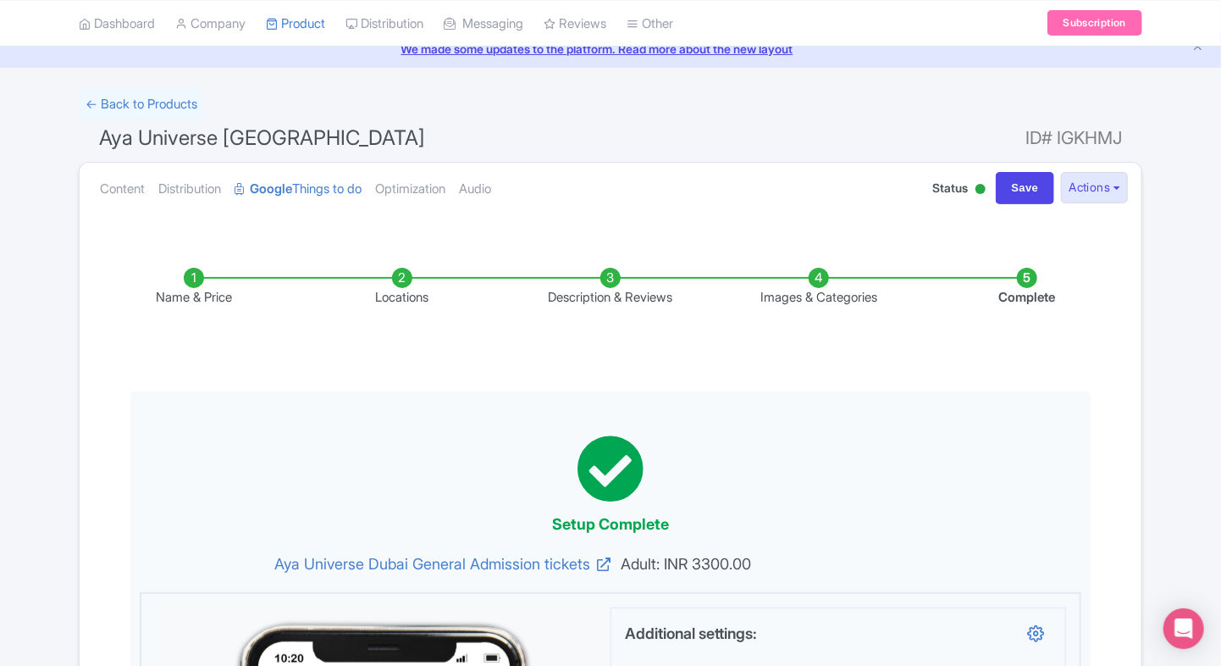
scroll to position [75, 0]
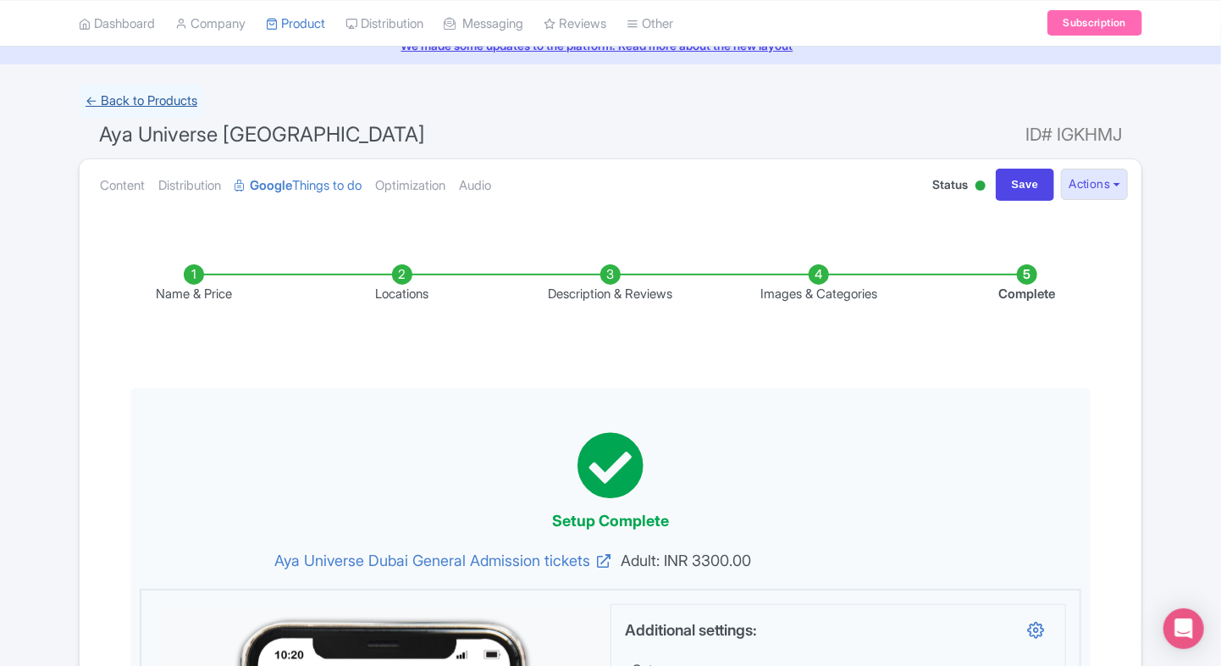
click at [91, 113] on link "← Back to Products" at bounding box center [141, 101] width 125 height 33
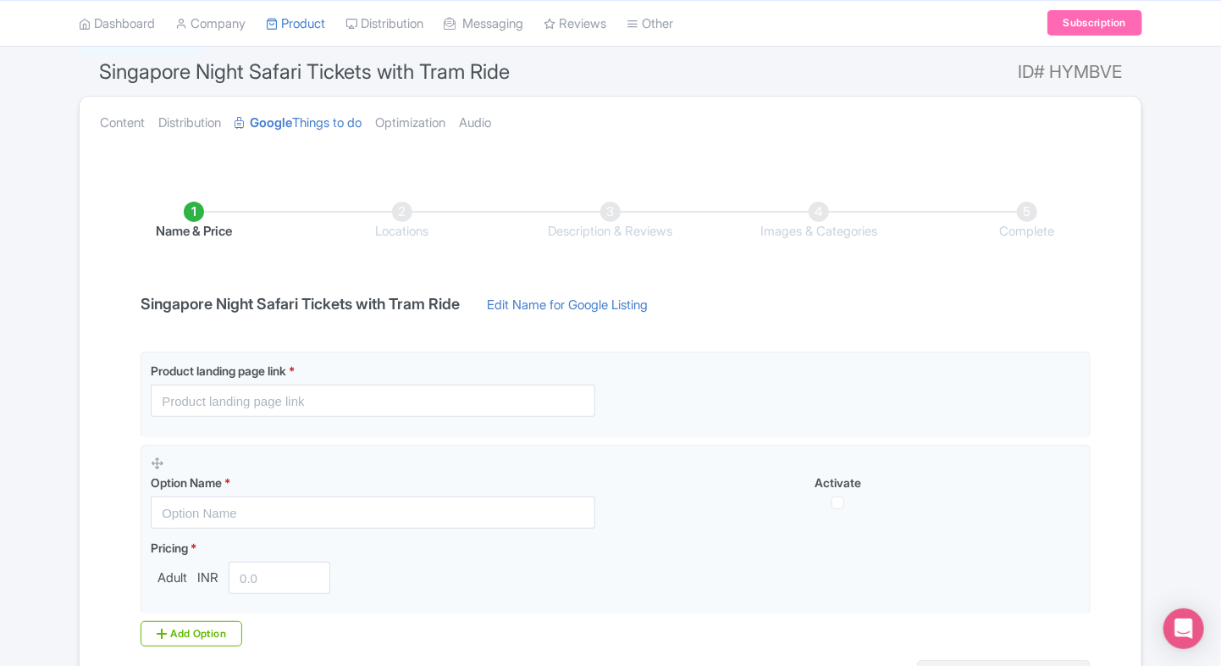
scroll to position [129, 0]
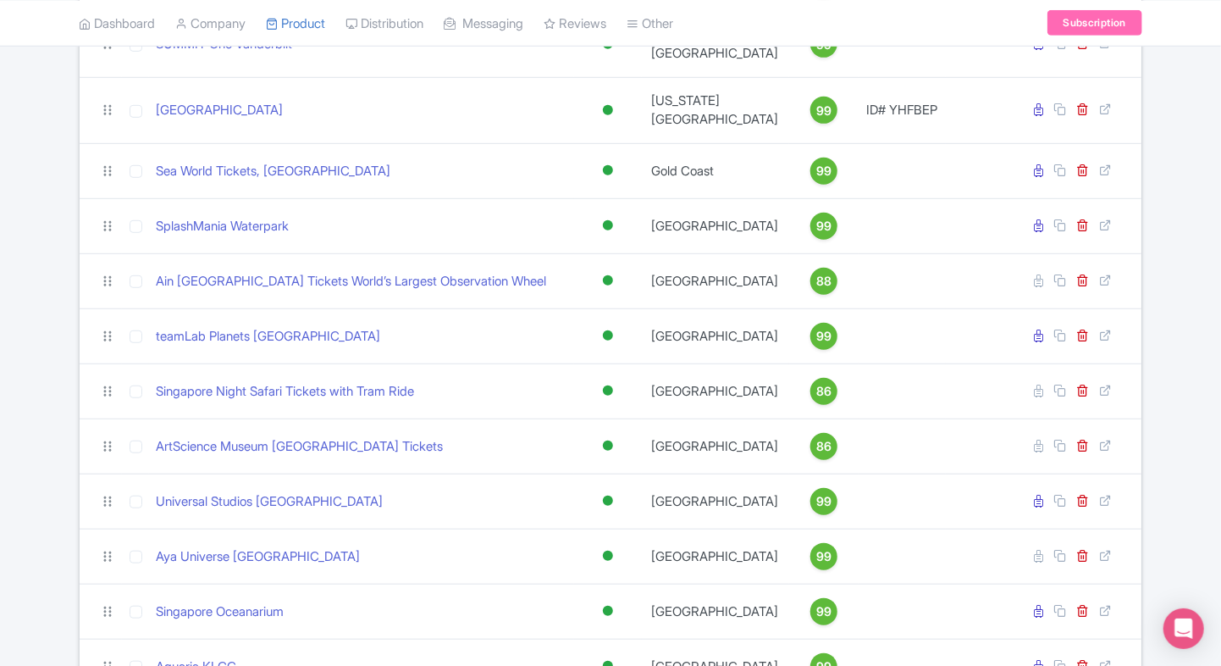
scroll to position [510, 0]
